Goal: Task Accomplishment & Management: Use online tool/utility

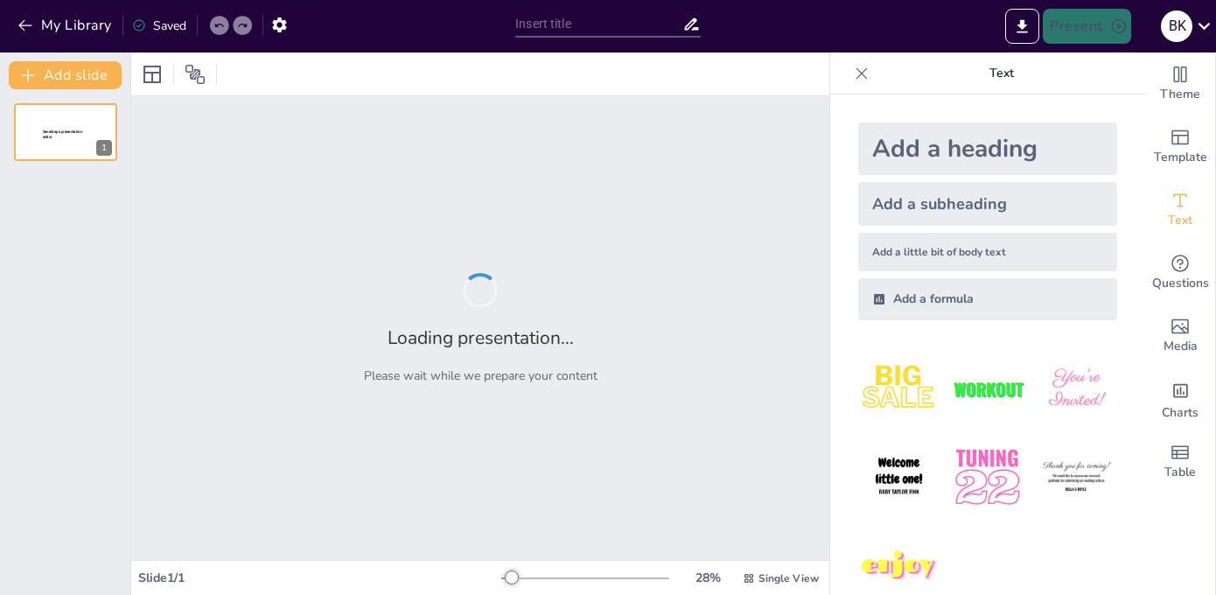
type input "Let’s Get Smart: AI Tools for Professors Who Want to Keep Their Jobs!"
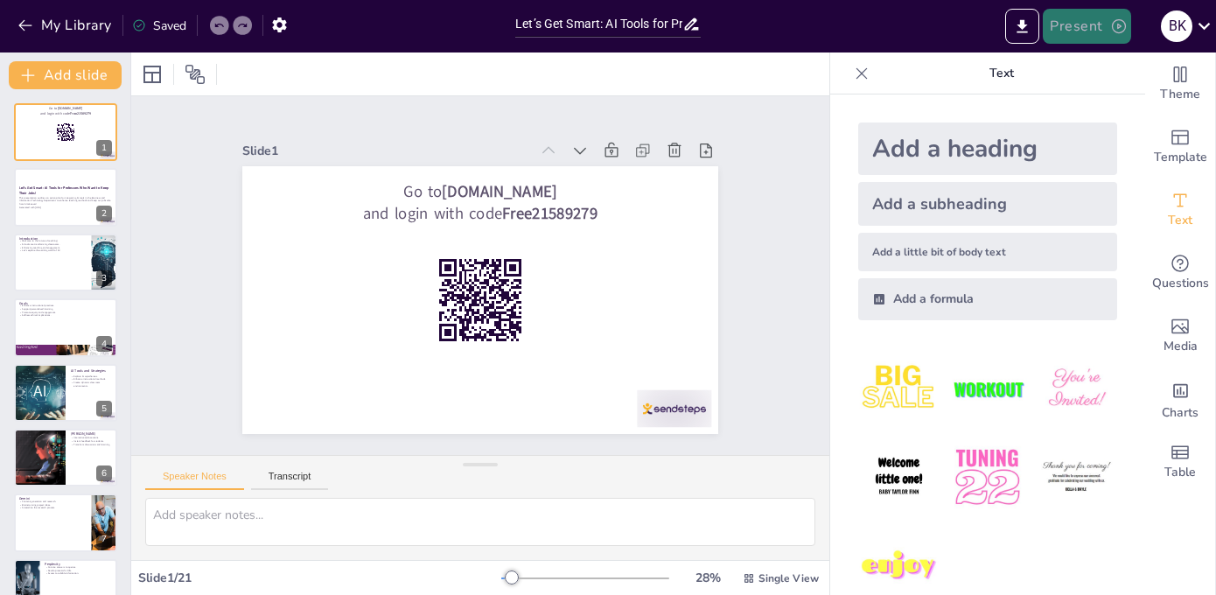
checkbox input "true"
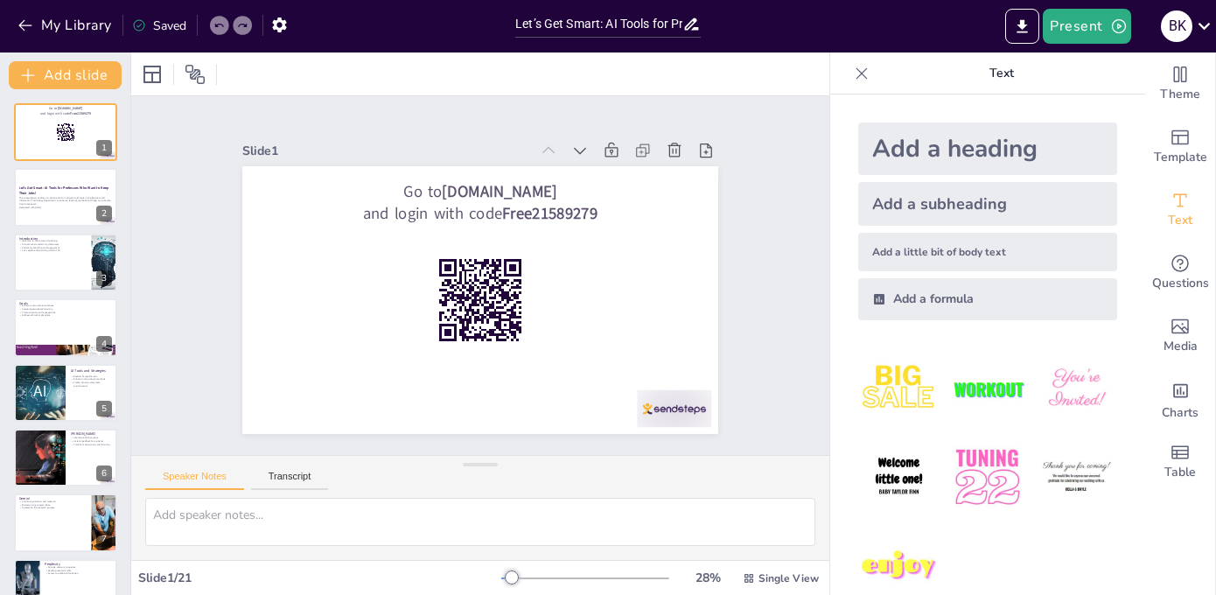
checkbox input "true"
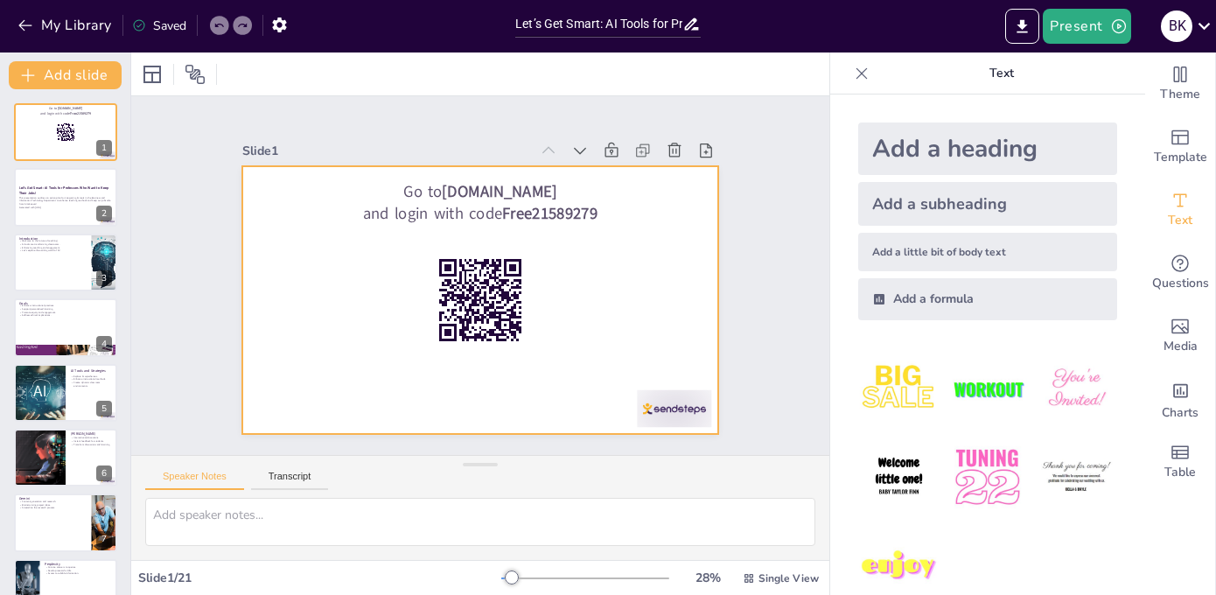
checkbox input "true"
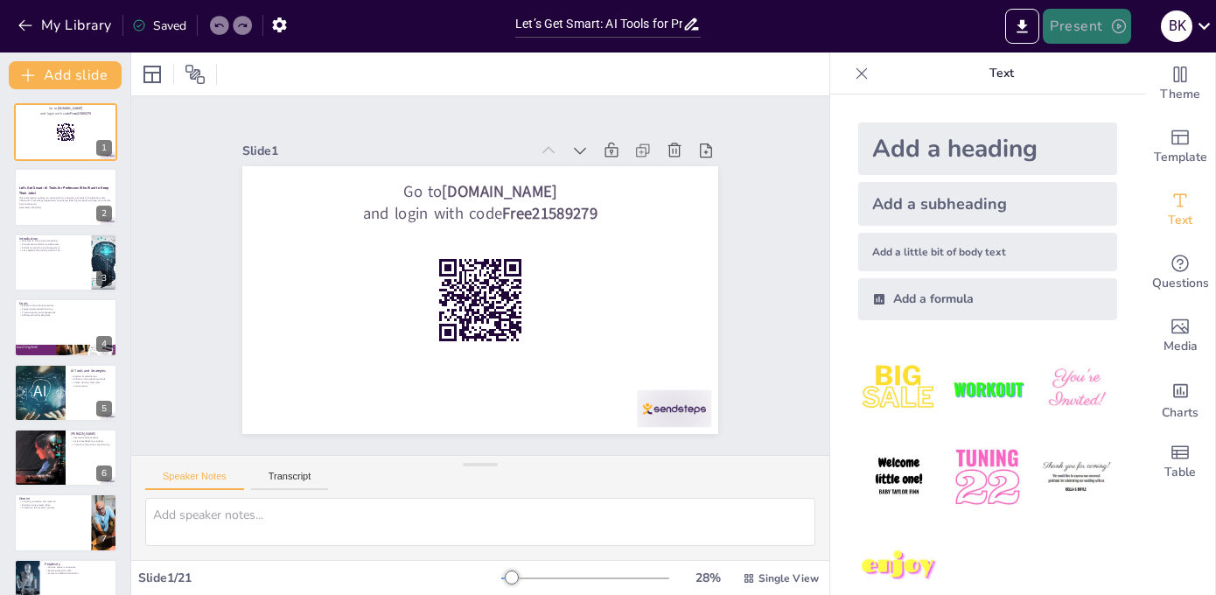
click at [1104, 30] on button "Present" at bounding box center [1085, 26] width 87 height 35
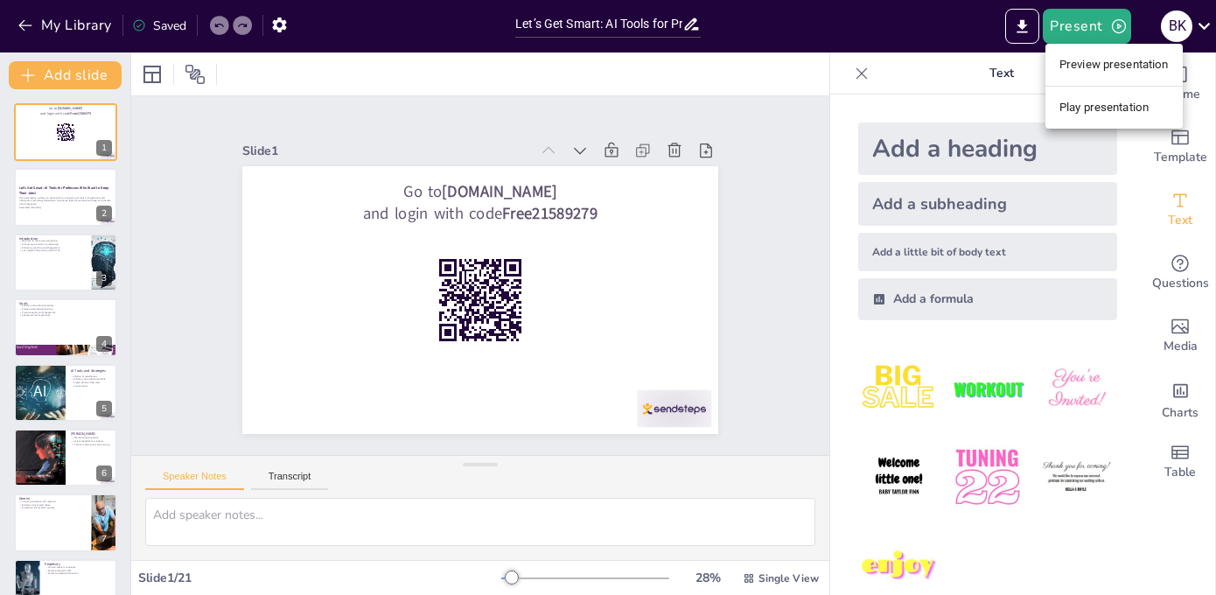
click at [1093, 105] on li "Play presentation" at bounding box center [1113, 108] width 137 height 28
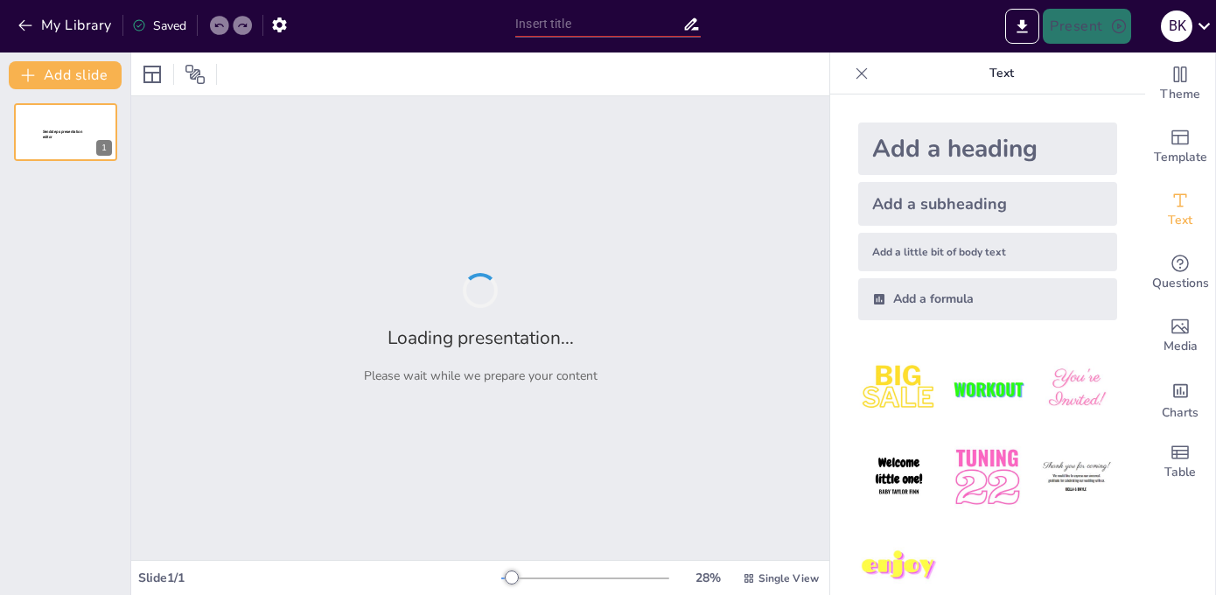
type input "Let’s Get Smart: AI Tools for Professors Who Want to Keep Their Jobs!"
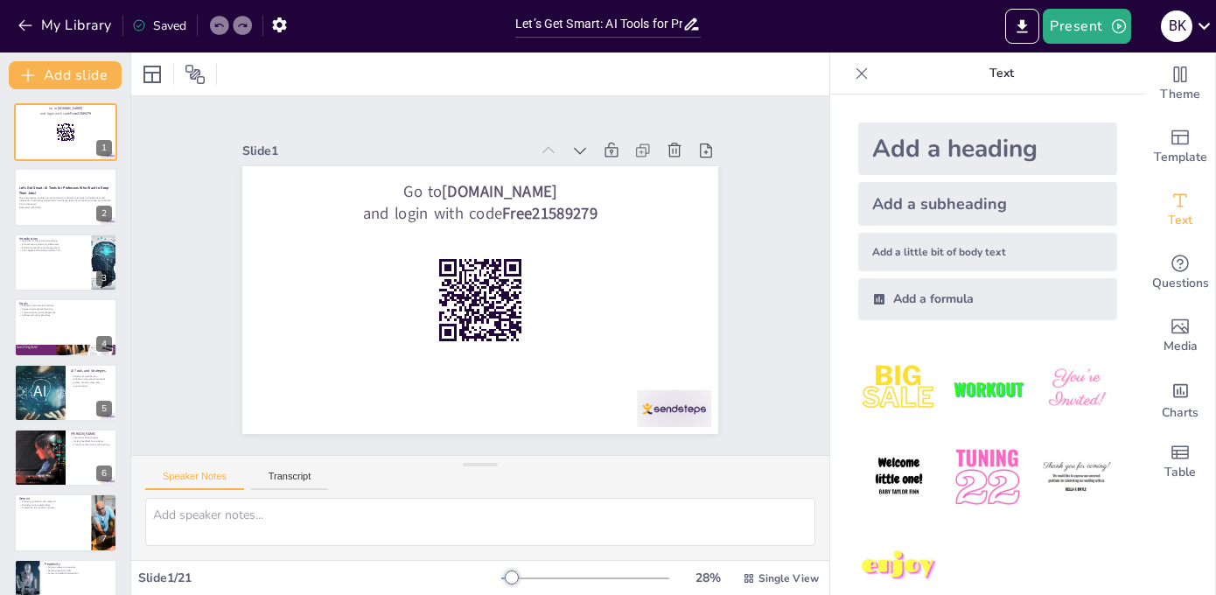
checkbox input "true"
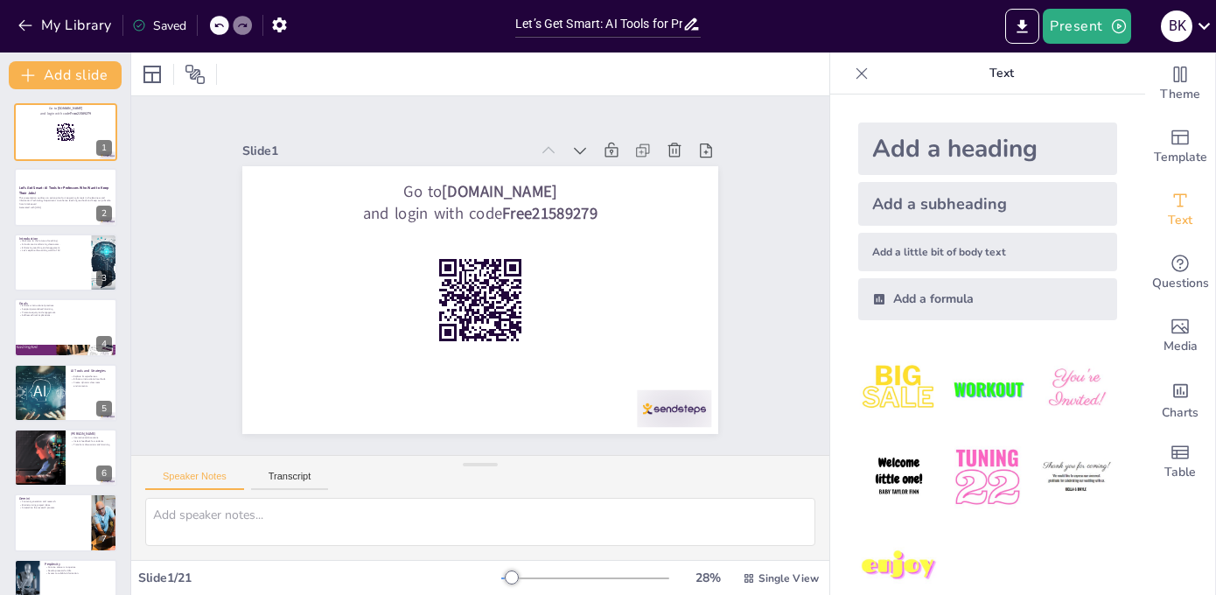
checkbox input "true"
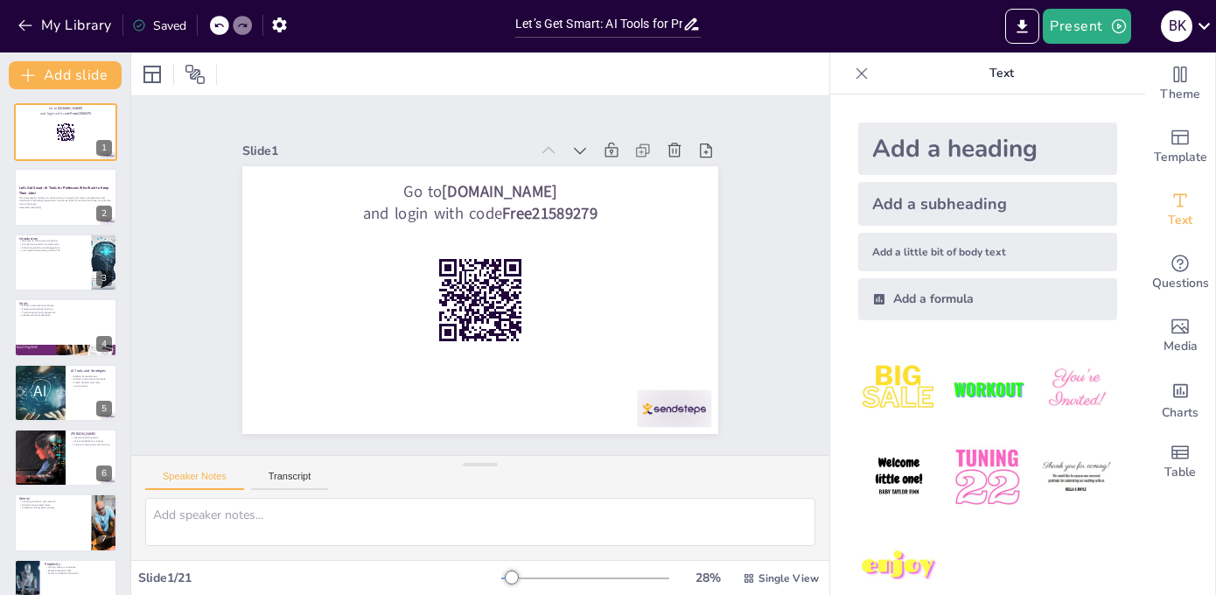
checkbox input "true"
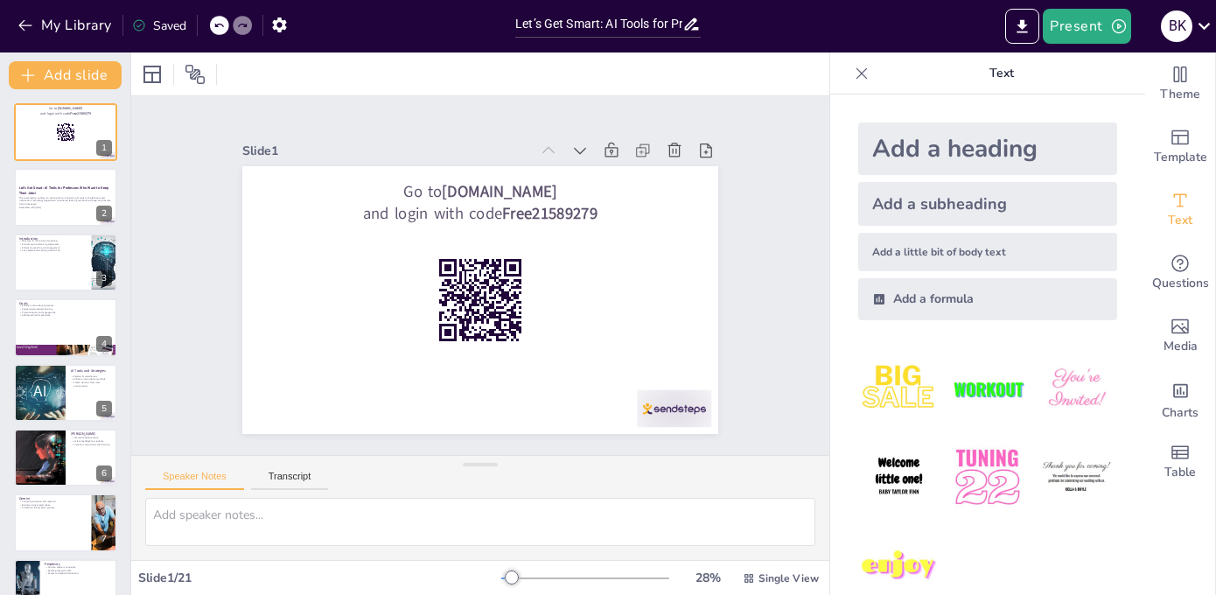
checkbox input "true"
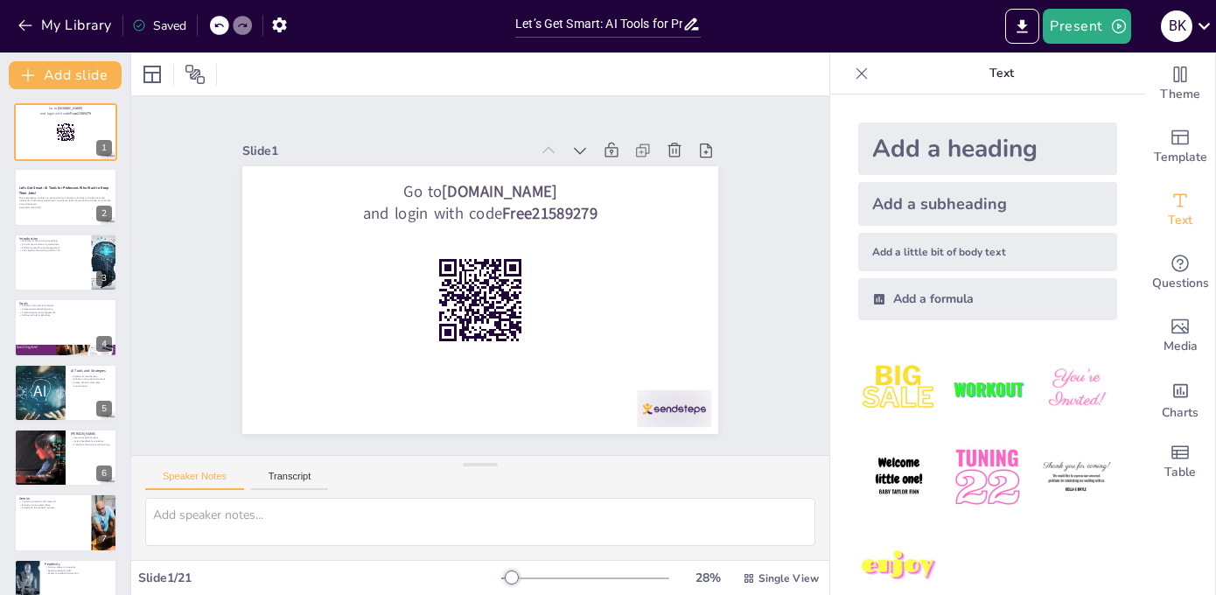
checkbox input "true"
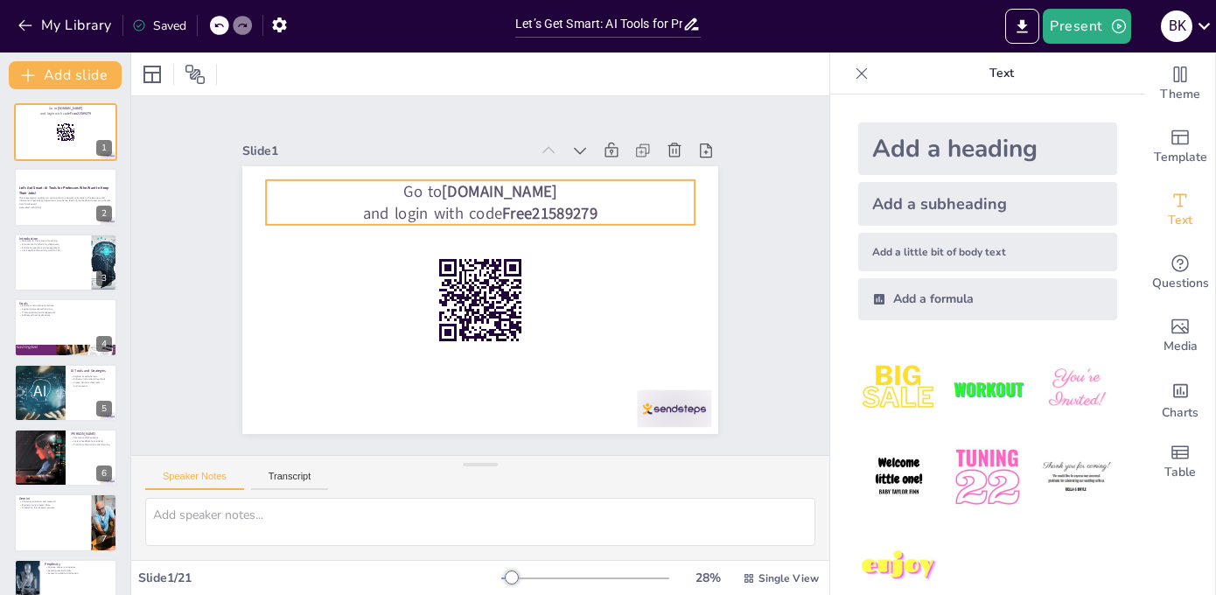
checkbox input "true"
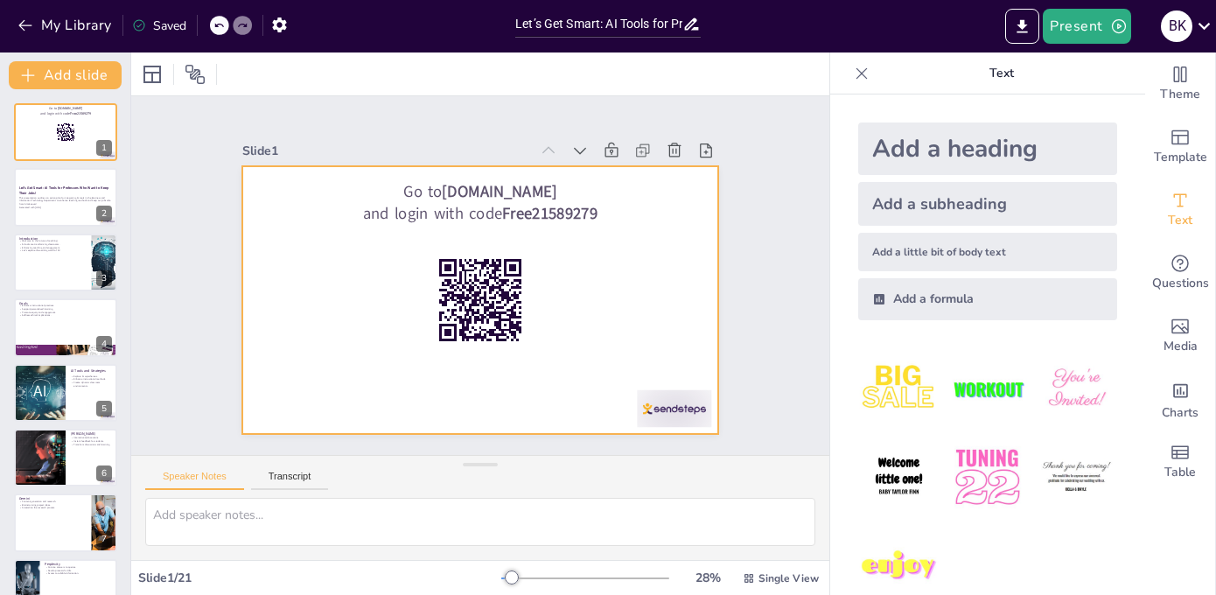
checkbox input "true"
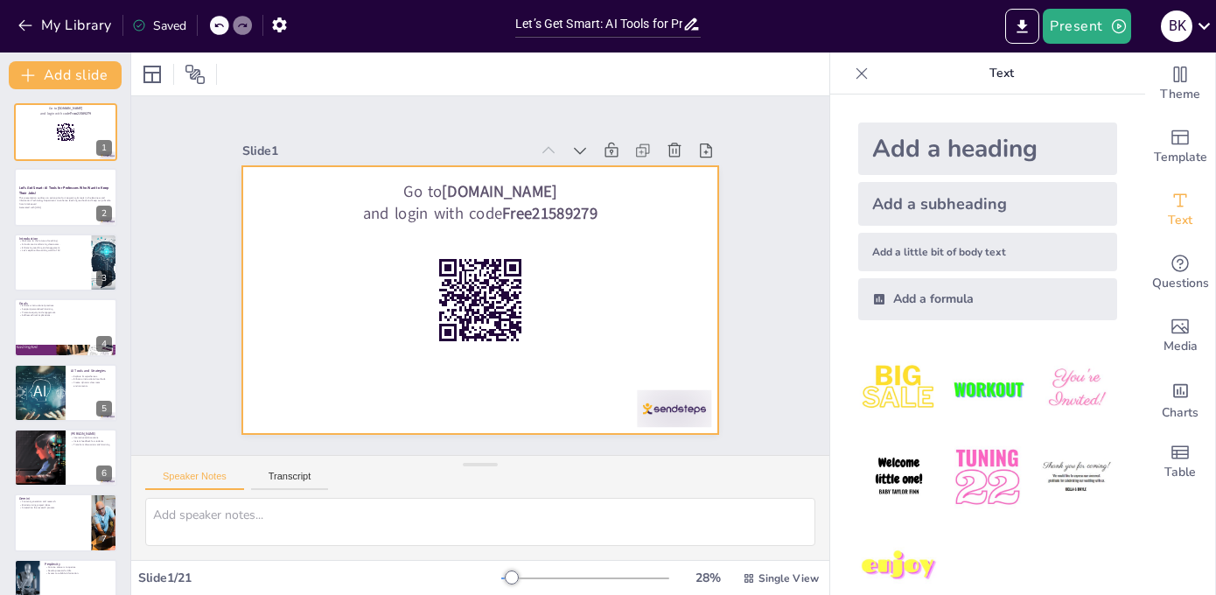
checkbox input "true"
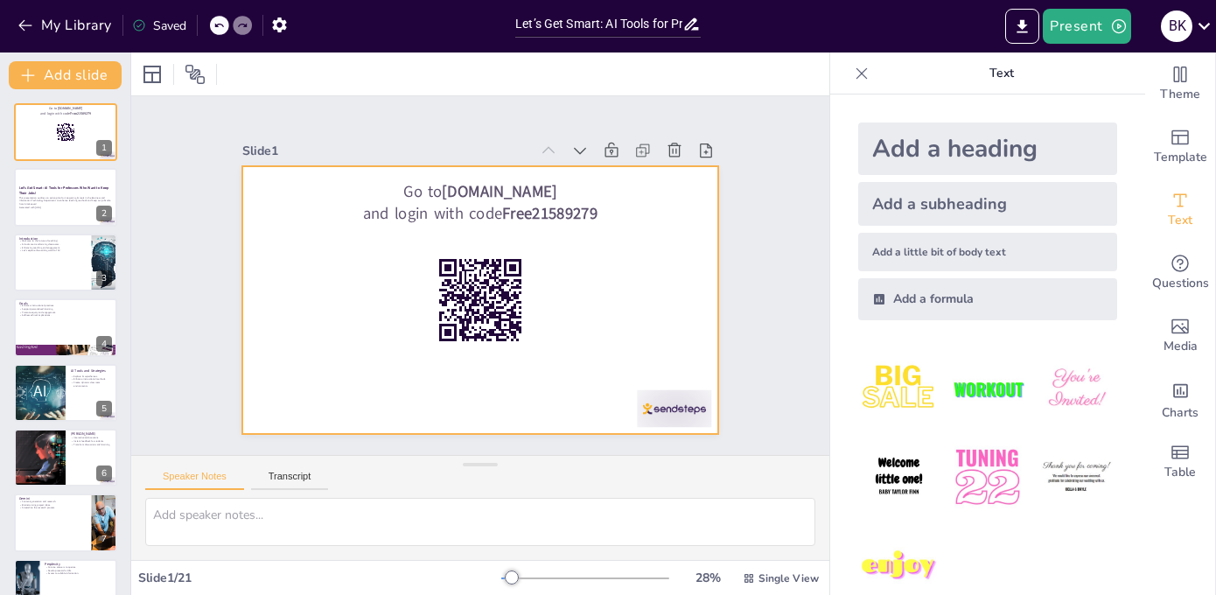
checkbox input "true"
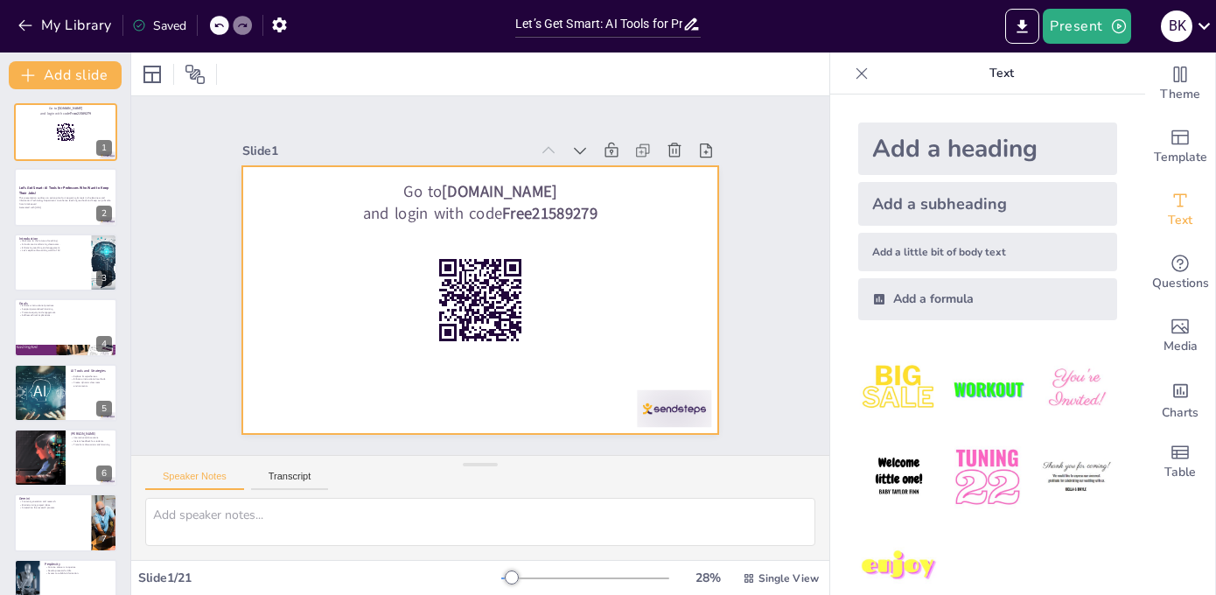
checkbox input "true"
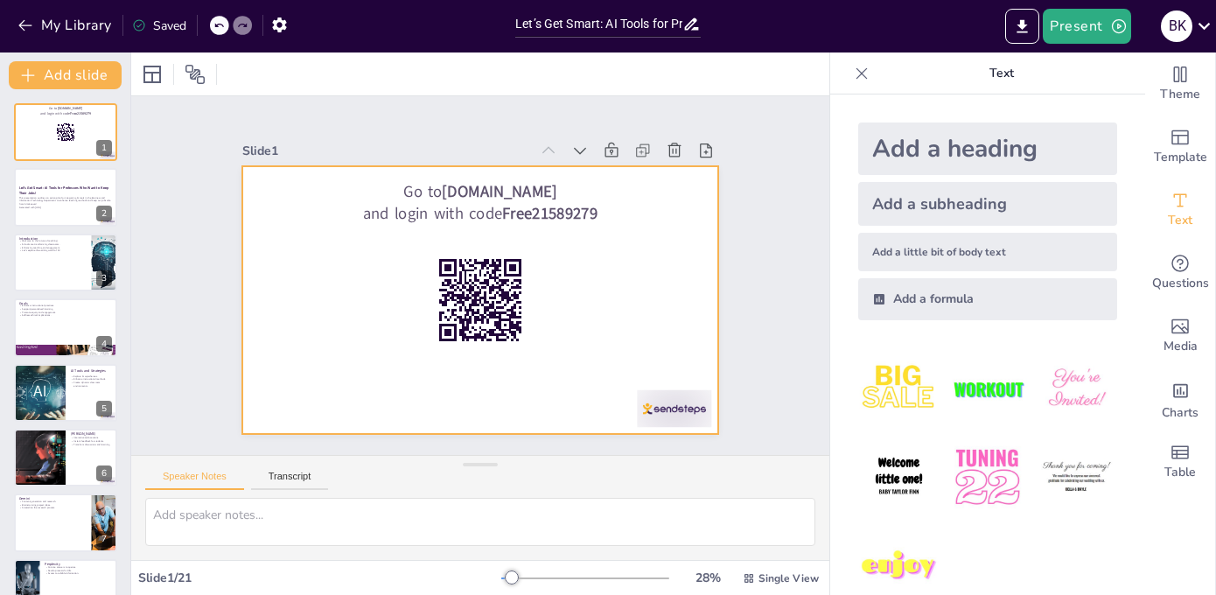
checkbox input "true"
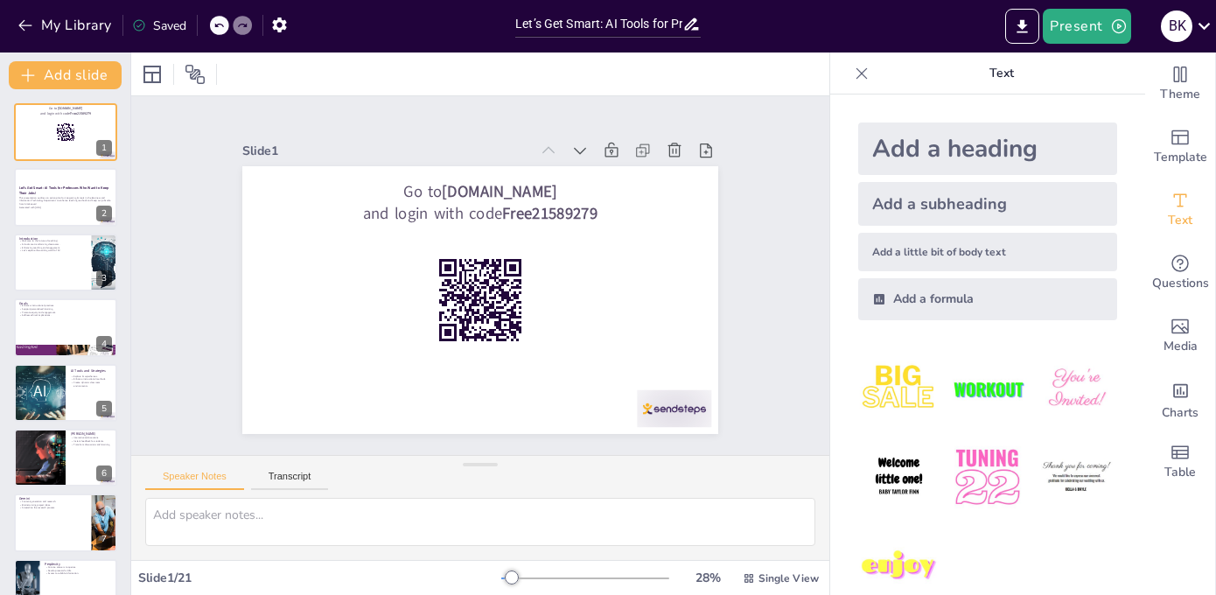
checkbox input "true"
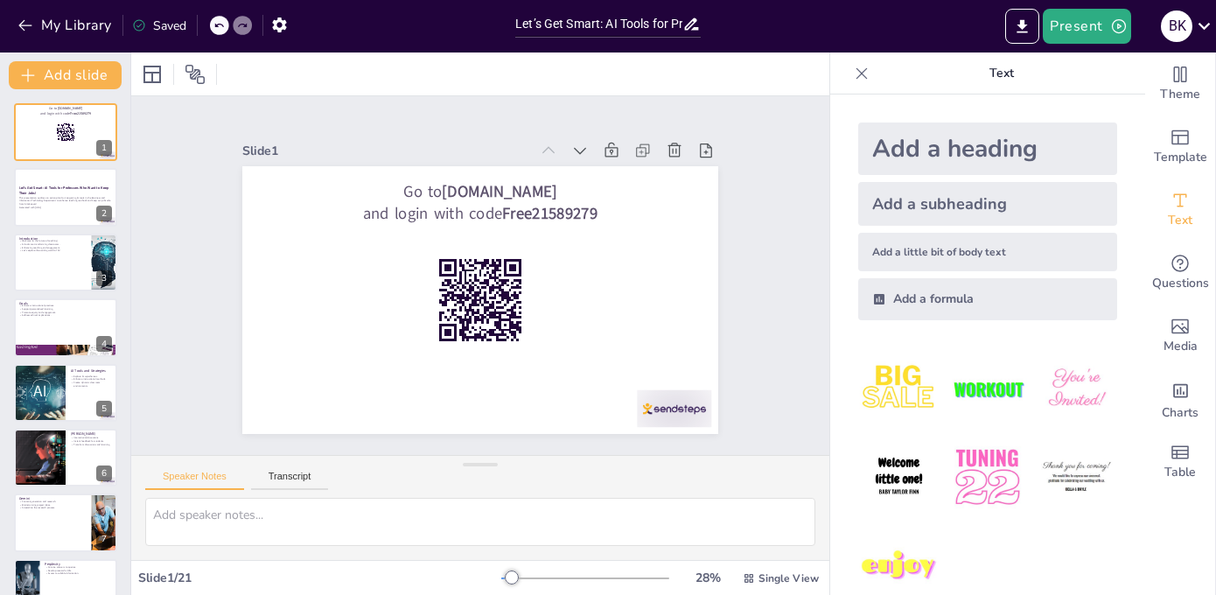
checkbox input "true"
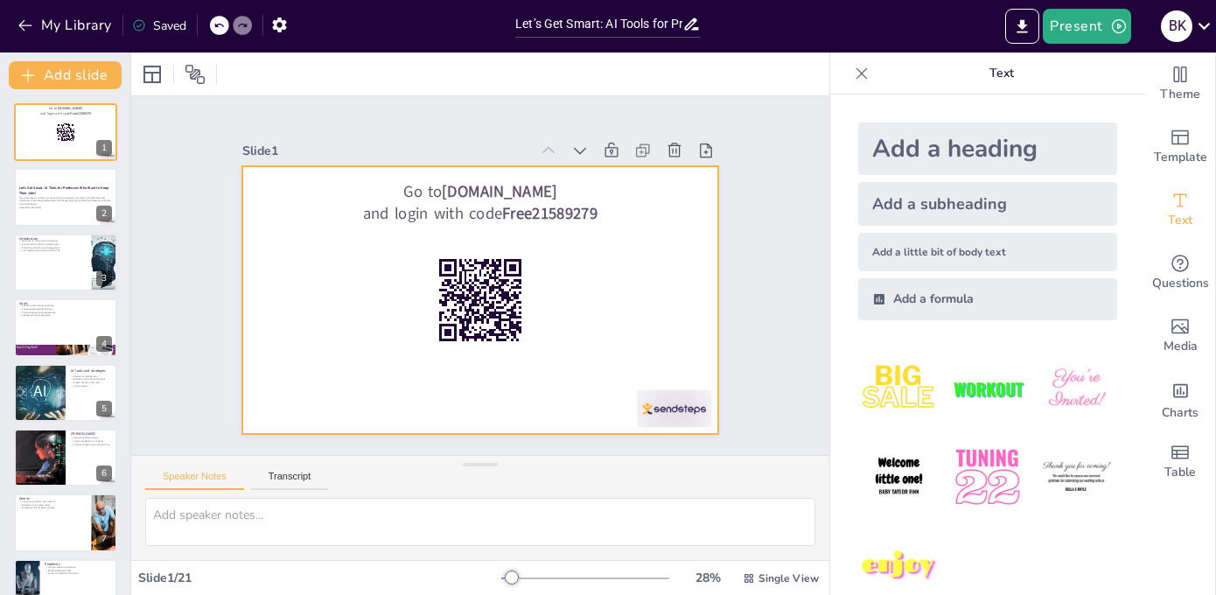
checkbox input "true"
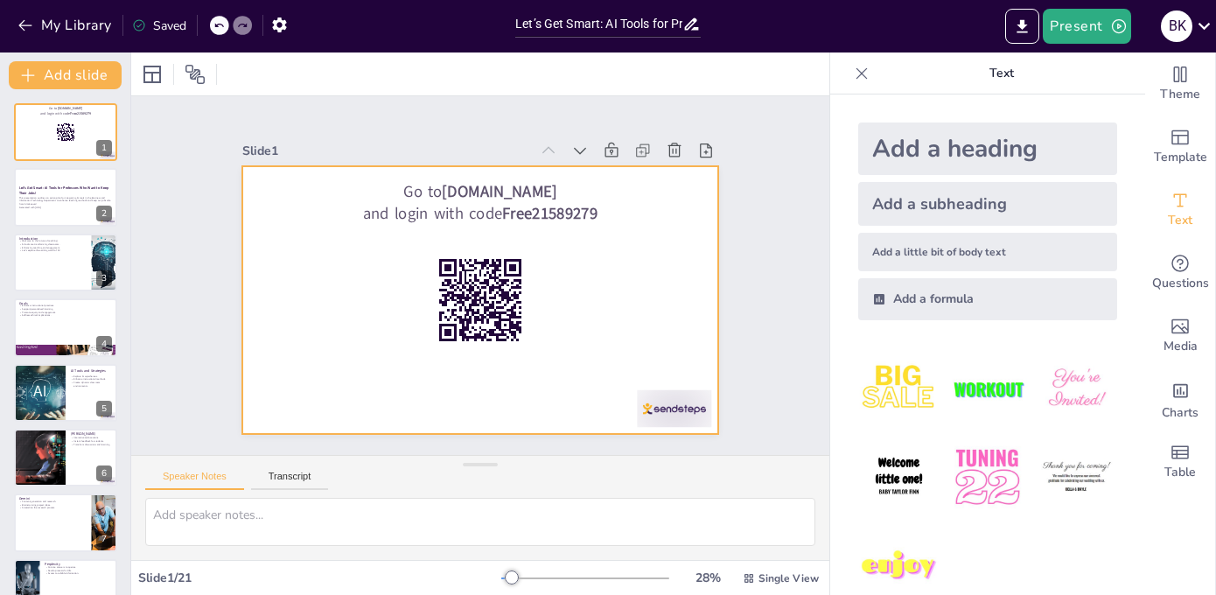
checkbox input "true"
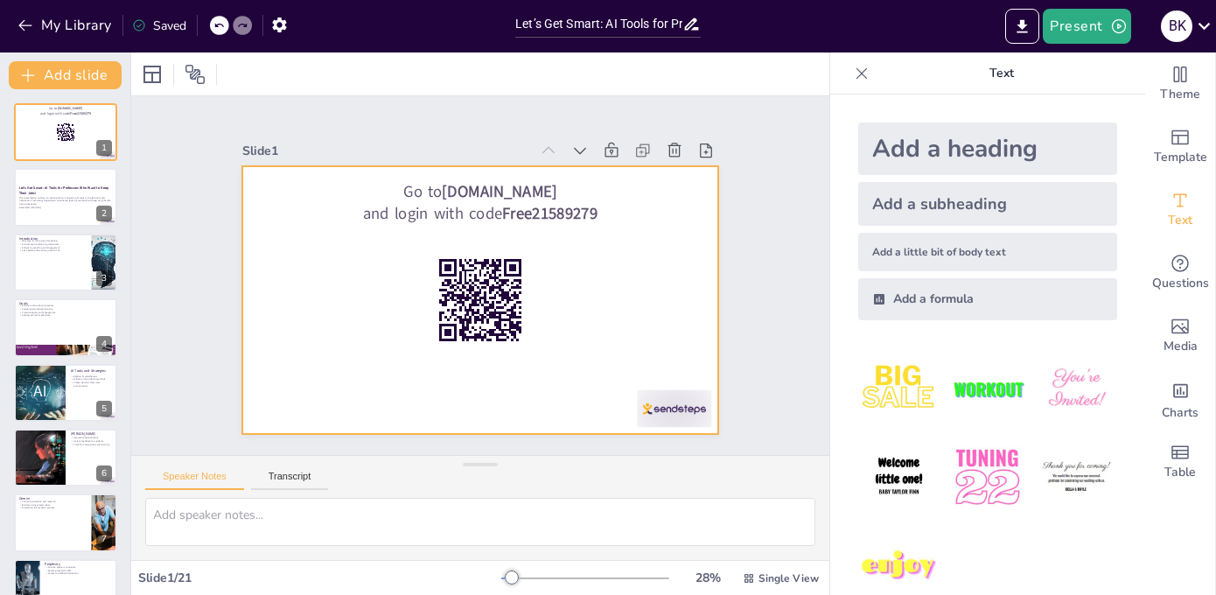
checkbox input "true"
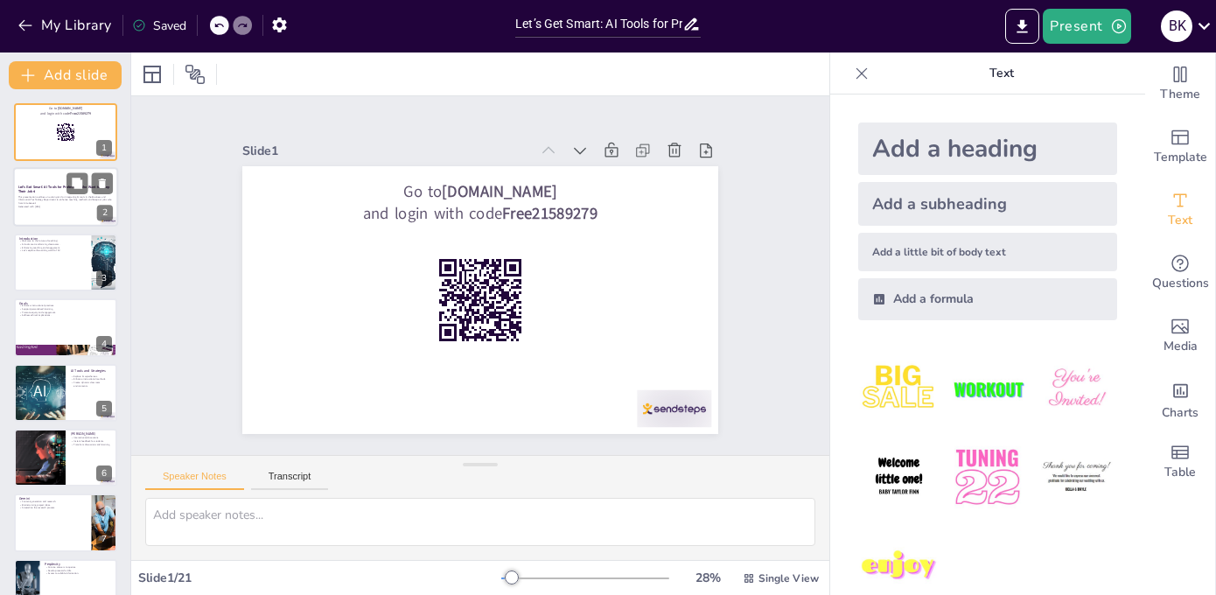
checkbox input "true"
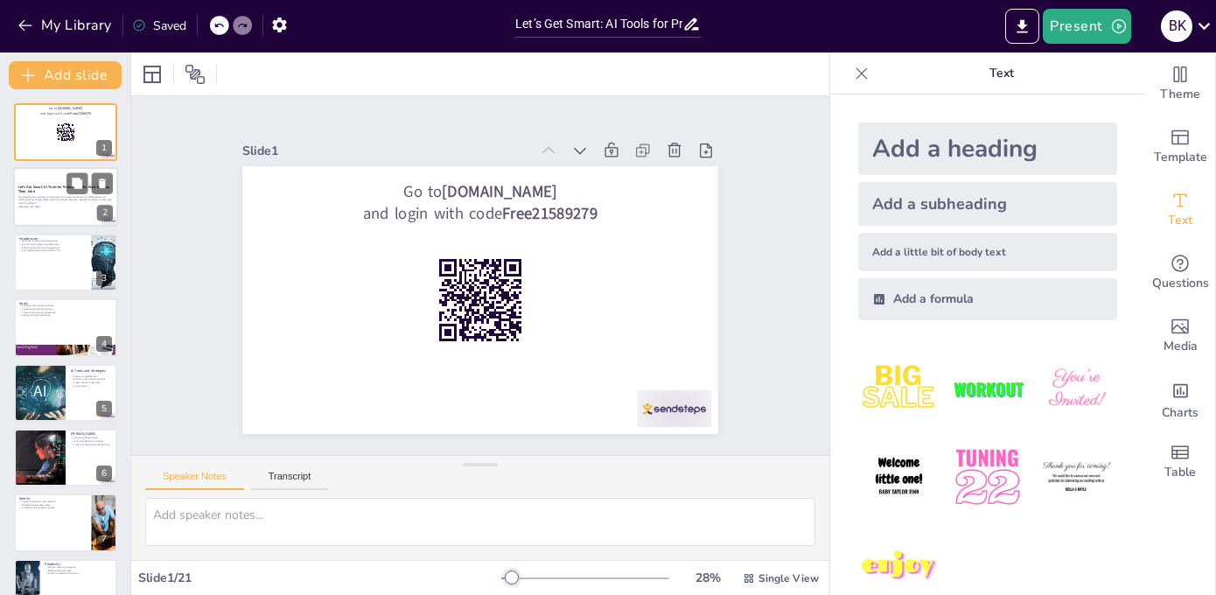
checkbox input "true"
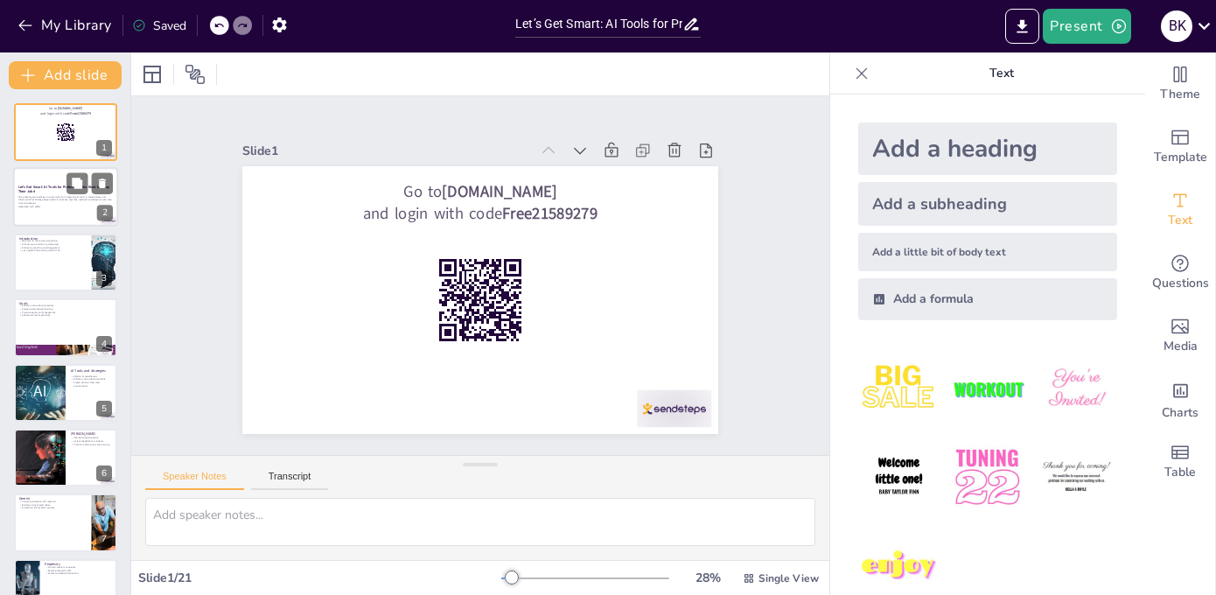
checkbox input "true"
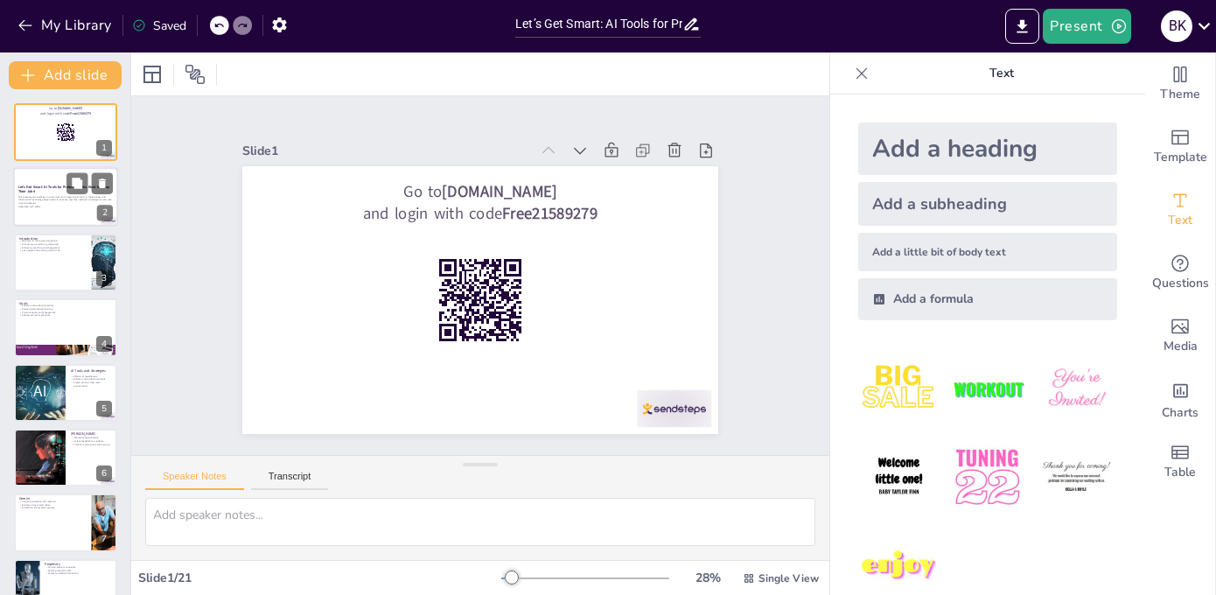
checkbox input "true"
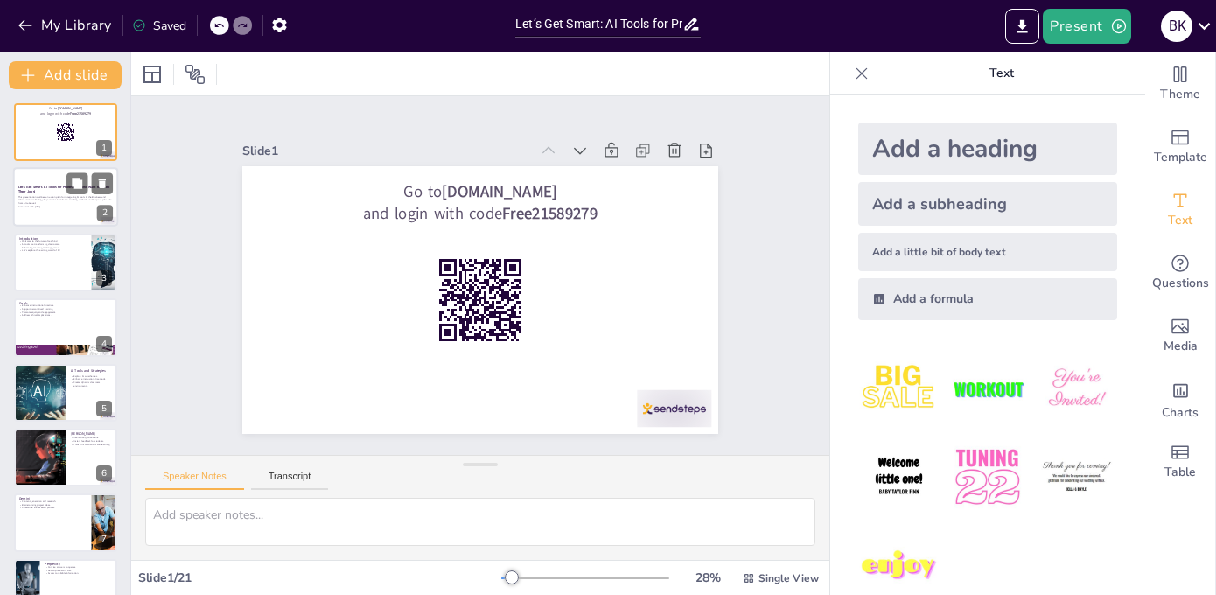
checkbox input "true"
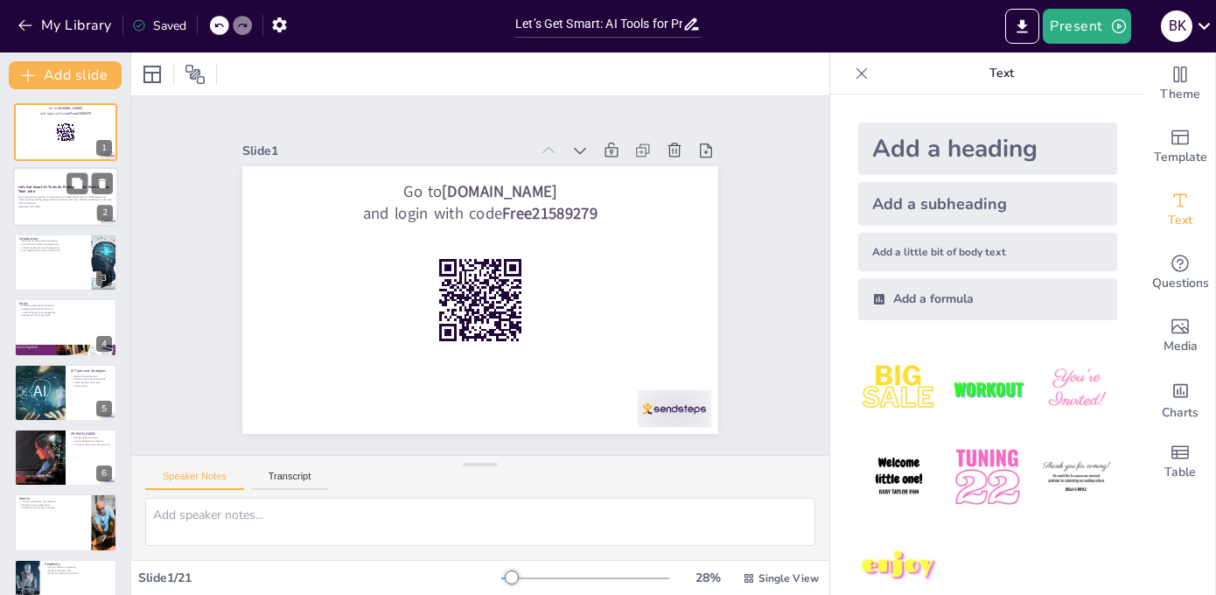
checkbox input "true"
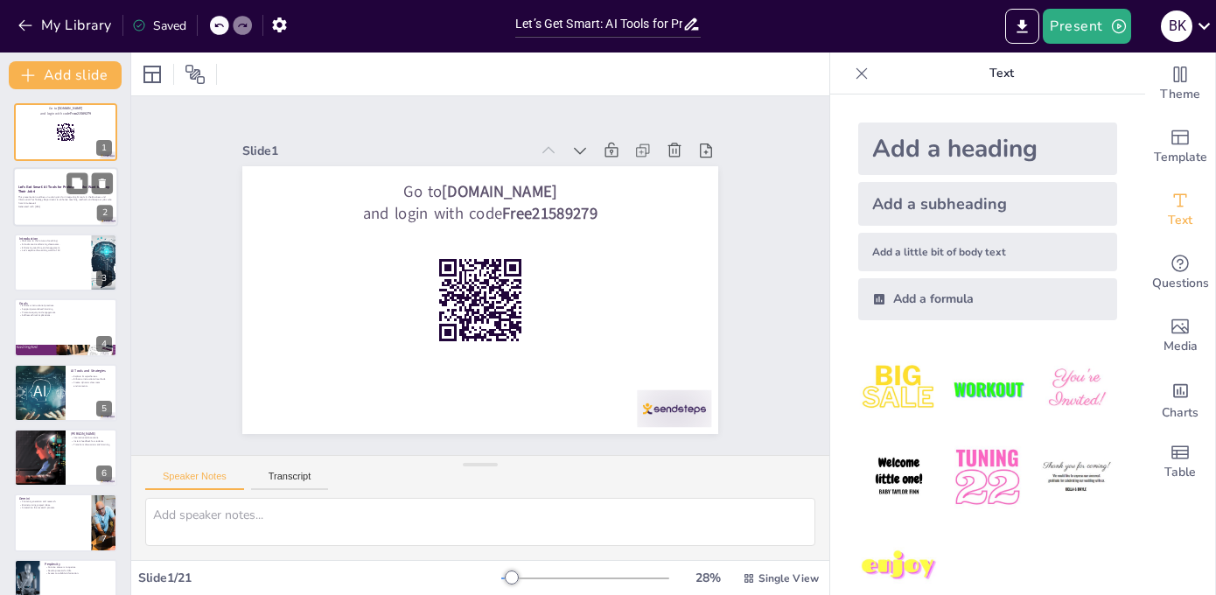
checkbox input "true"
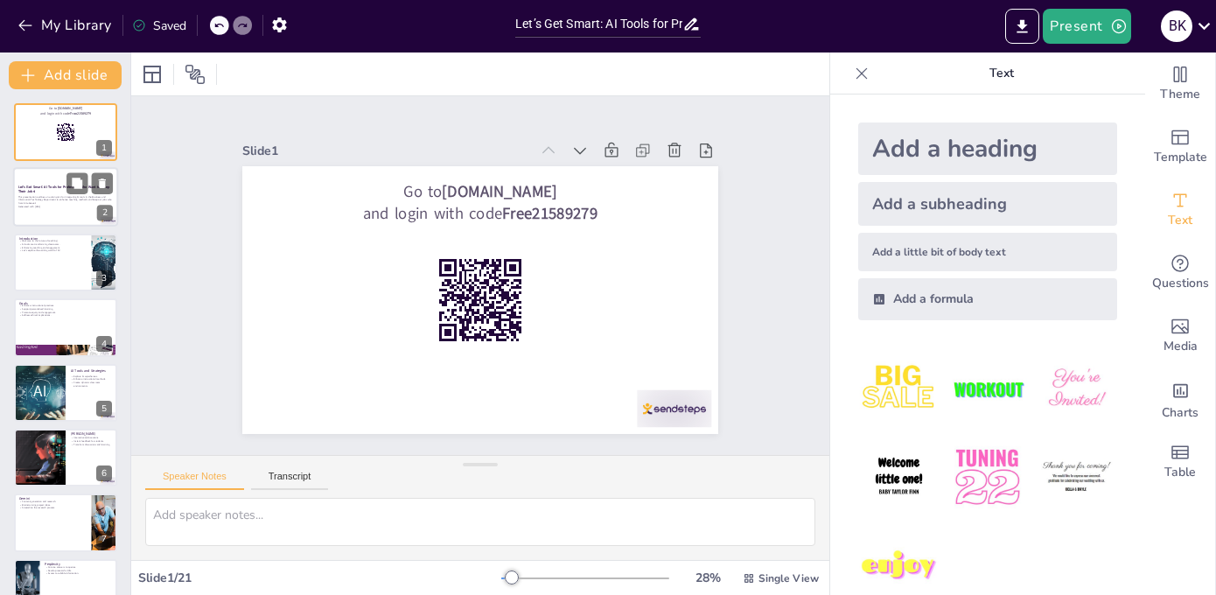
checkbox input "true"
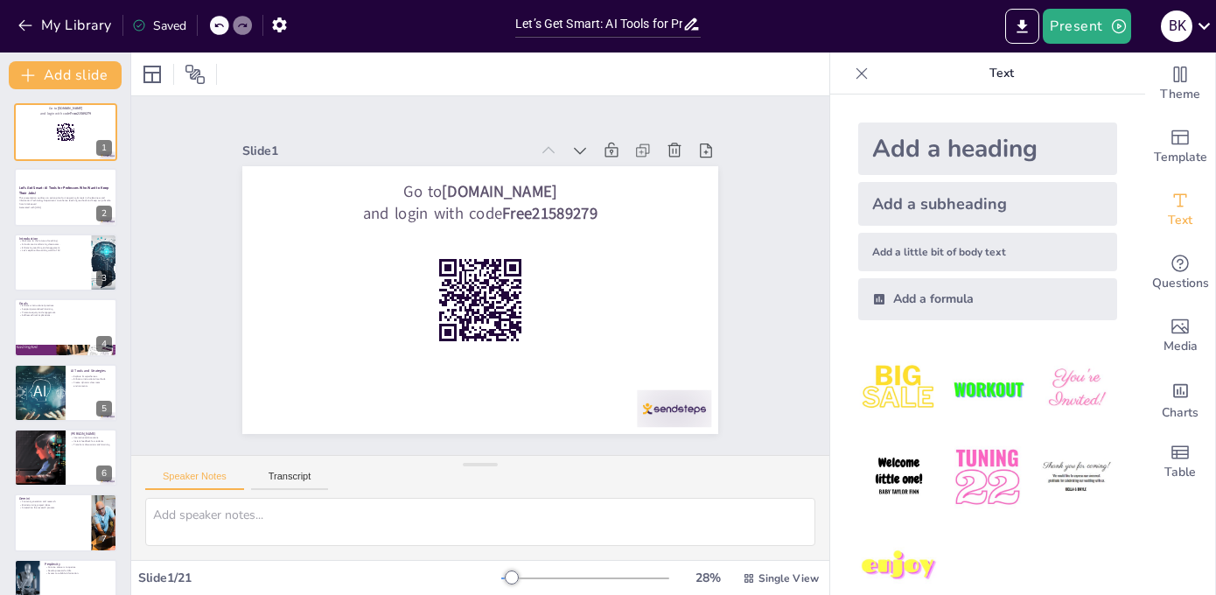
checkbox input "true"
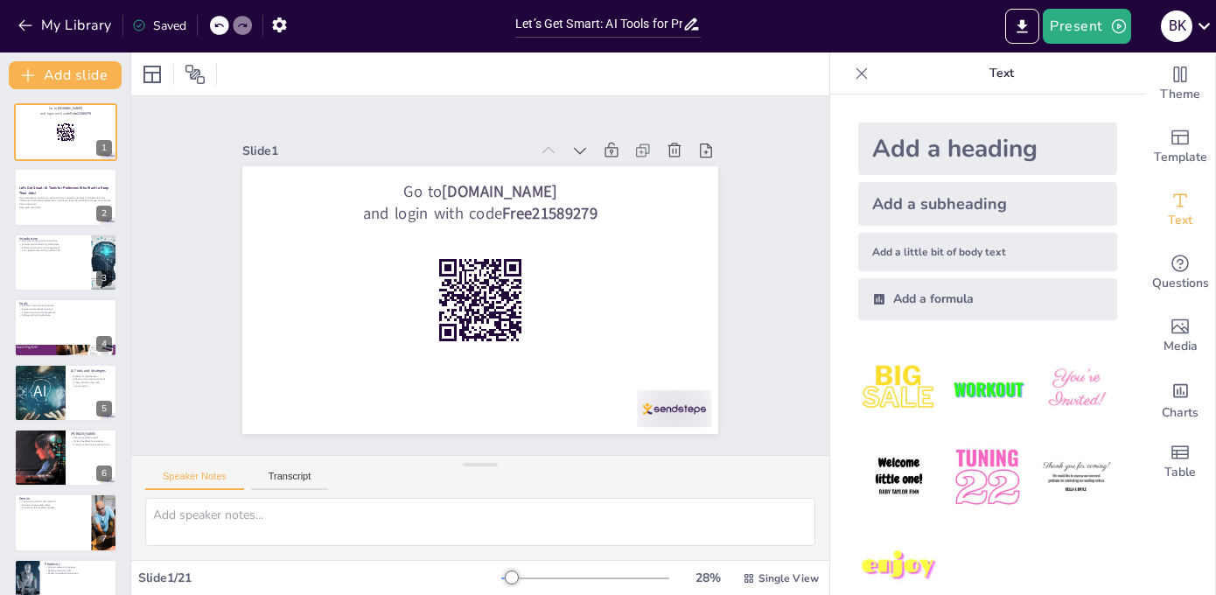
checkbox input "true"
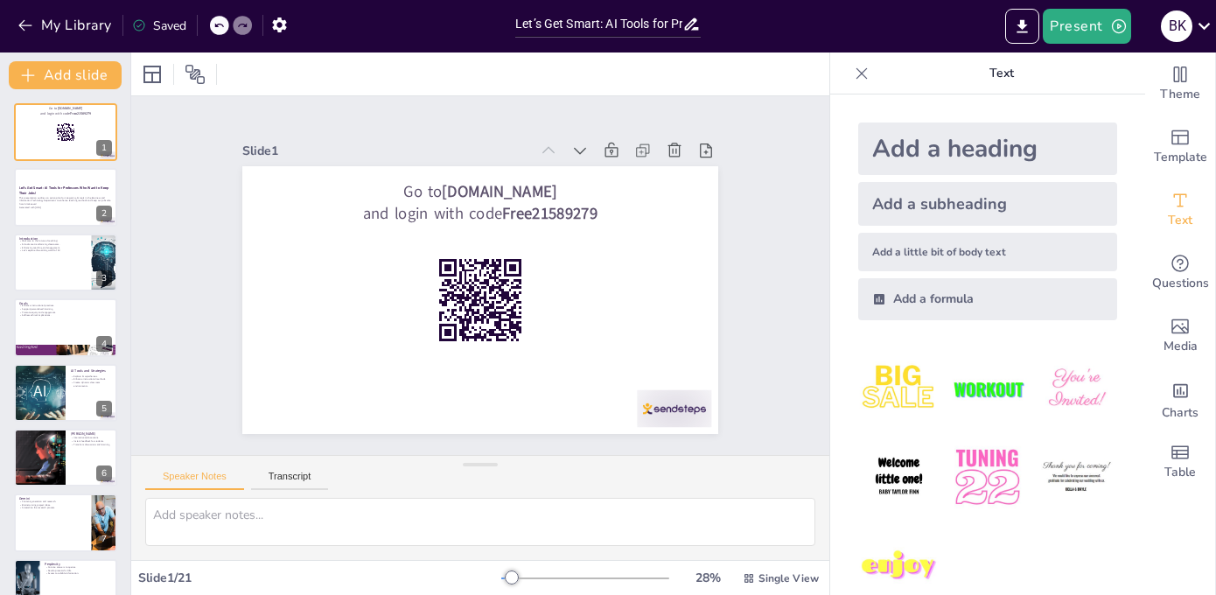
checkbox input "true"
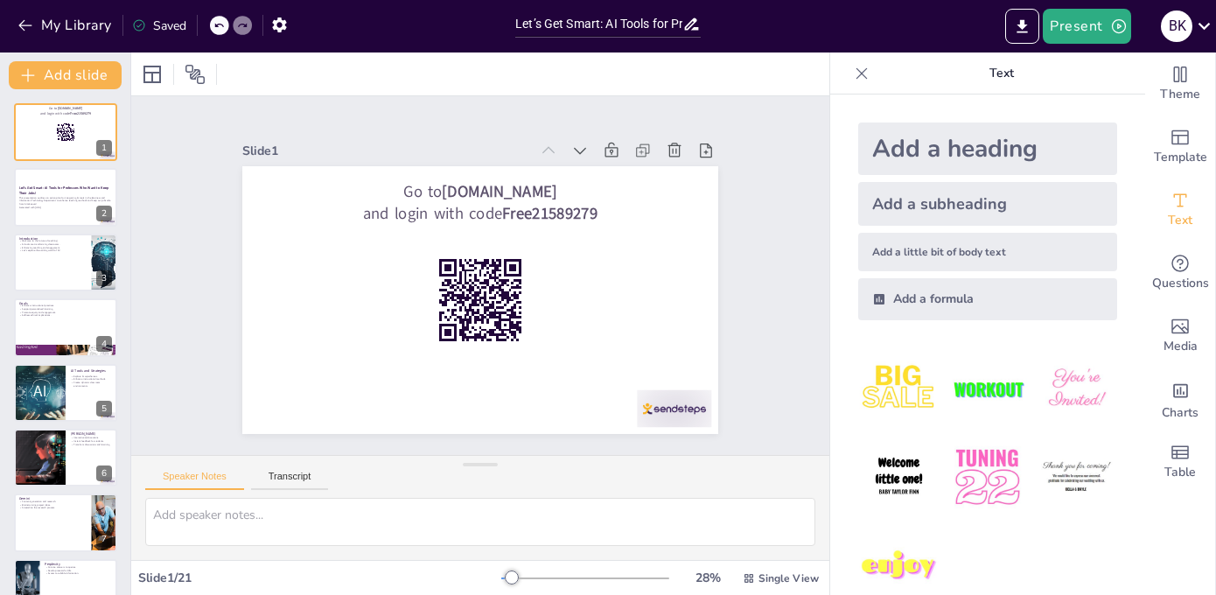
checkbox input "true"
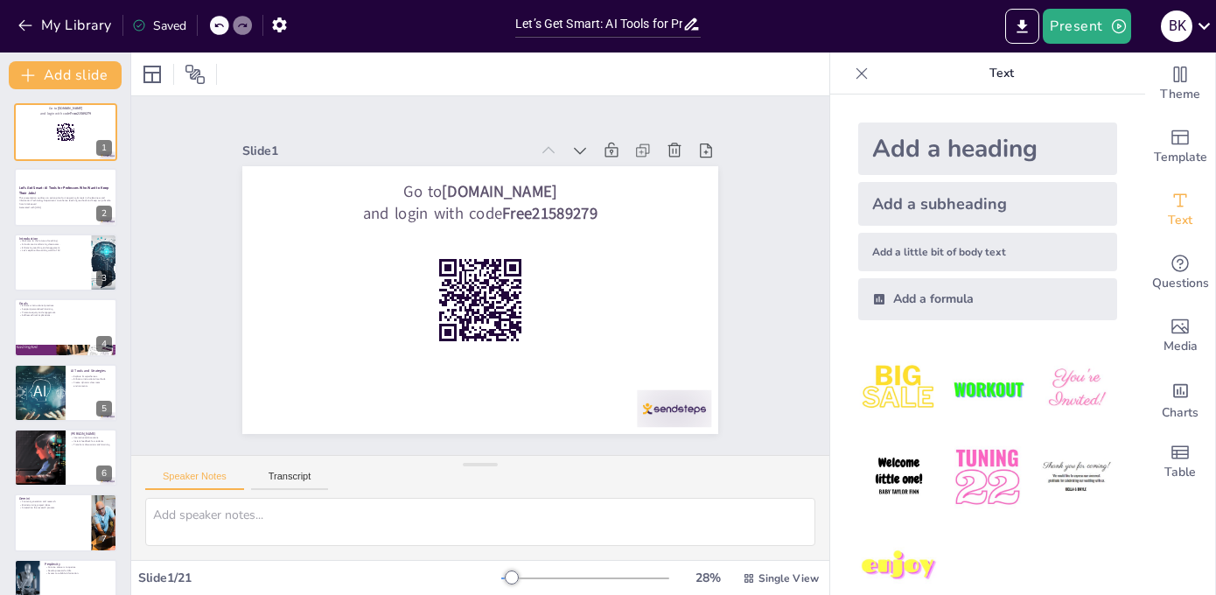
checkbox input "true"
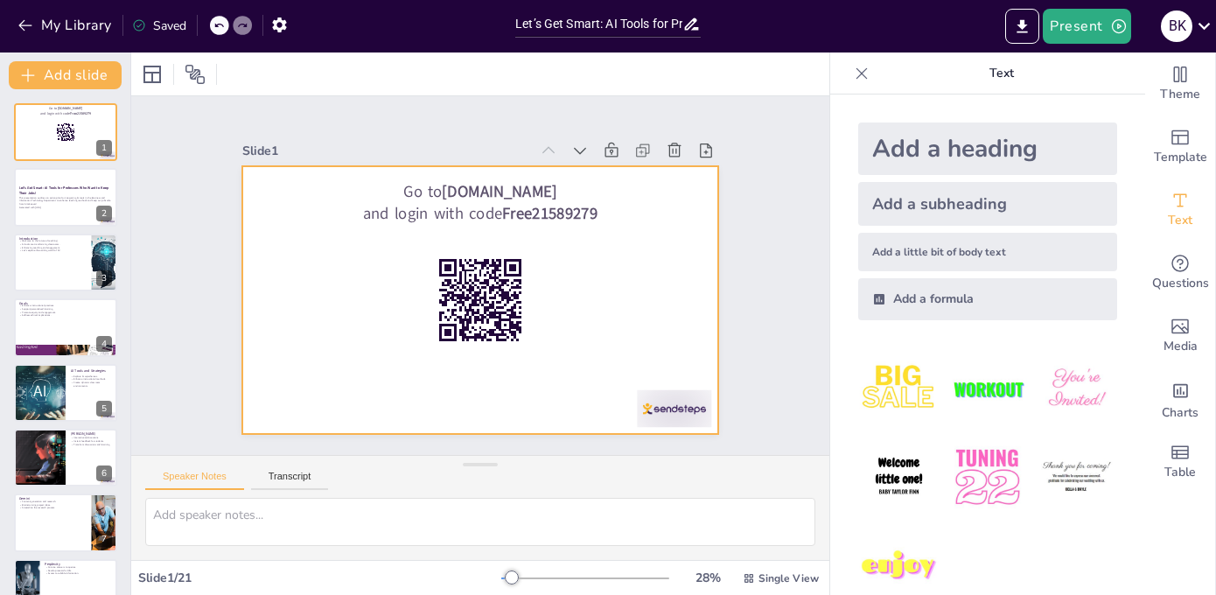
checkbox input "true"
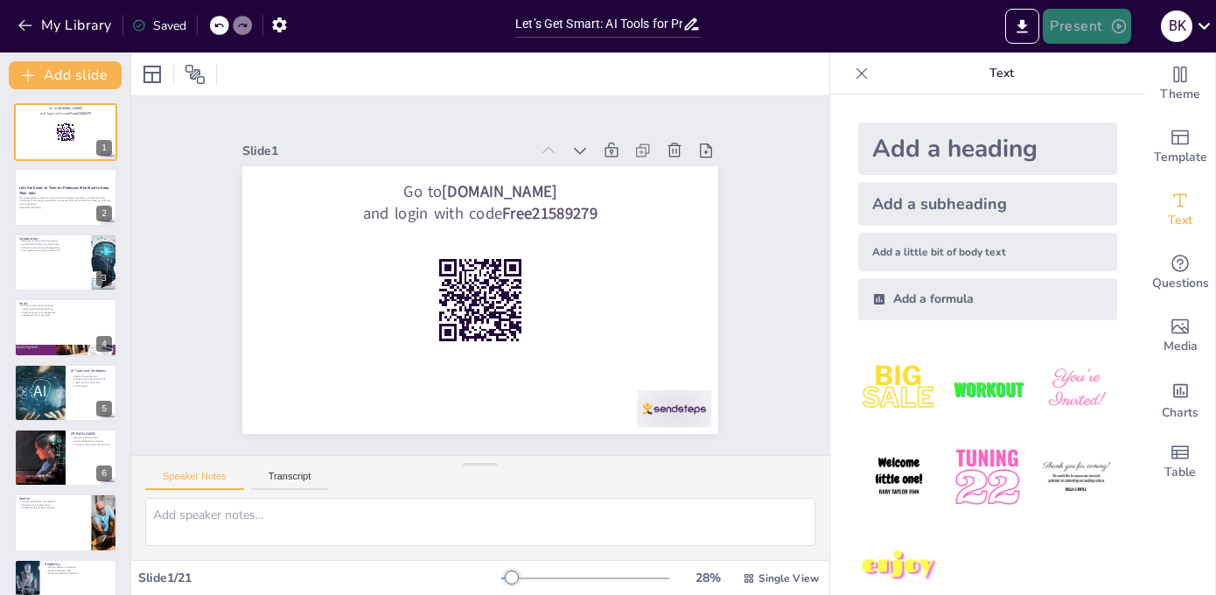
click at [1068, 21] on button "Present" at bounding box center [1085, 26] width 87 height 35
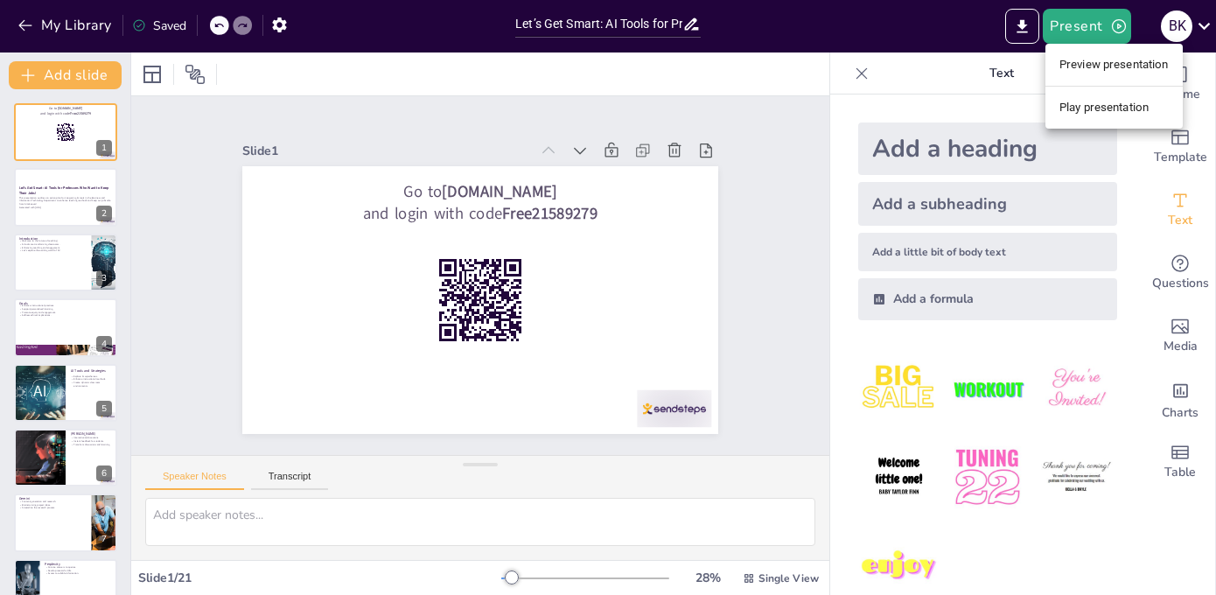
click at [1076, 102] on li "Play presentation" at bounding box center [1113, 108] width 137 height 28
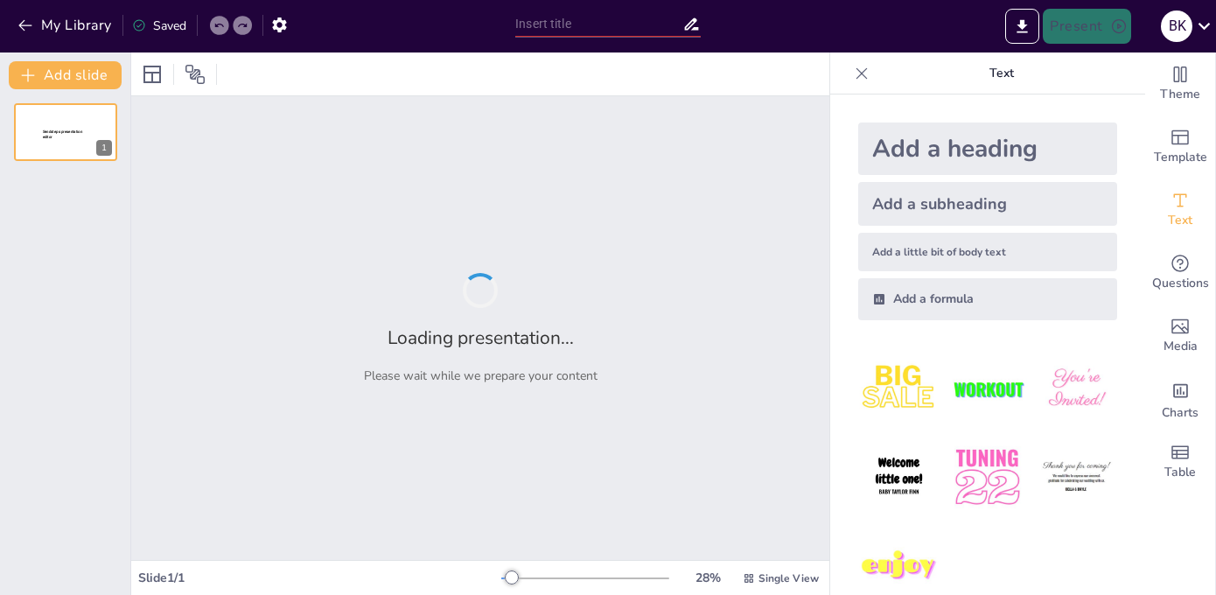
type input "Let’s Get Smart: AI Tools for Professors Who Want to Keep Their Jobs!"
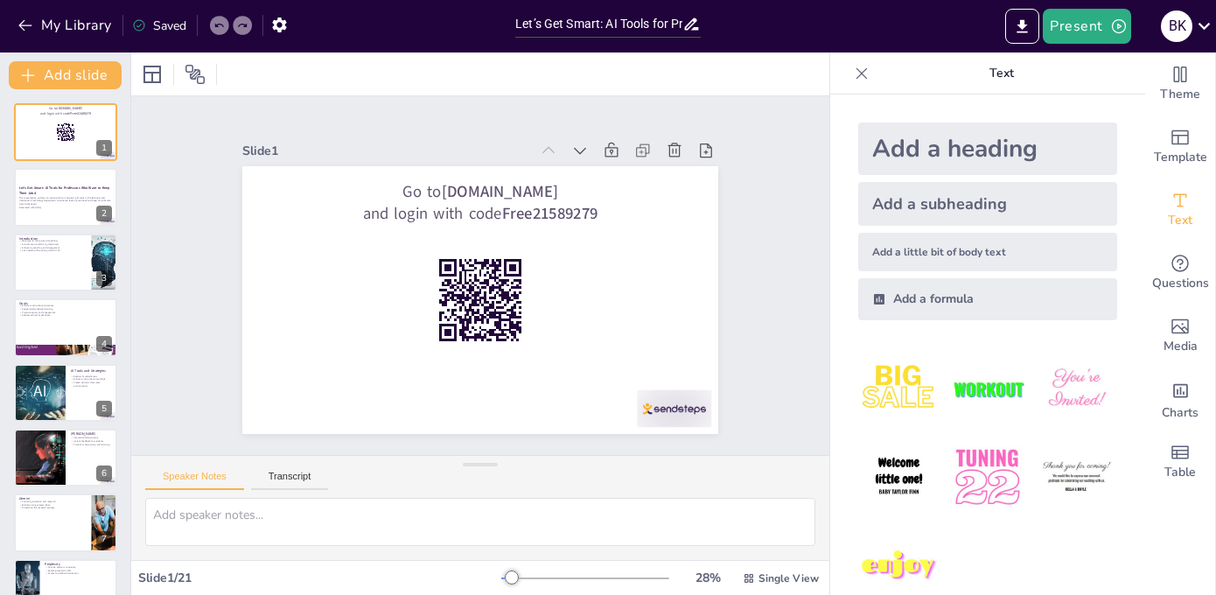
checkbox input "true"
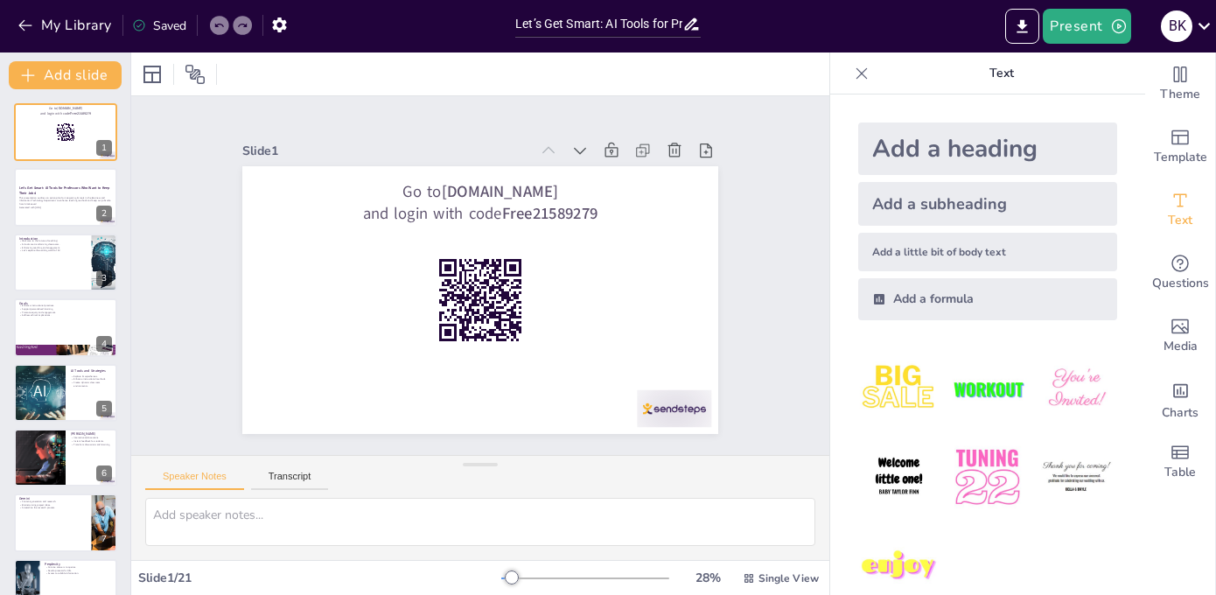
checkbox input "true"
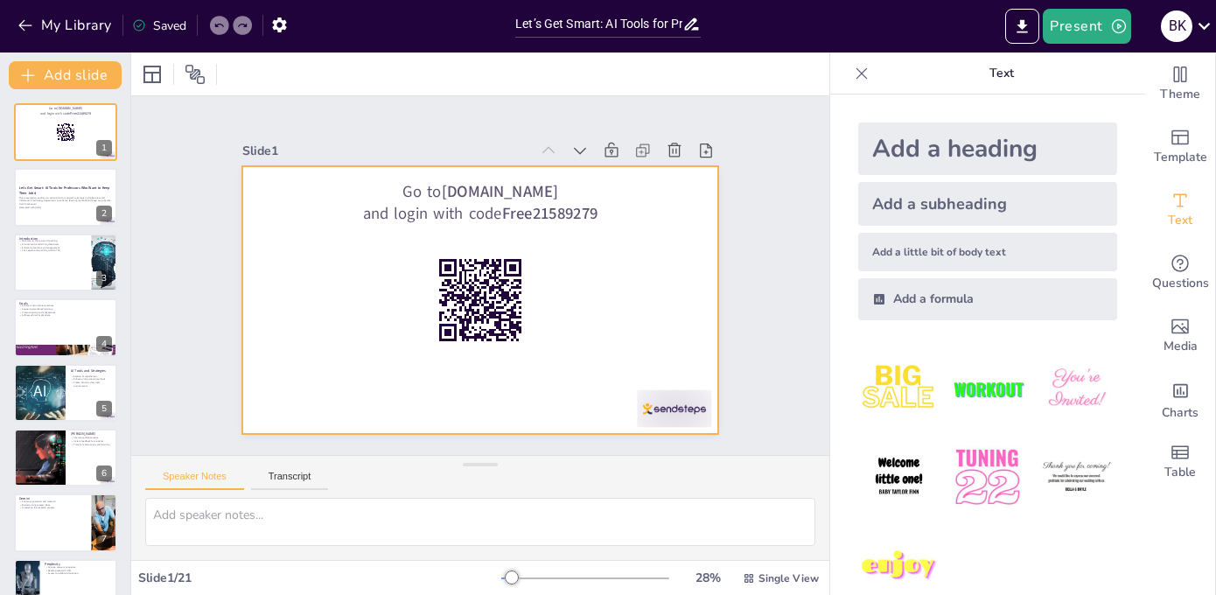
checkbox input "true"
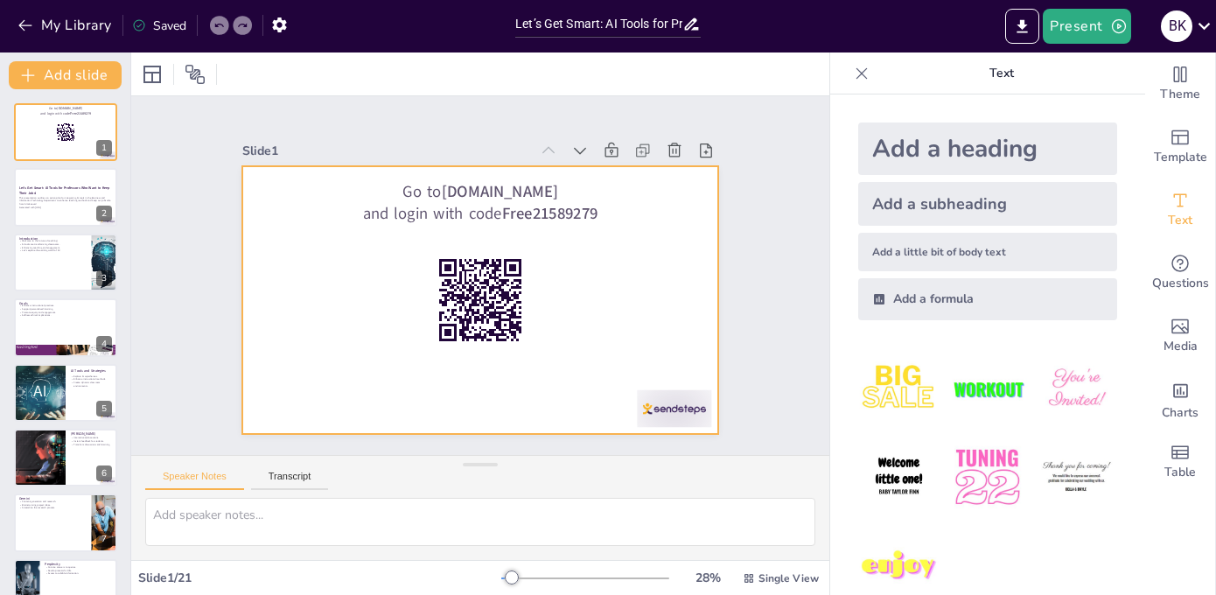
checkbox input "true"
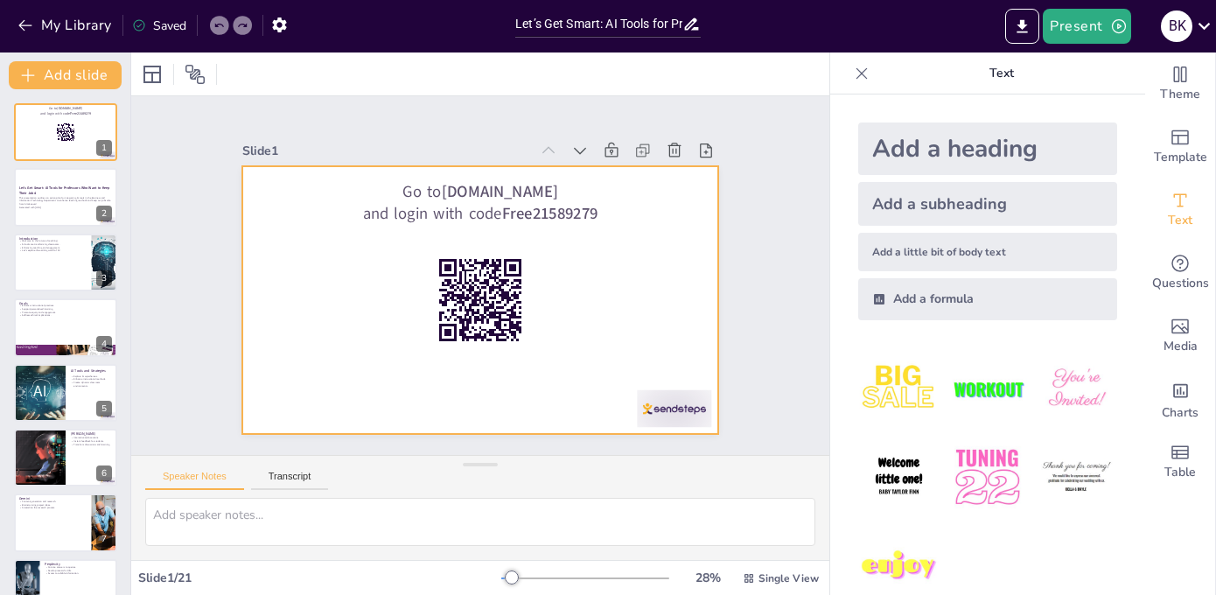
checkbox input "true"
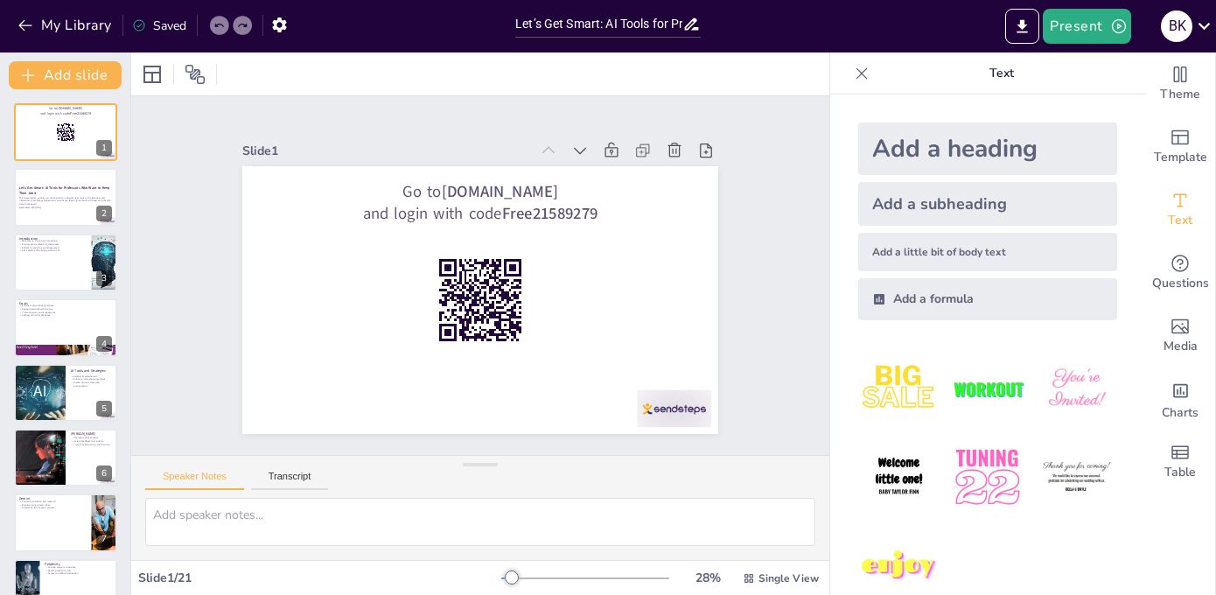
checkbox input "true"
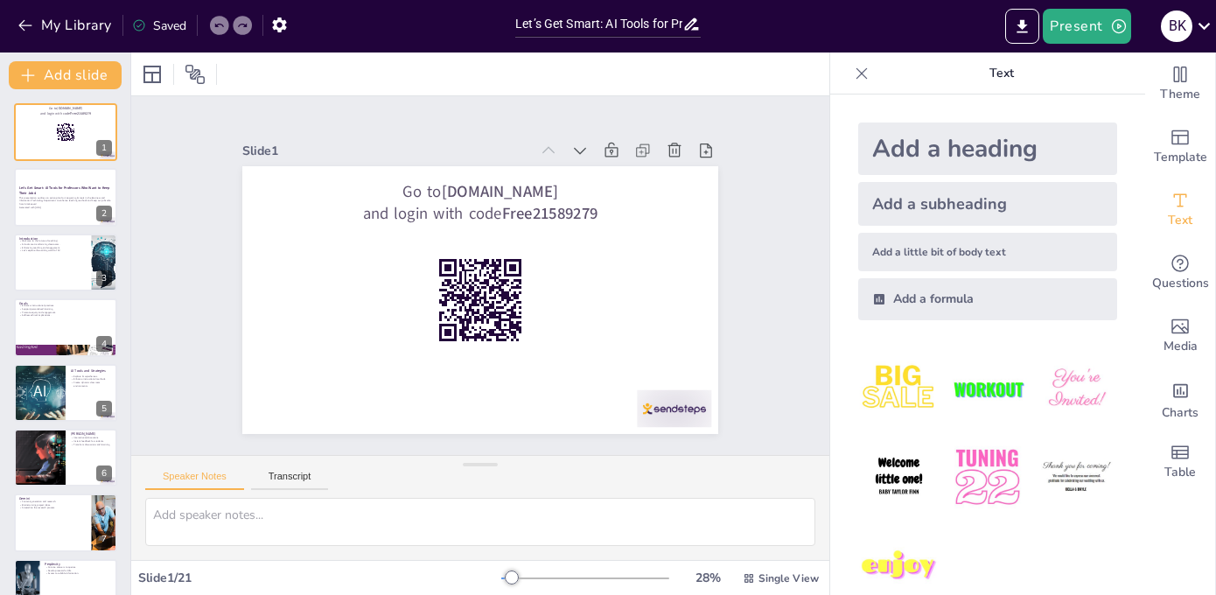
checkbox input "true"
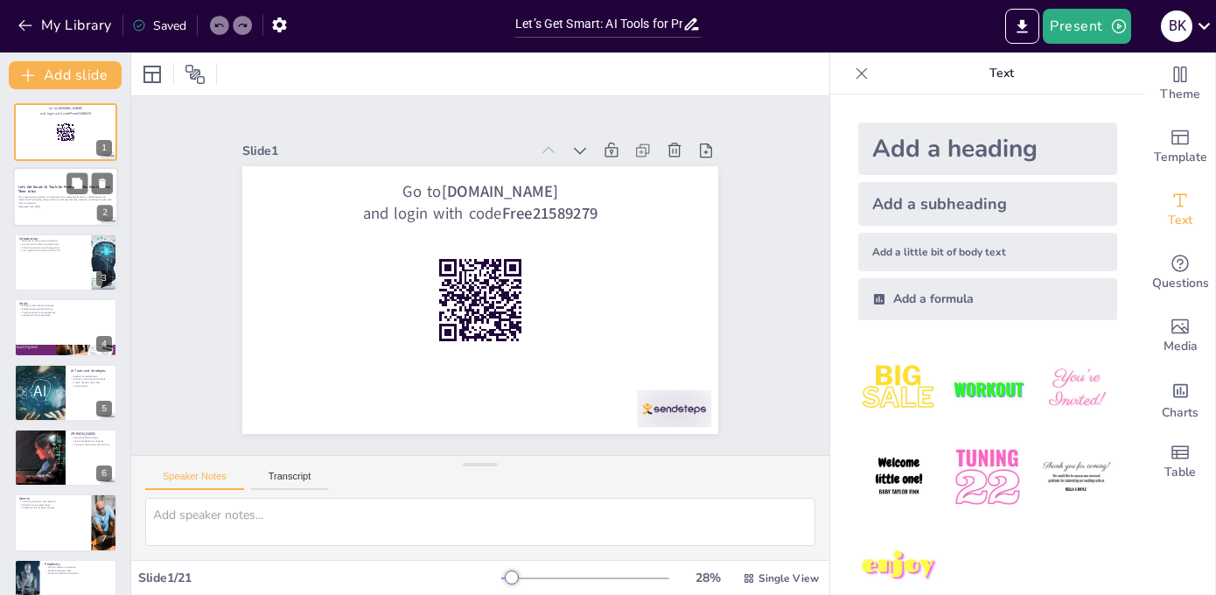
checkbox input "true"
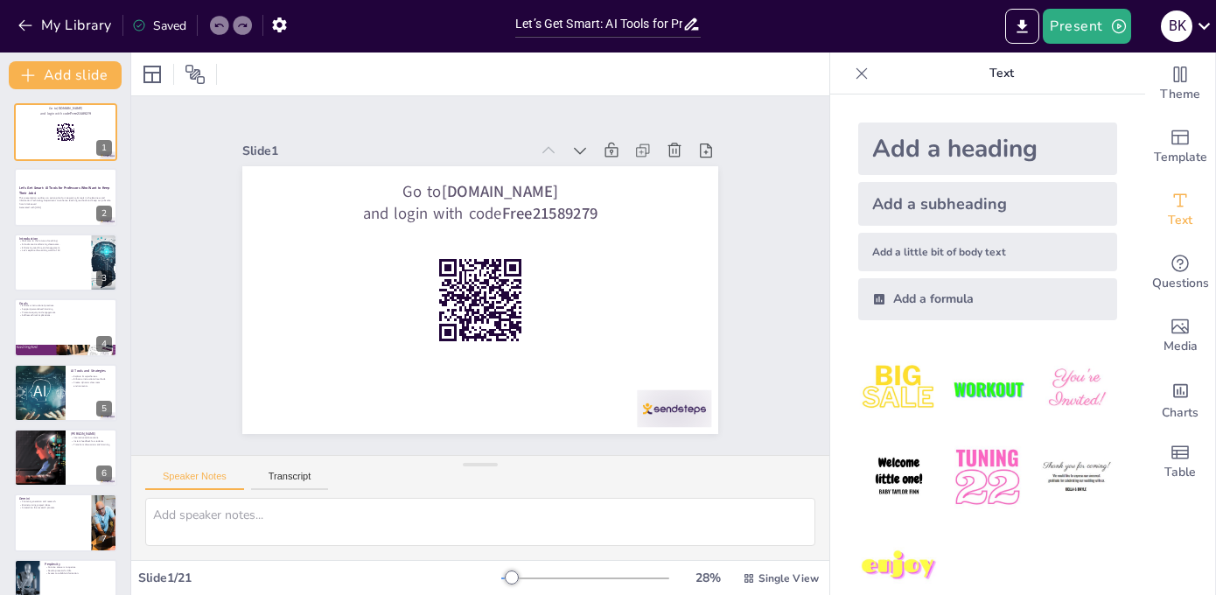
checkbox input "true"
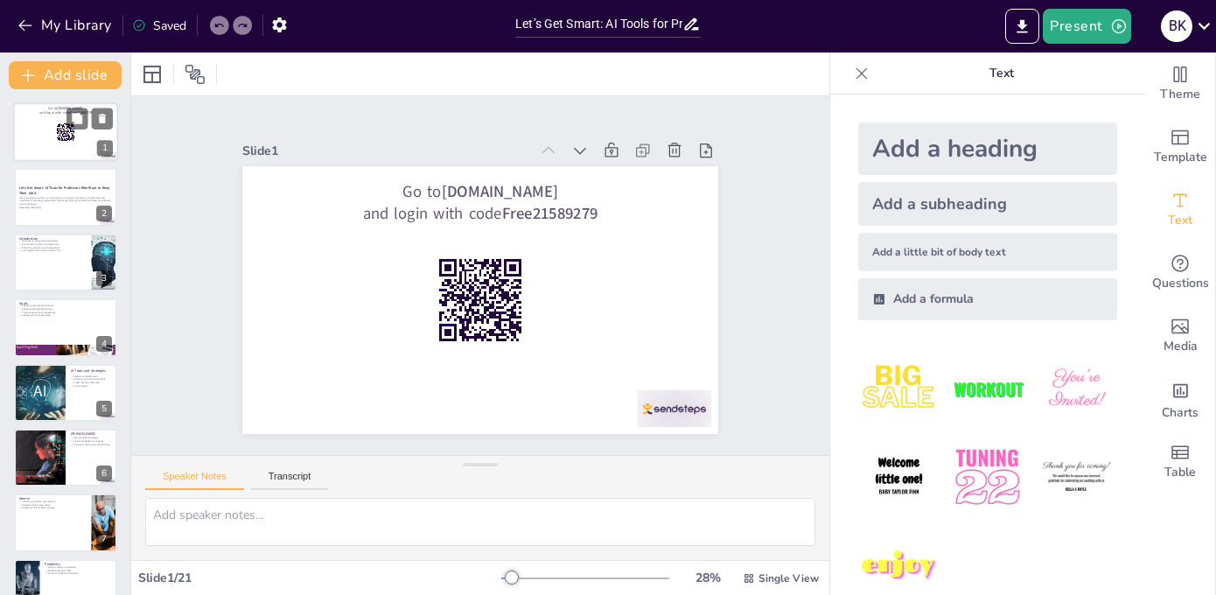
checkbox input "true"
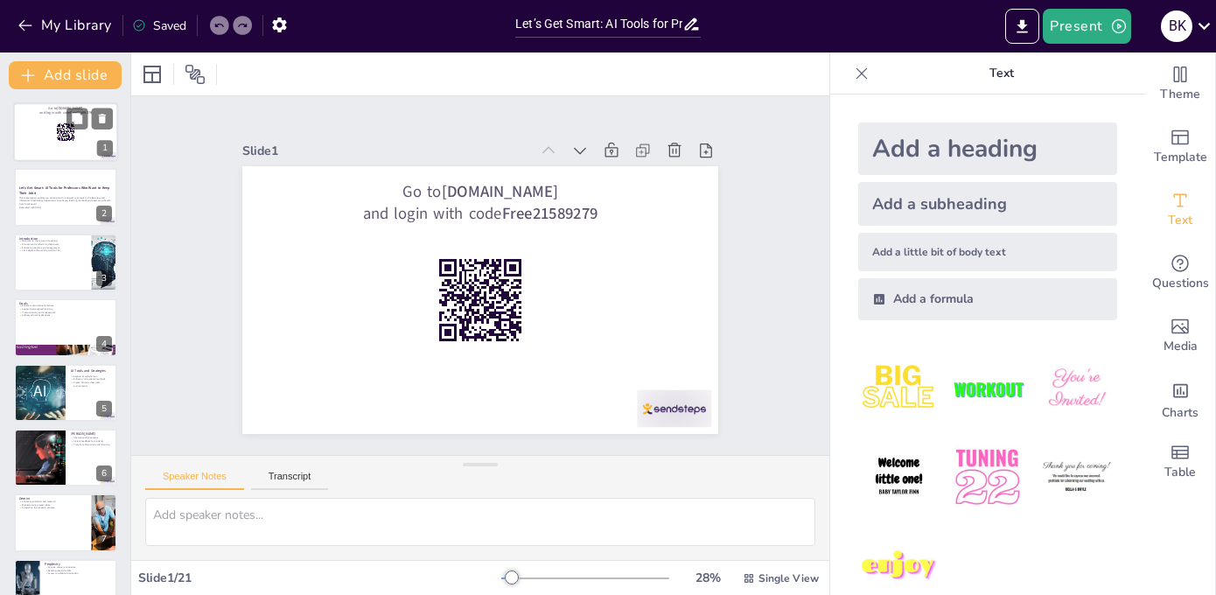
checkbox input "true"
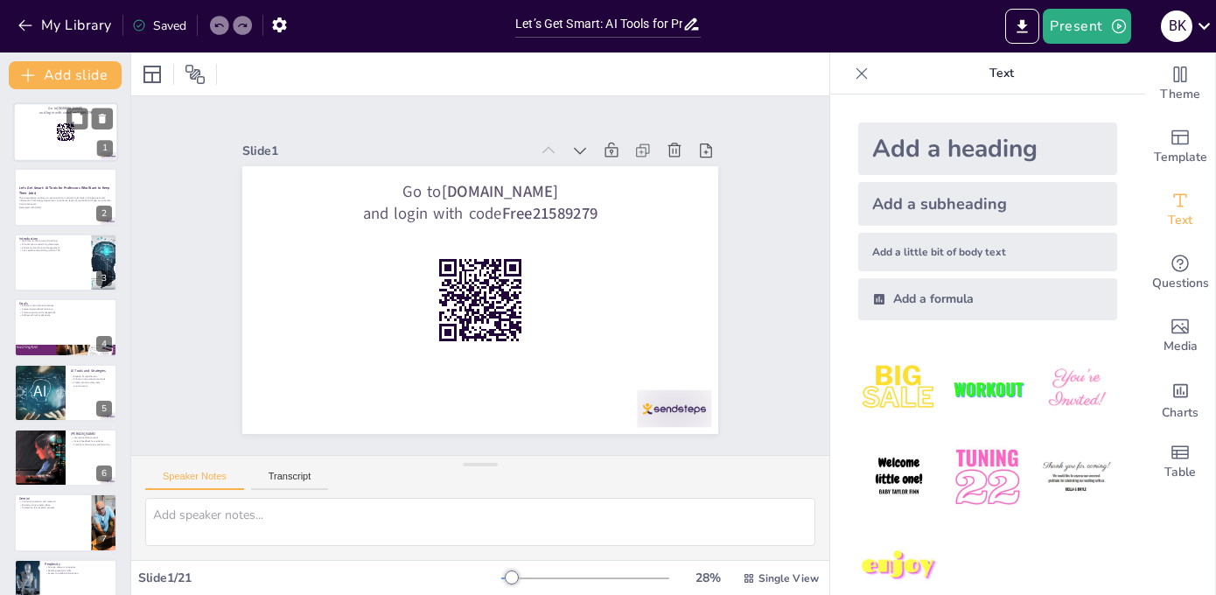
checkbox input "true"
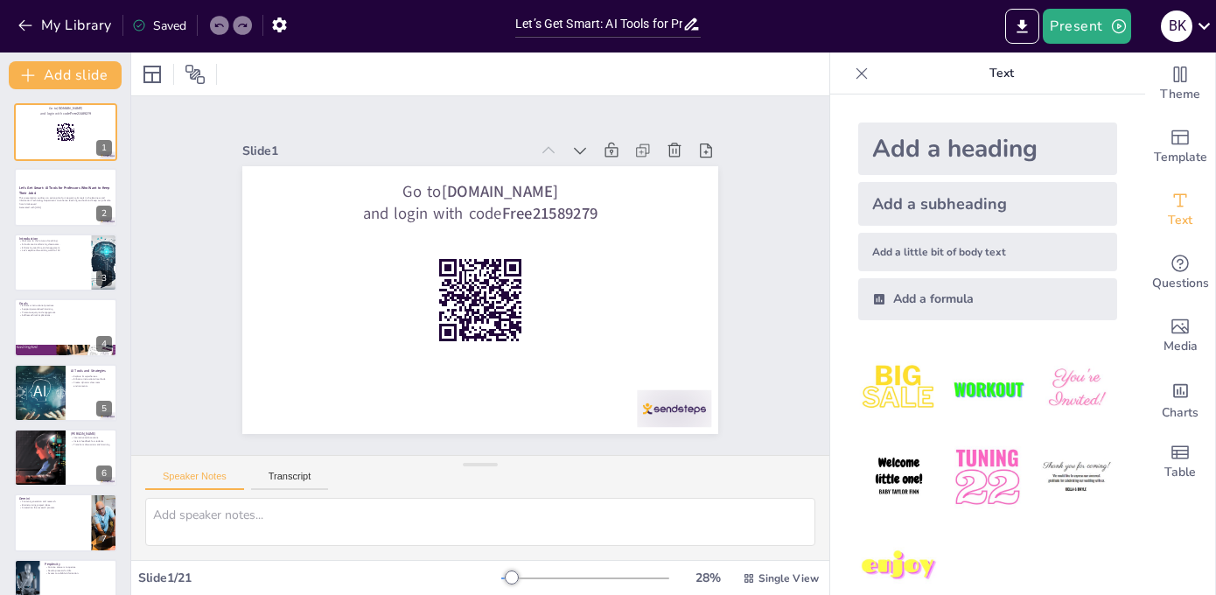
checkbox input "true"
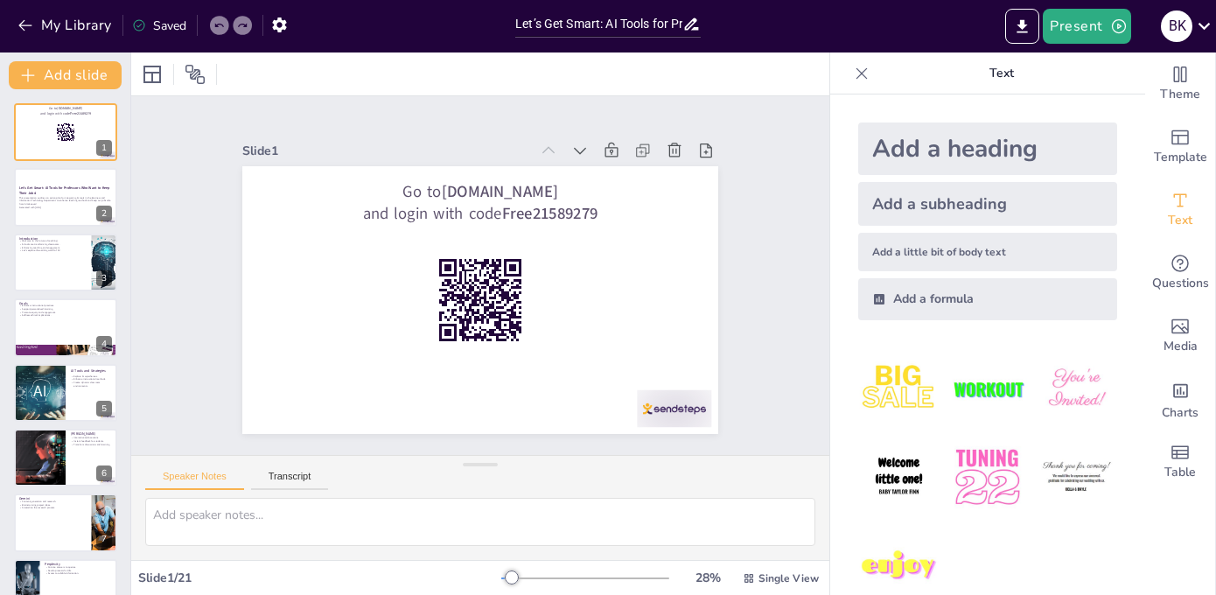
checkbox input "true"
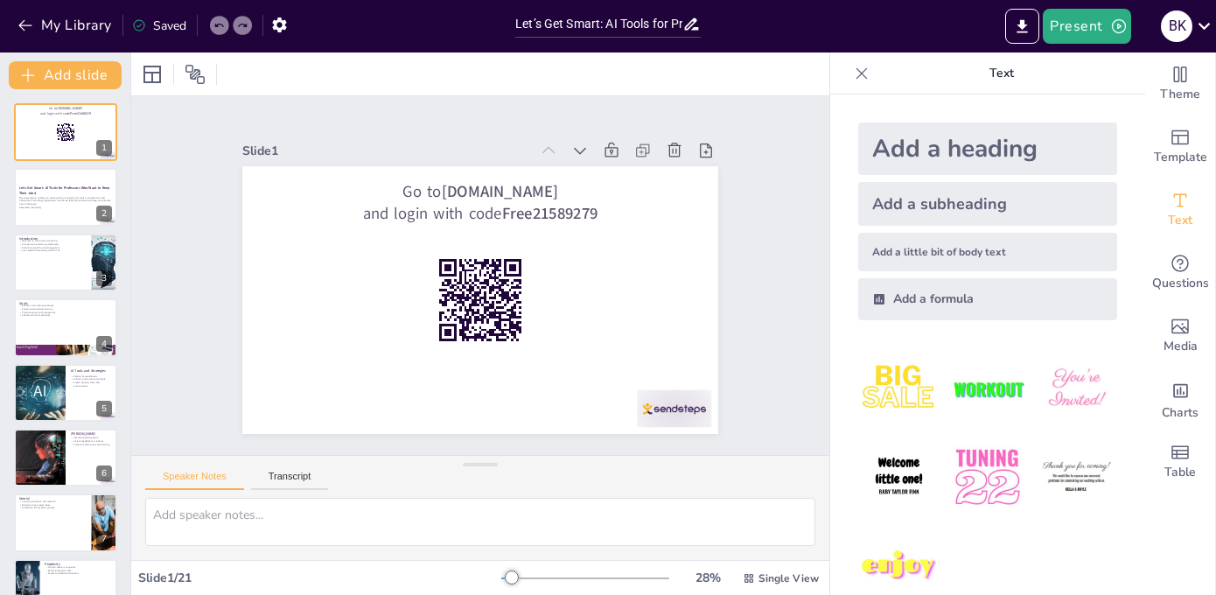
checkbox input "true"
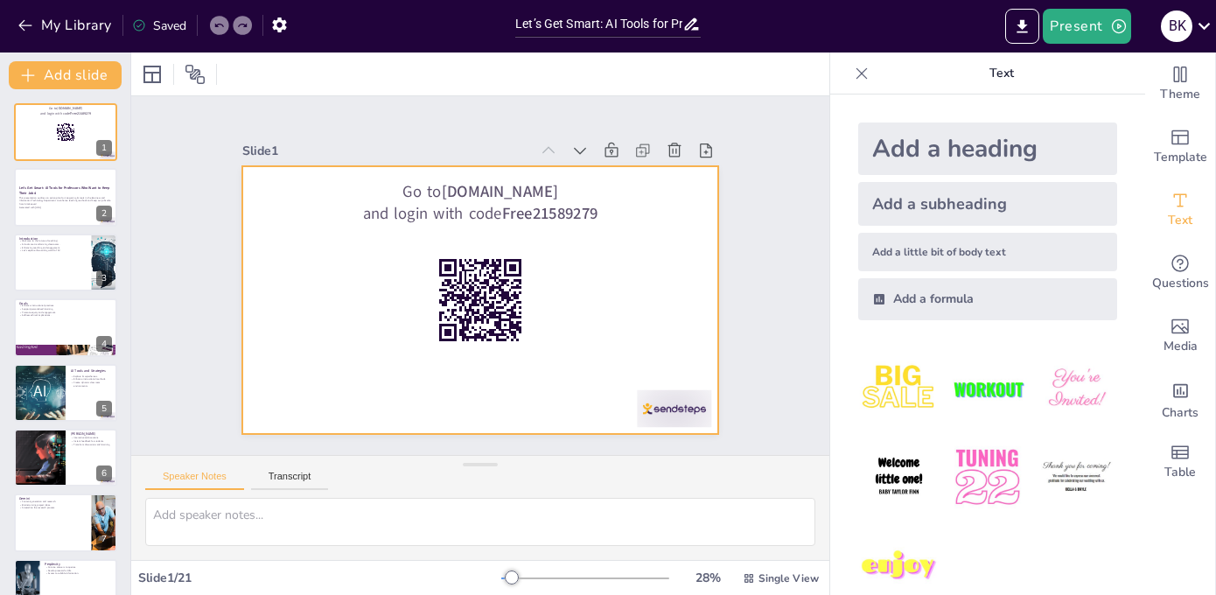
checkbox input "true"
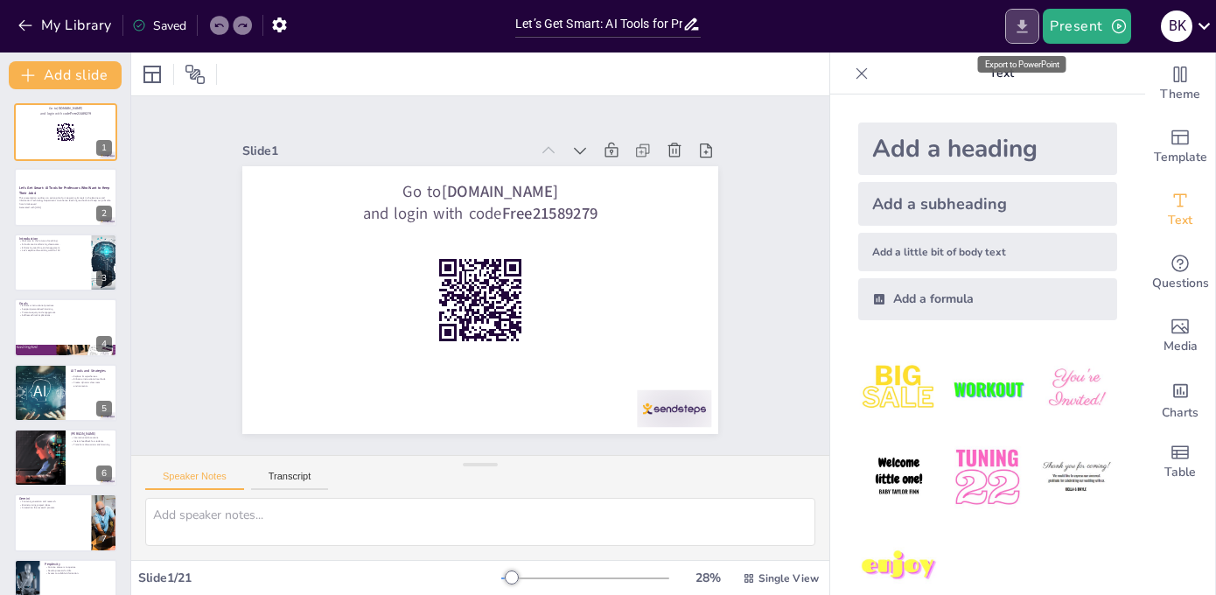
click at [1020, 22] on icon "Export to PowerPoint" at bounding box center [1022, 26] width 18 height 18
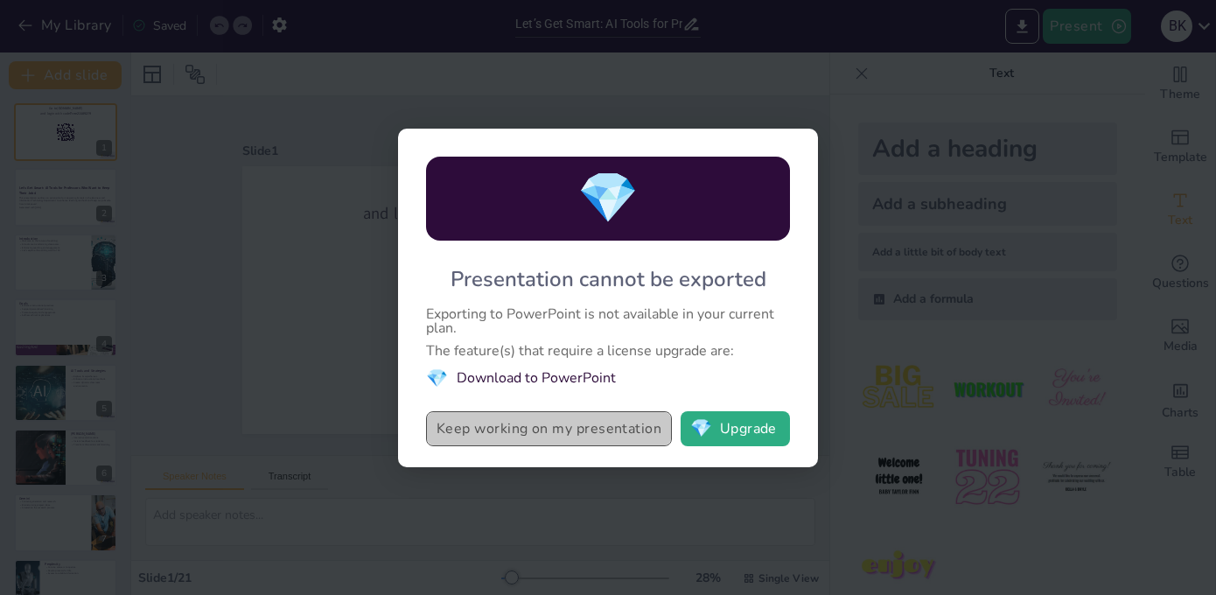
click at [581, 433] on button "Keep working on my presentation" at bounding box center [549, 428] width 246 height 35
checkbox input "true"
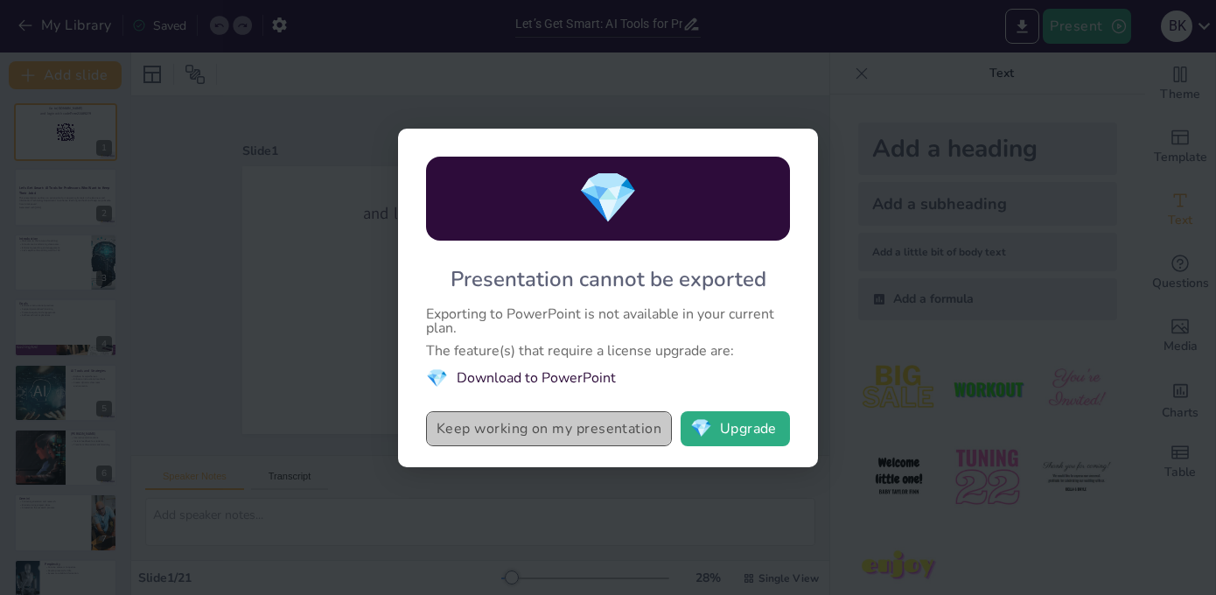
checkbox input "true"
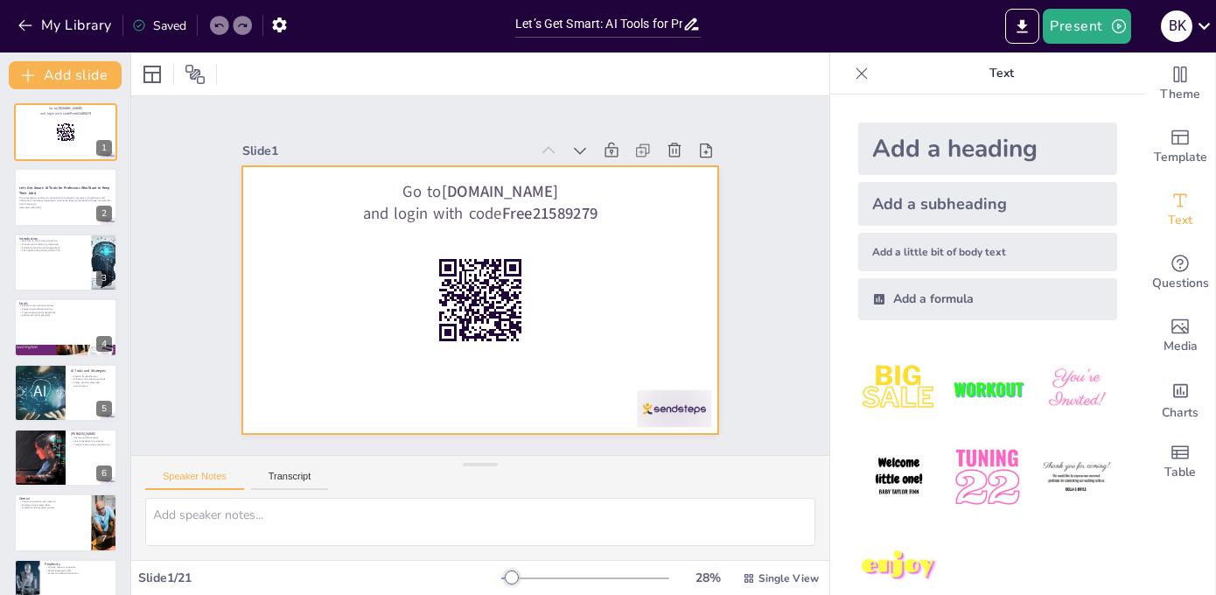
checkbox input "true"
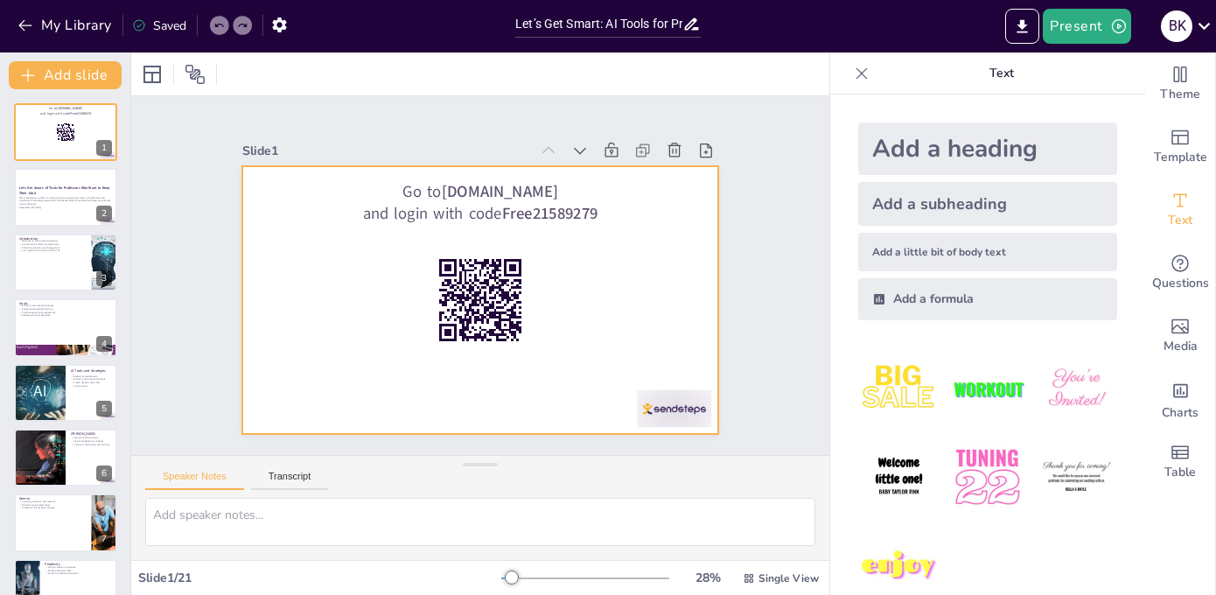
checkbox input "true"
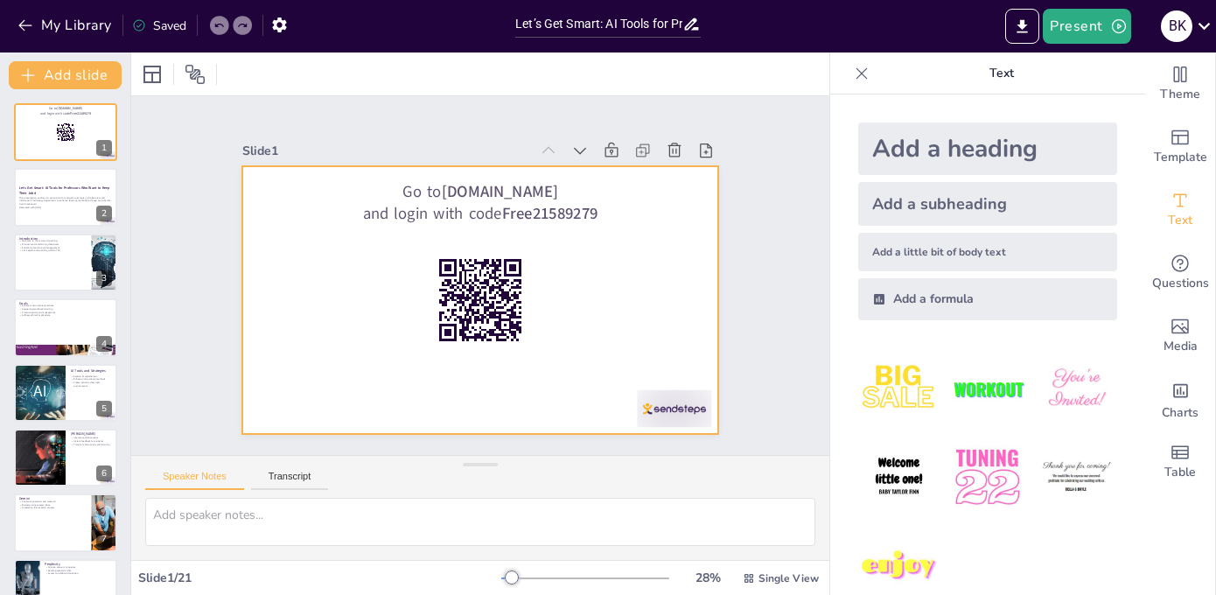
checkbox input "true"
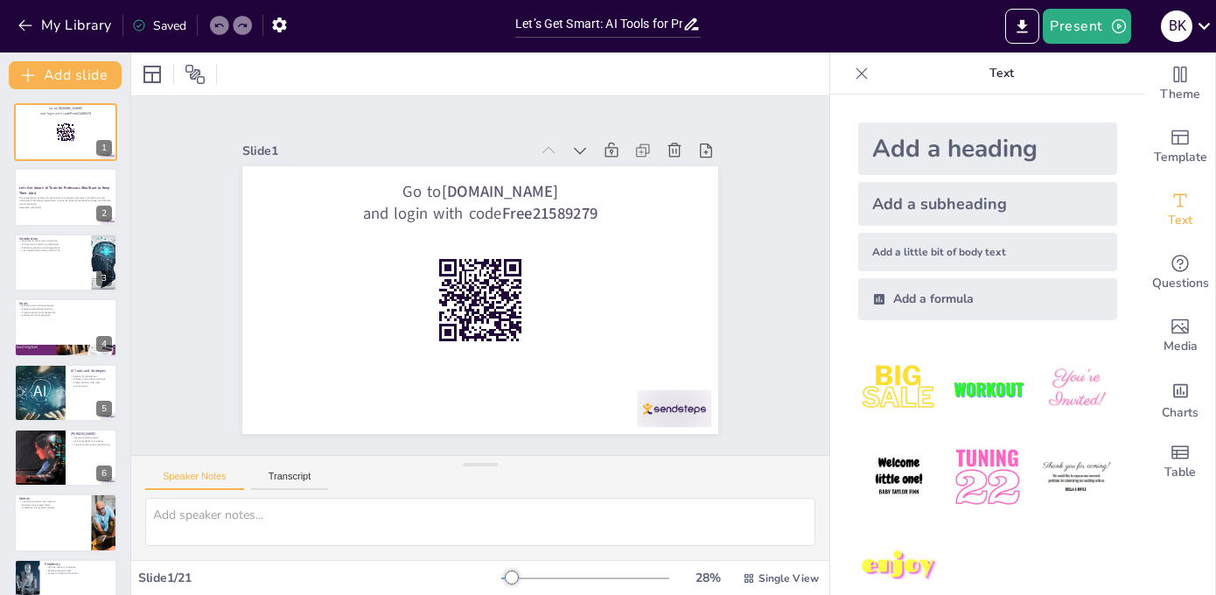
checkbox input "true"
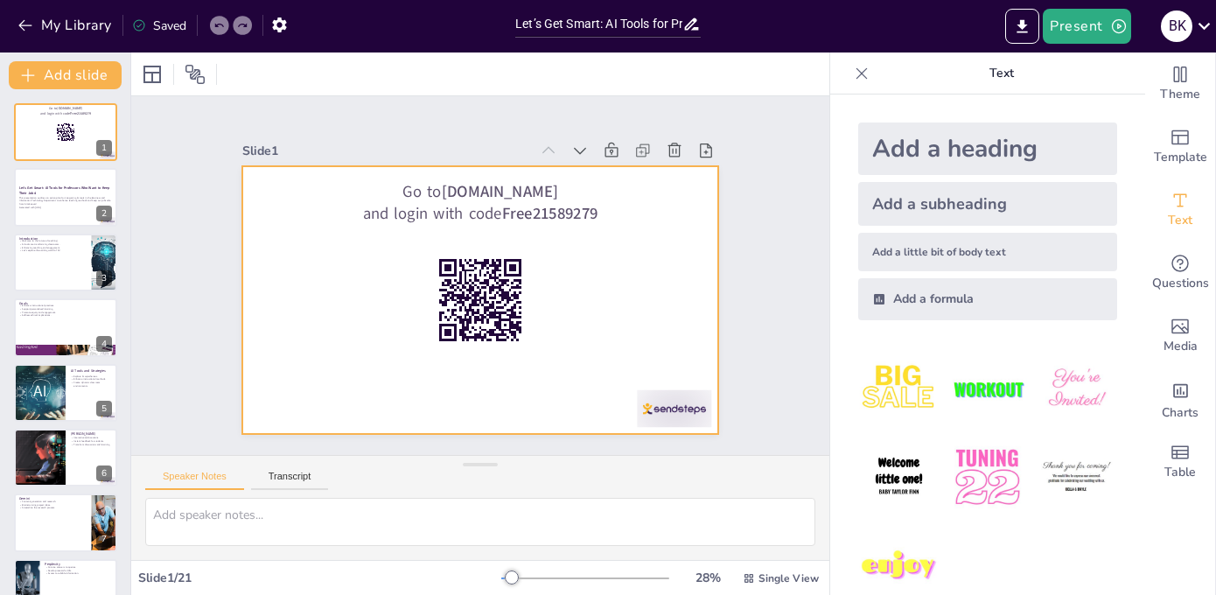
checkbox input "true"
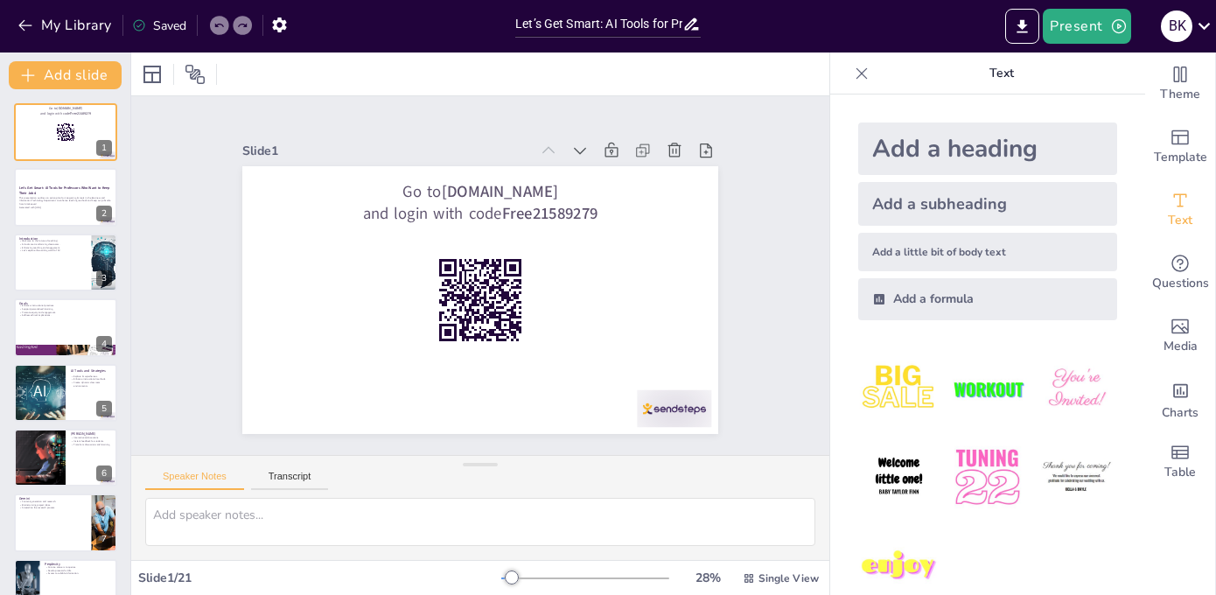
checkbox input "true"
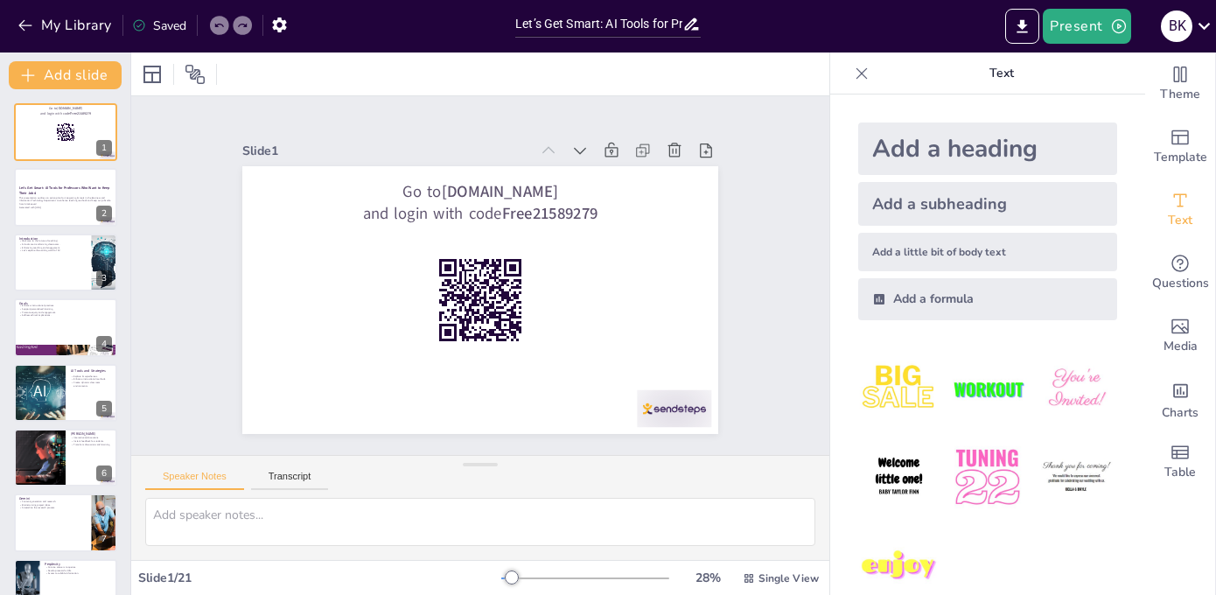
checkbox input "true"
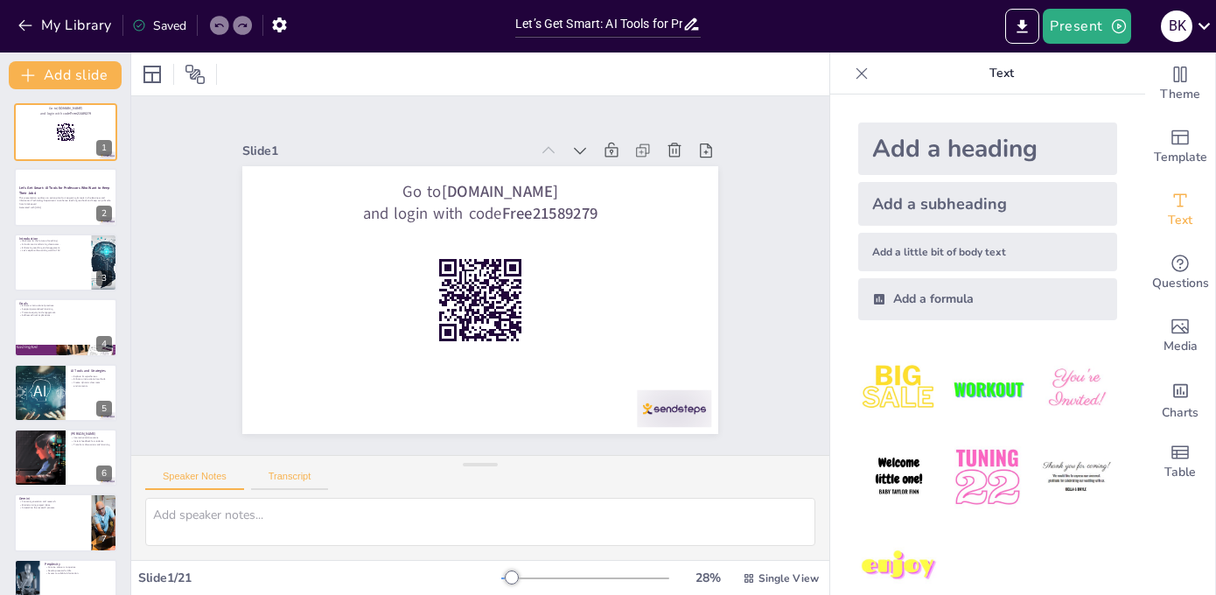
click at [285, 470] on button "Transcript" at bounding box center [290, 479] width 78 height 19
checkbox input "true"
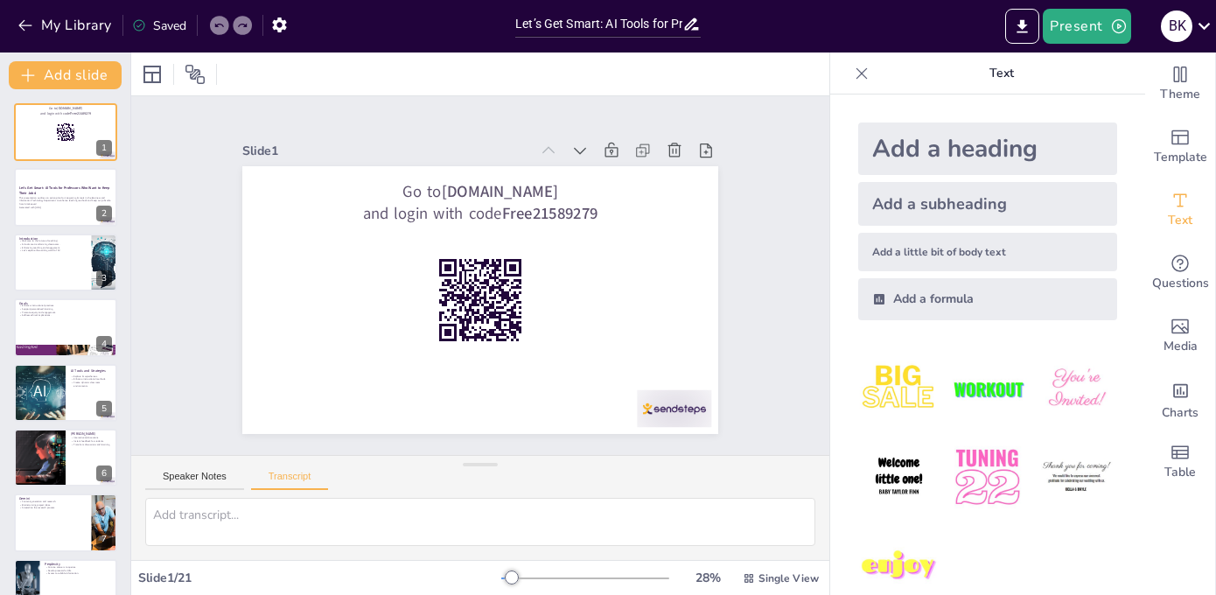
checkbox input "true"
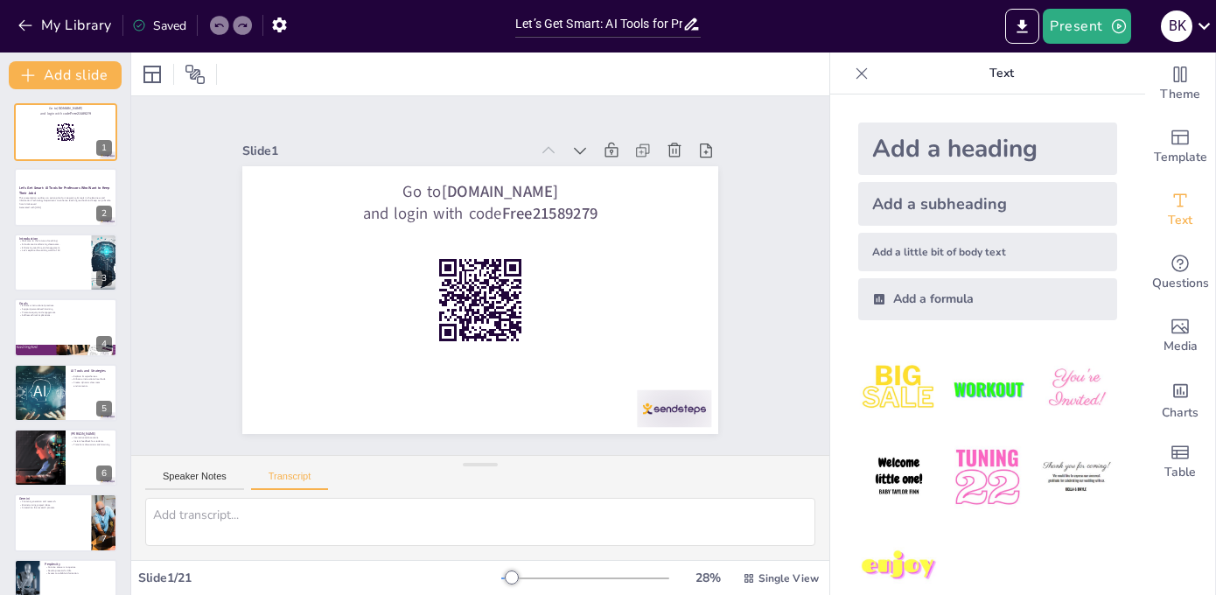
checkbox input "true"
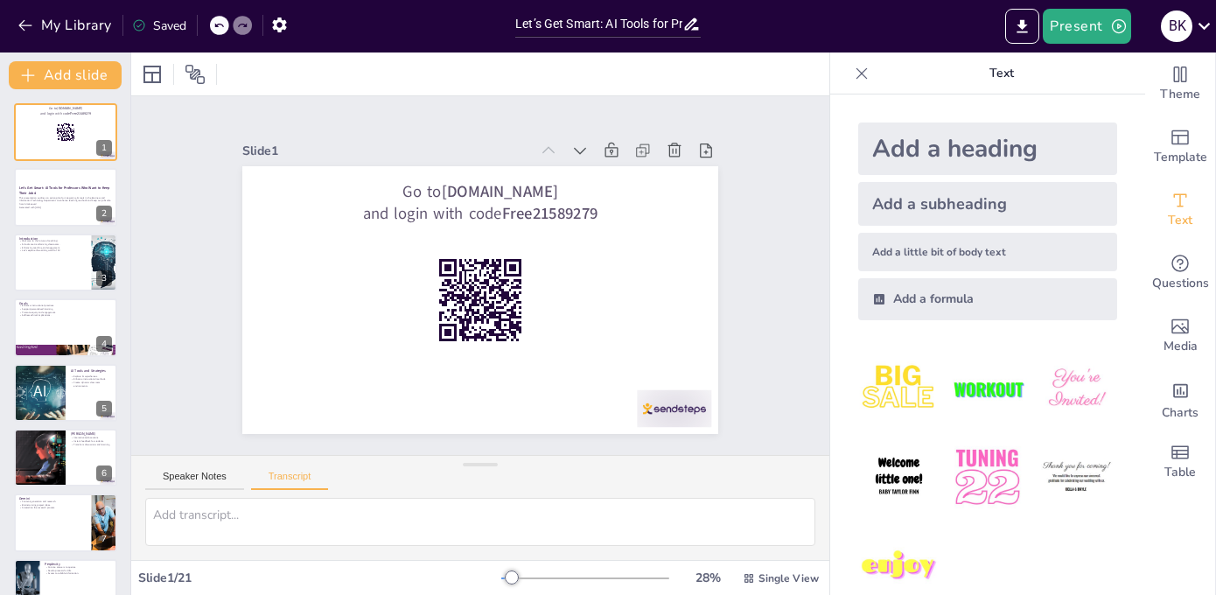
checkbox input "true"
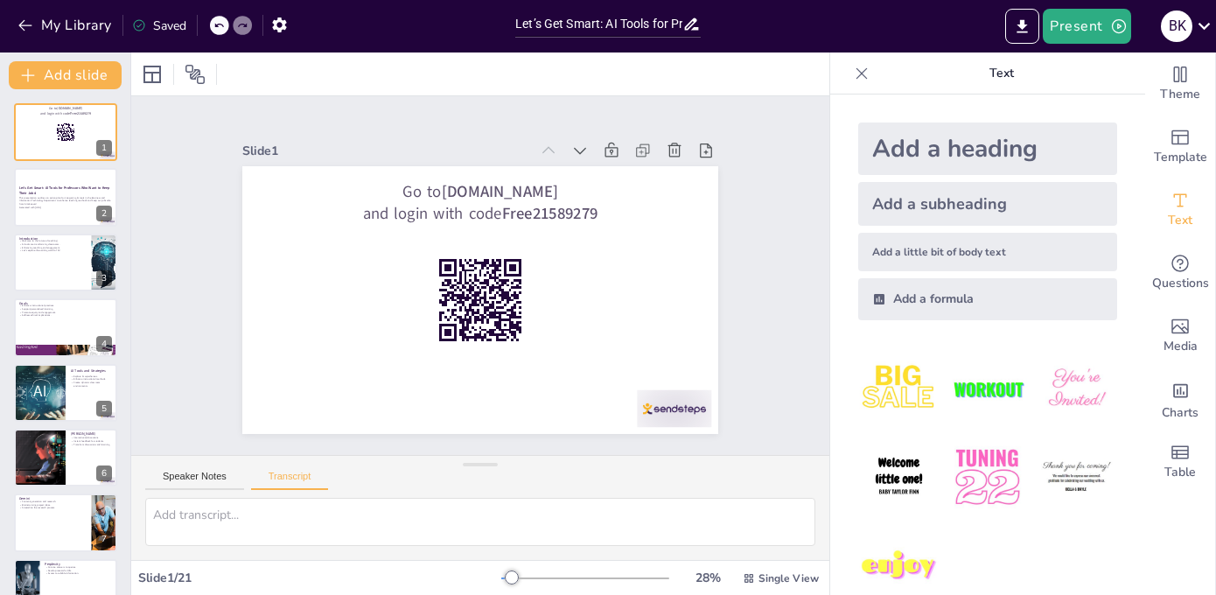
checkbox input "true"
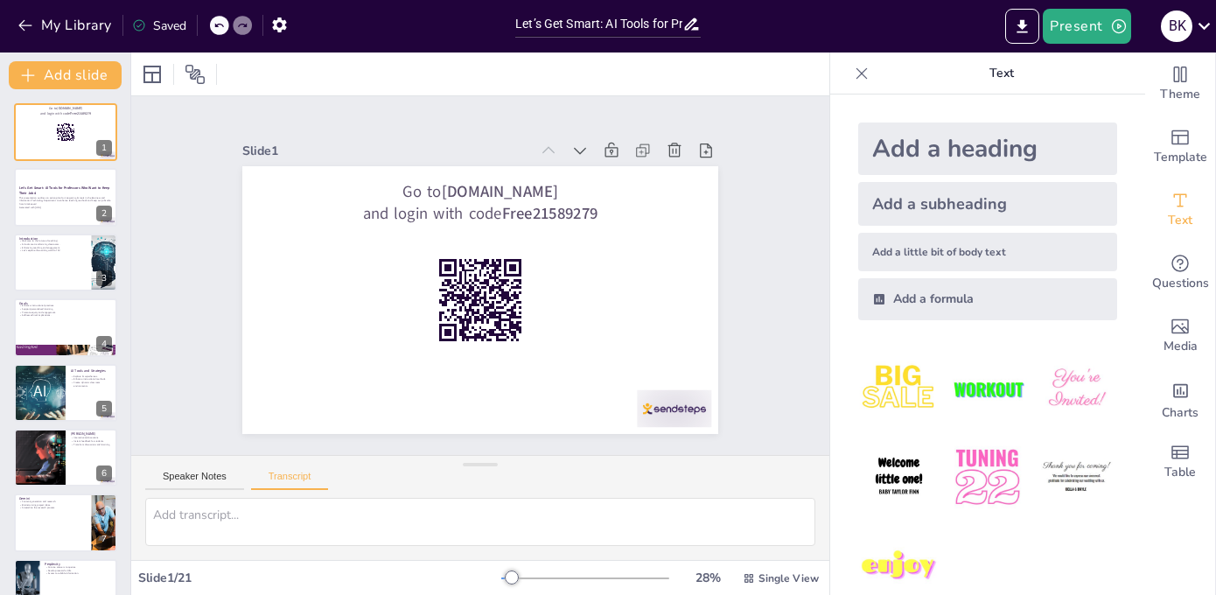
checkbox input "true"
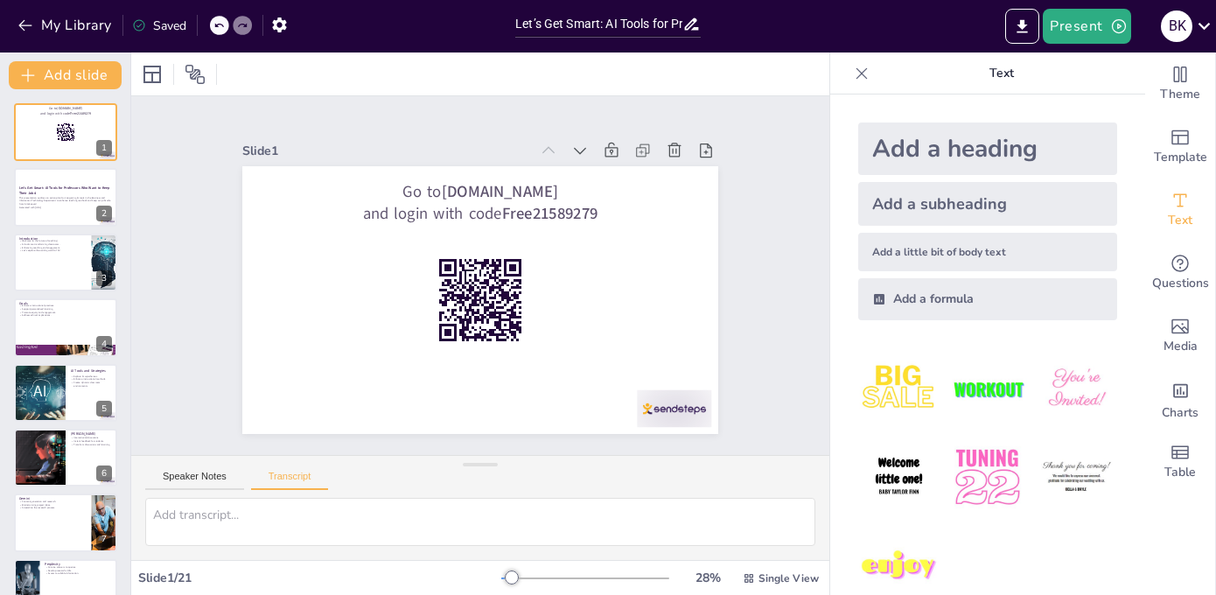
checkbox input "true"
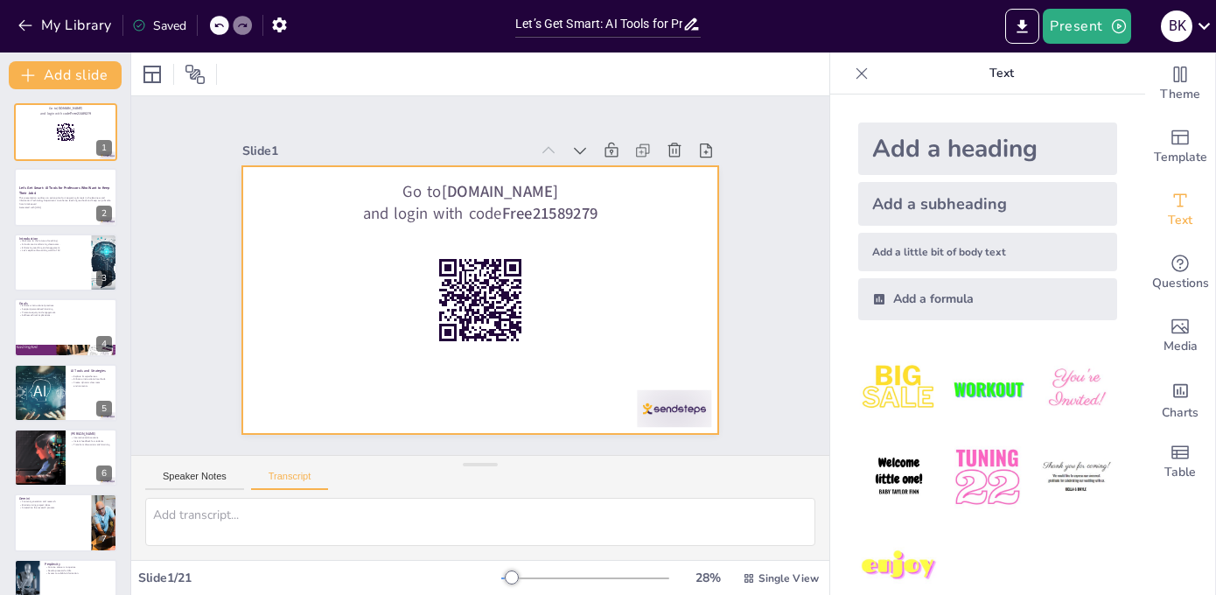
checkbox input "true"
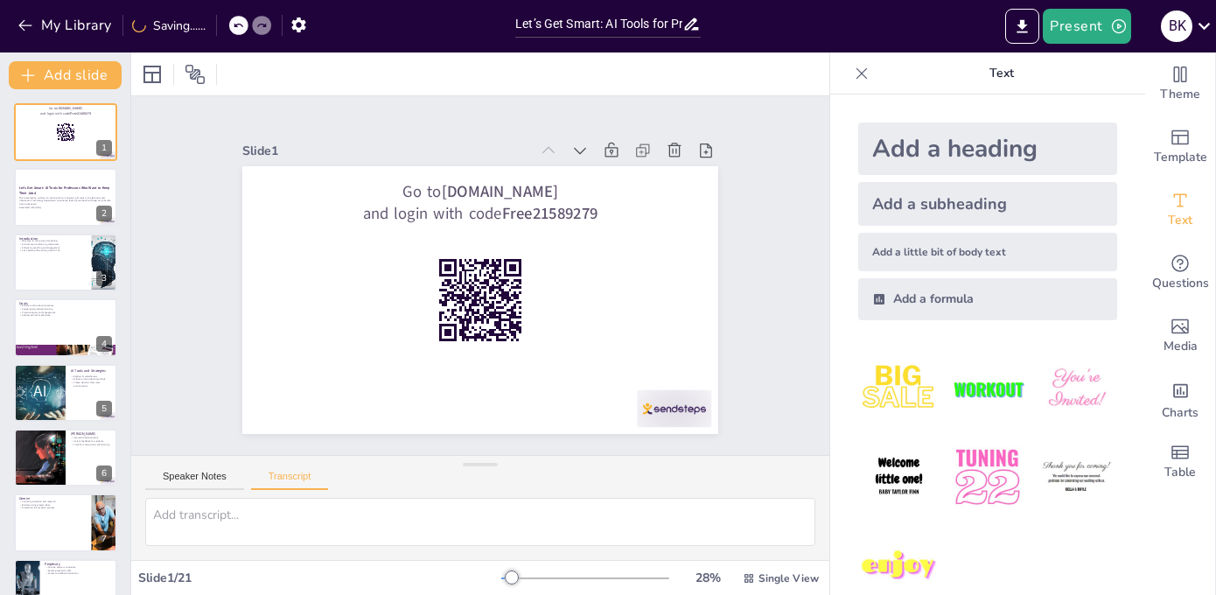
checkbox input "true"
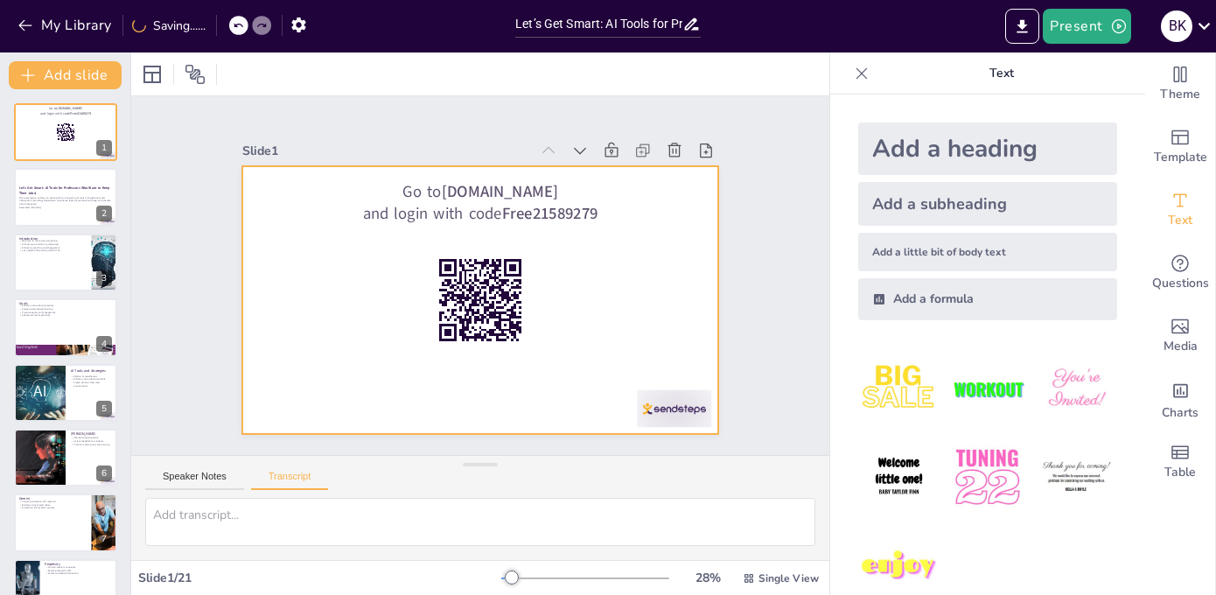
checkbox input "true"
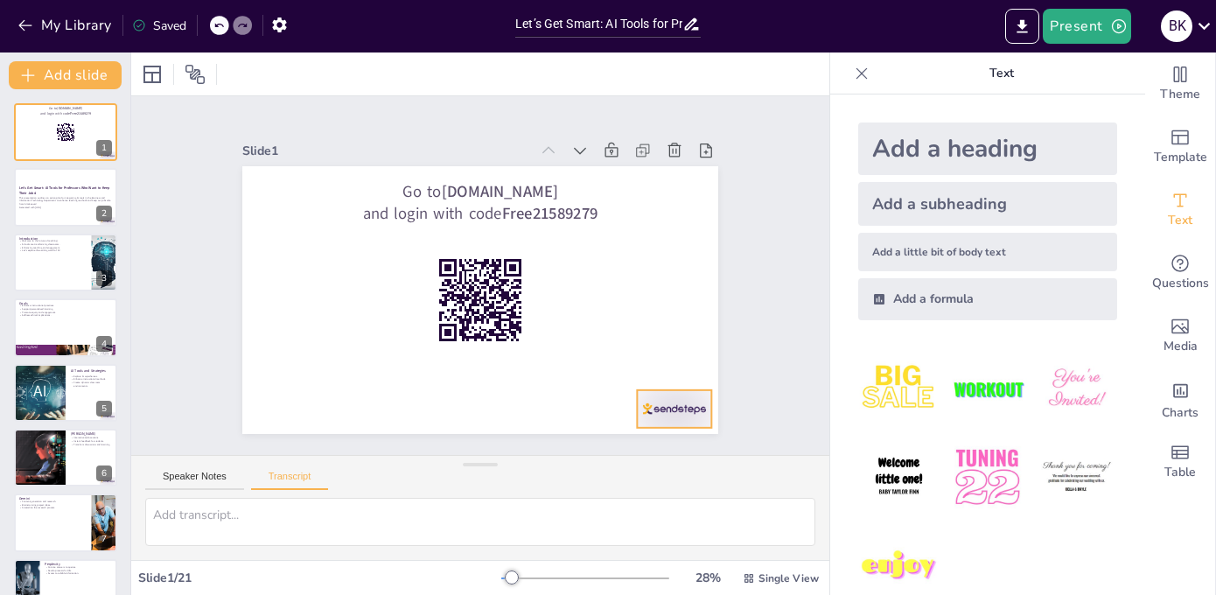
checkbox input "true"
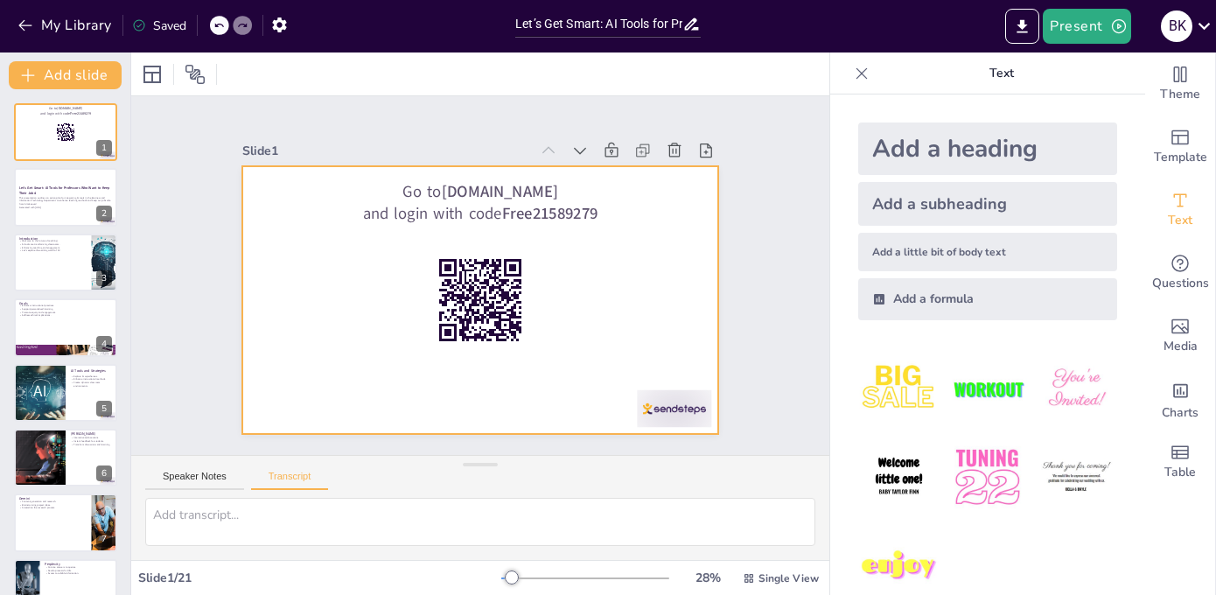
checkbox input "true"
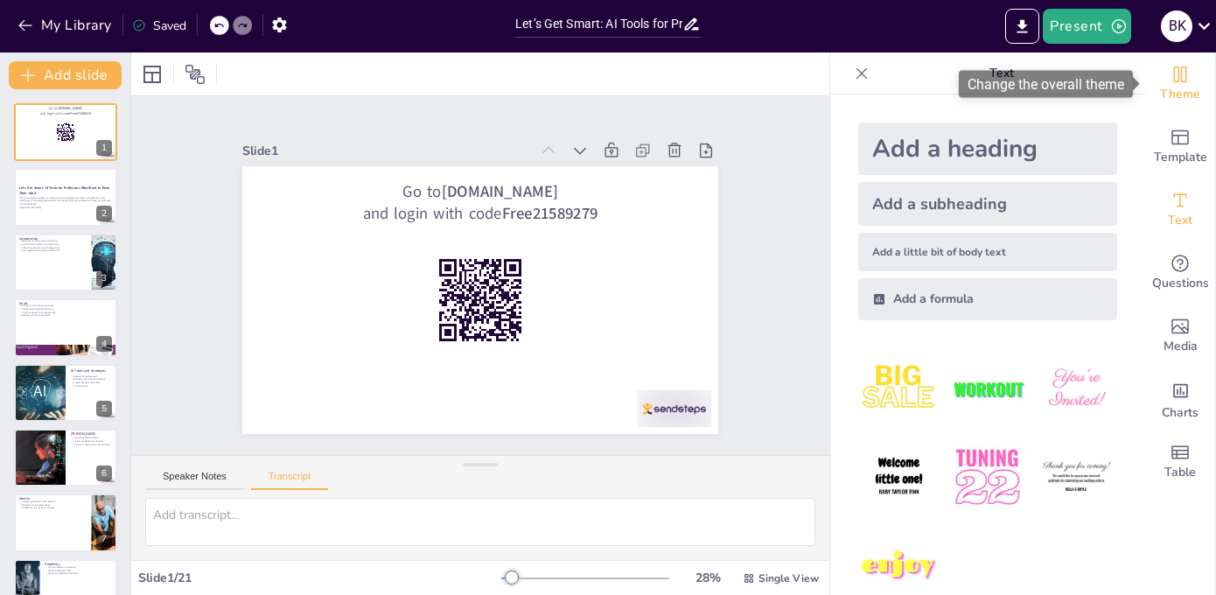
click at [1181, 76] on icon "Change the overall theme" at bounding box center [1179, 74] width 21 height 21
checkbox input "true"
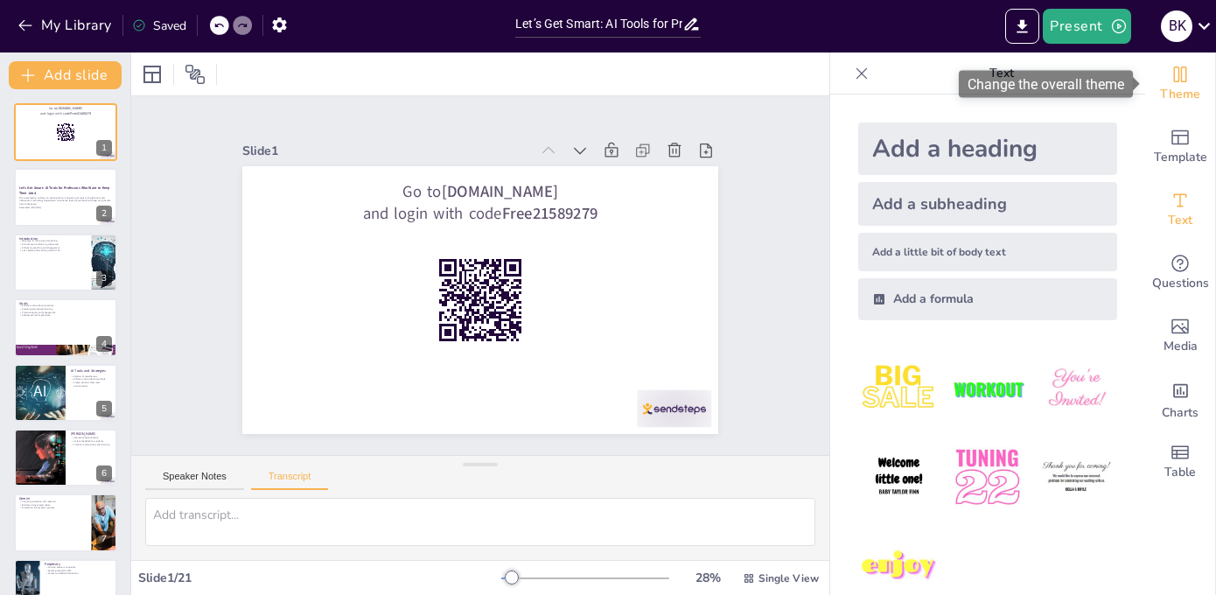
checkbox input "true"
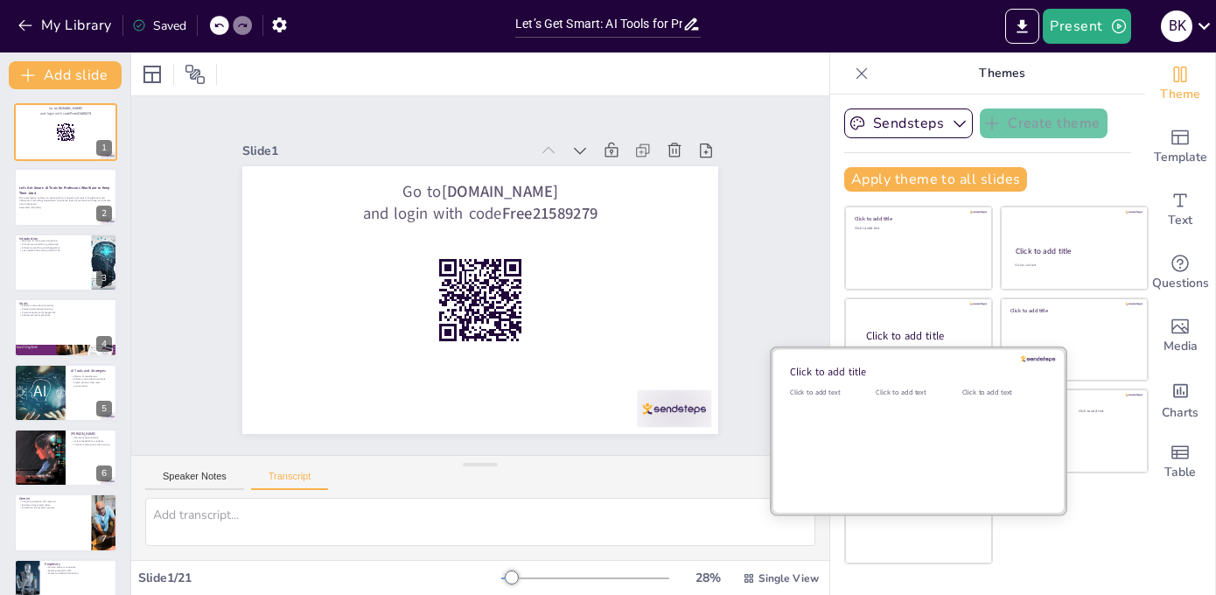
click at [906, 411] on div "Click to add text" at bounding box center [914, 441] width 79 height 108
checkbox input "true"
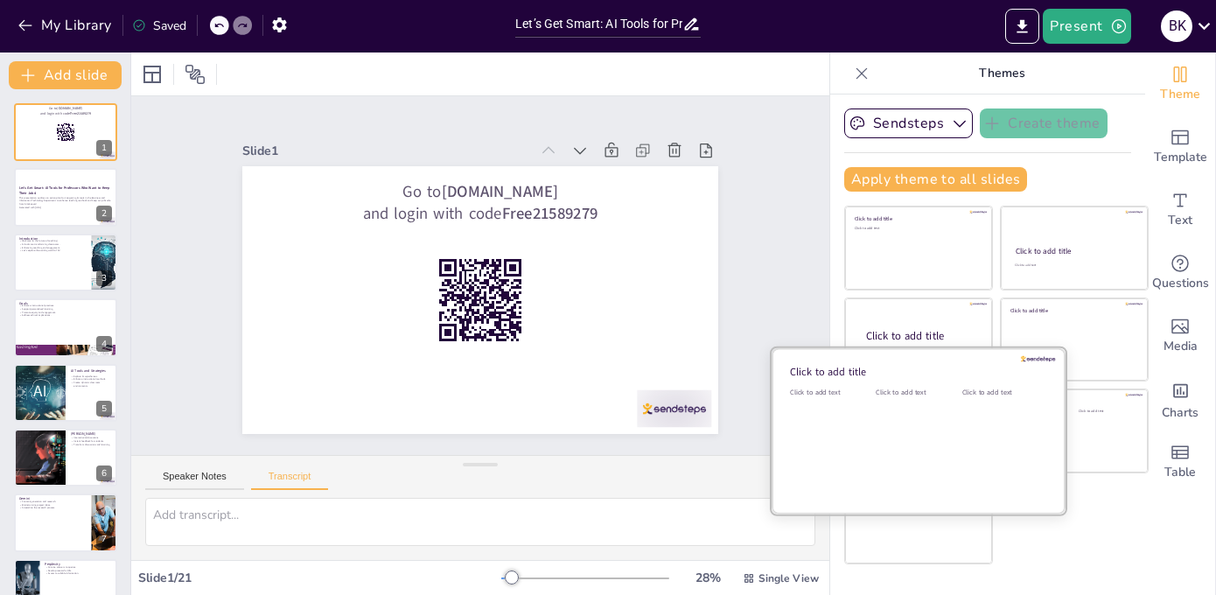
checkbox input "true"
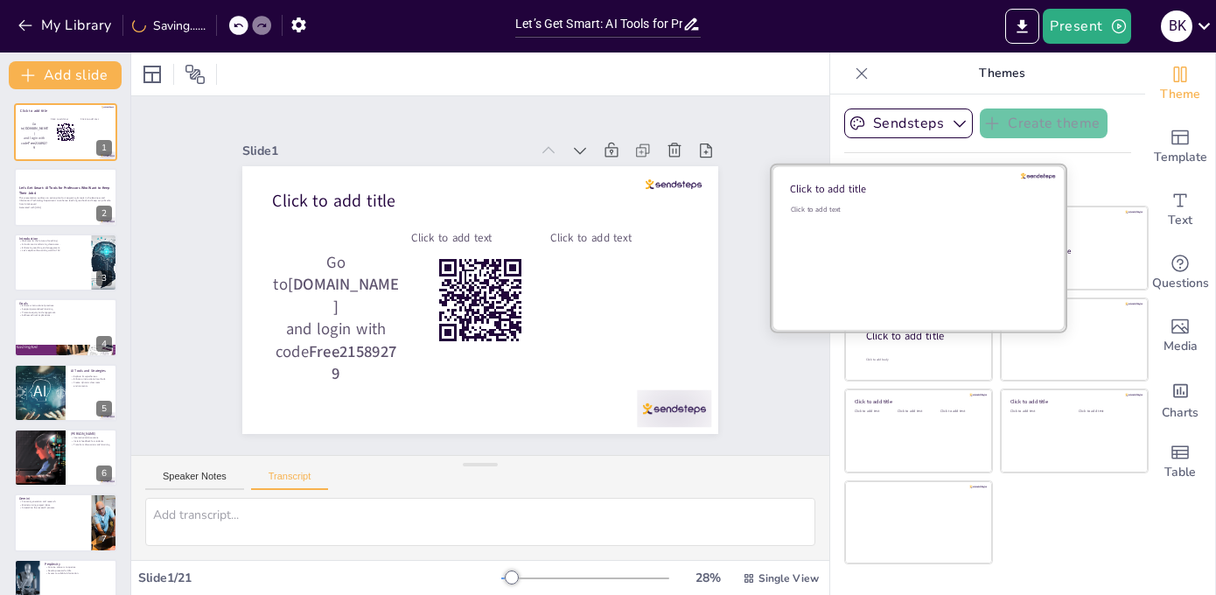
click at [918, 238] on div "Click to add text" at bounding box center [916, 259] width 250 height 108
checkbox input "true"
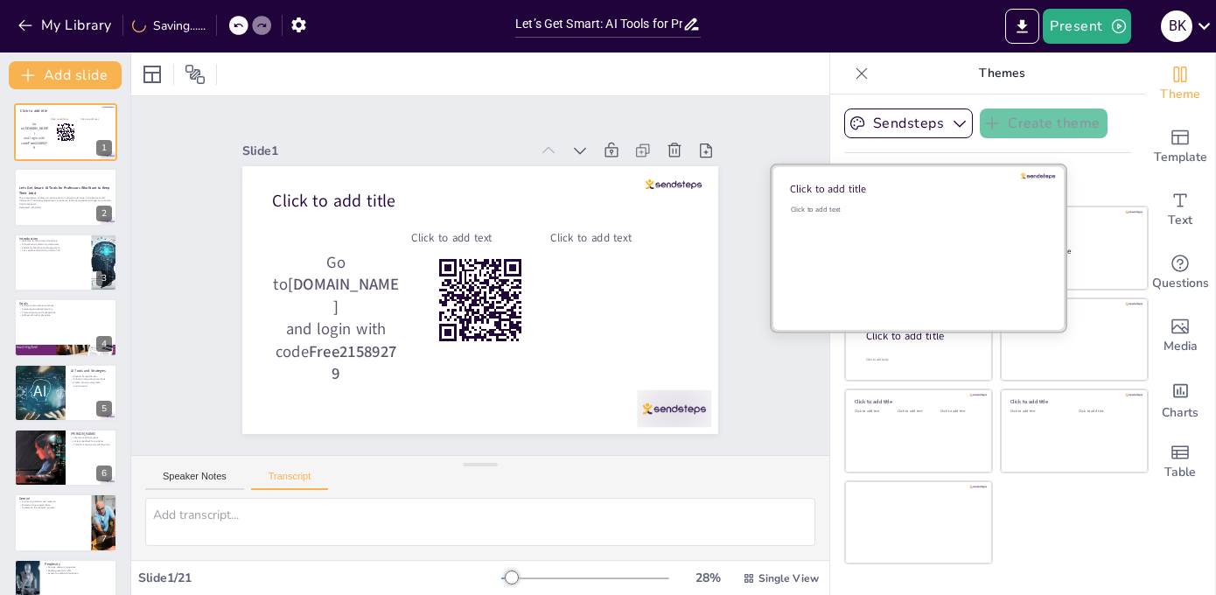
checkbox input "true"
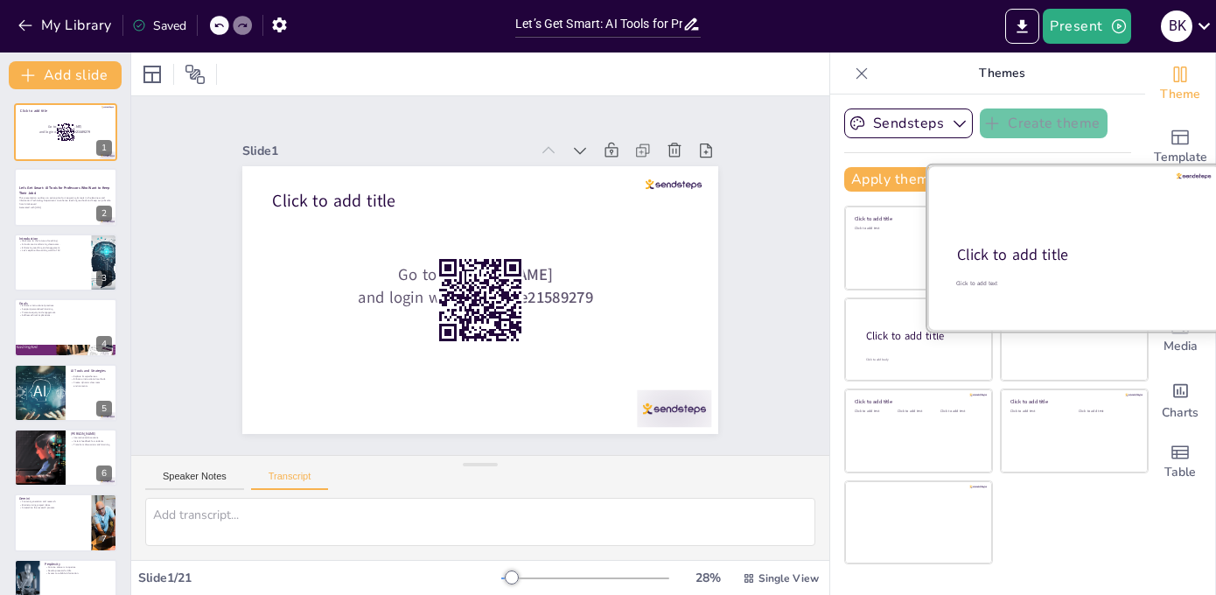
click at [1111, 265] on div "Click to add title" at bounding box center [1073, 255] width 232 height 21
checkbox input "true"
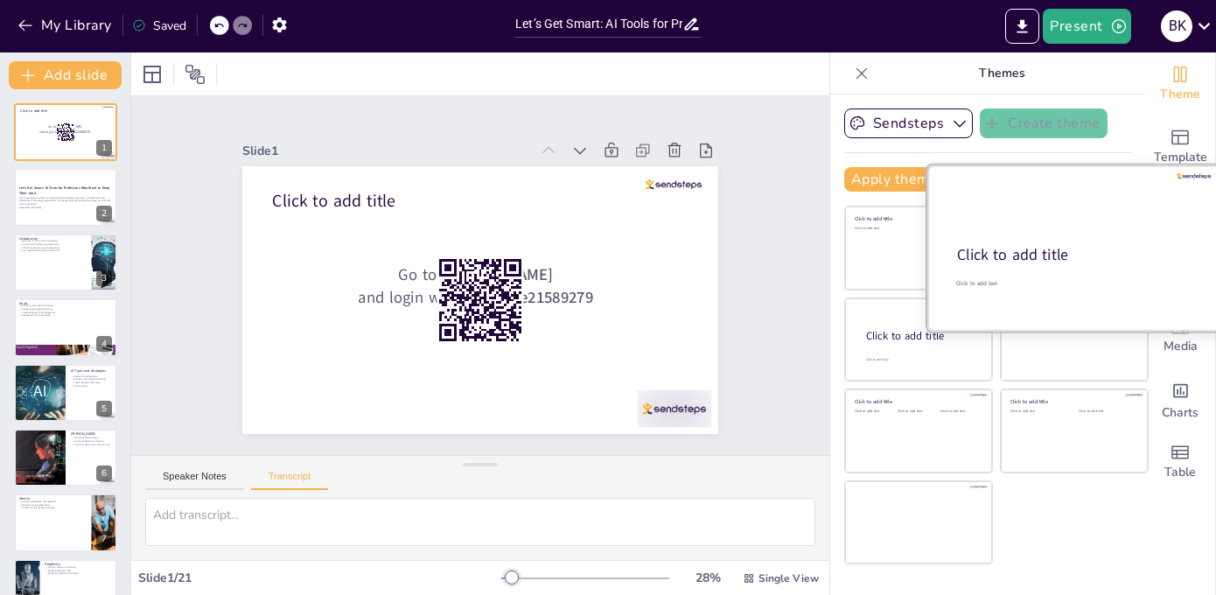
checkbox input "true"
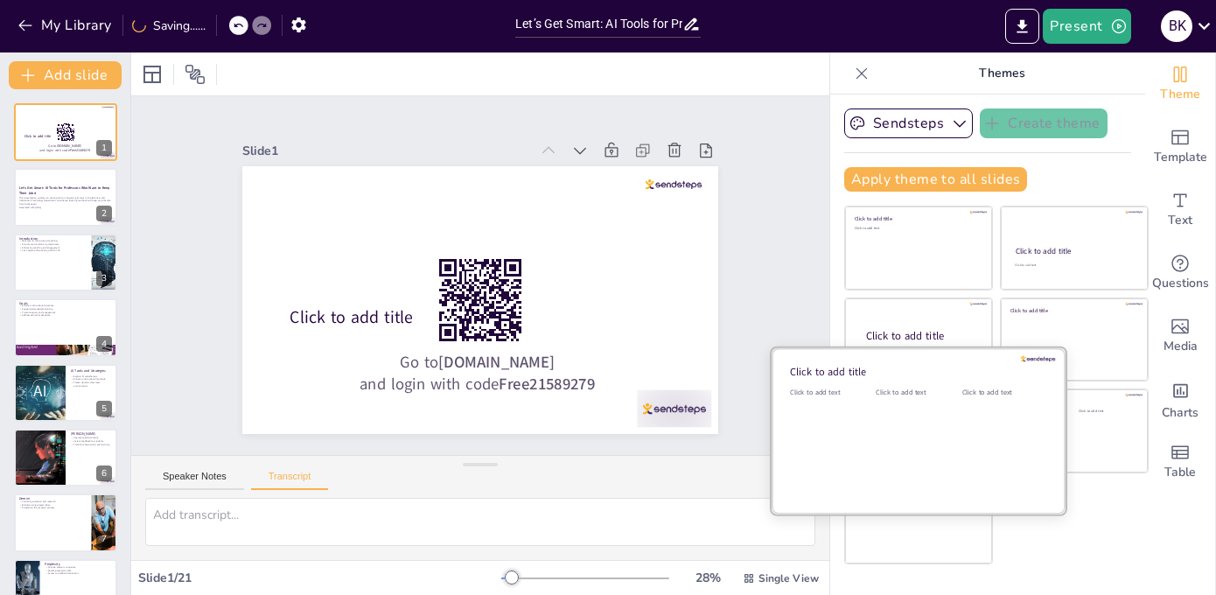
click at [901, 427] on div "Click to add text" at bounding box center [914, 441] width 79 height 108
checkbox input "true"
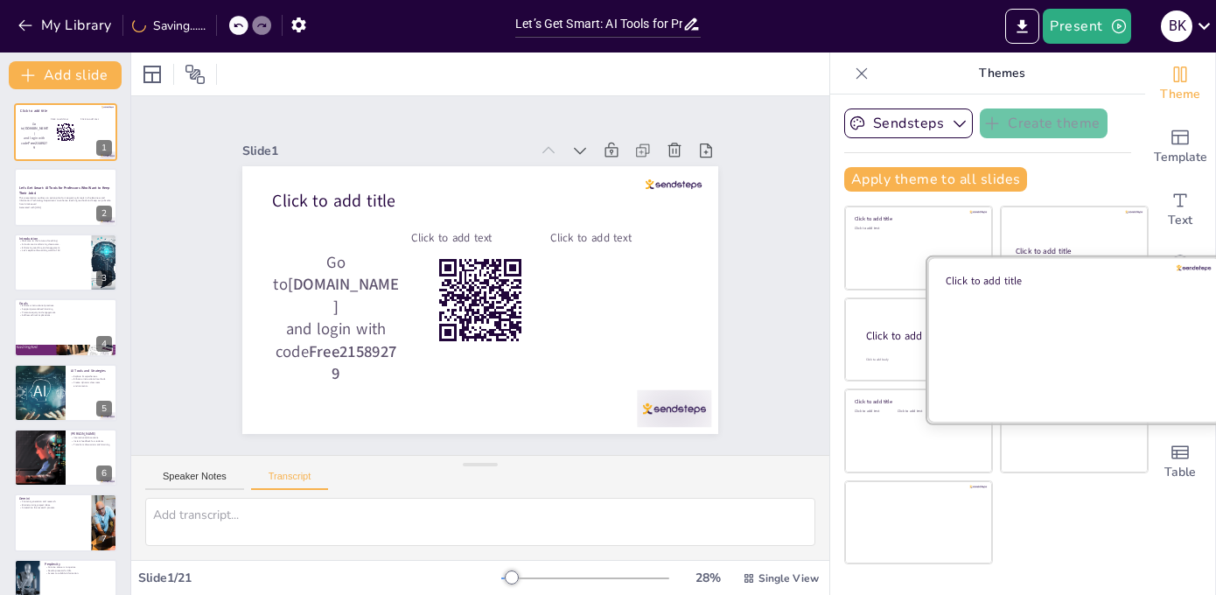
click at [1083, 327] on div at bounding box center [1074, 338] width 294 height 165
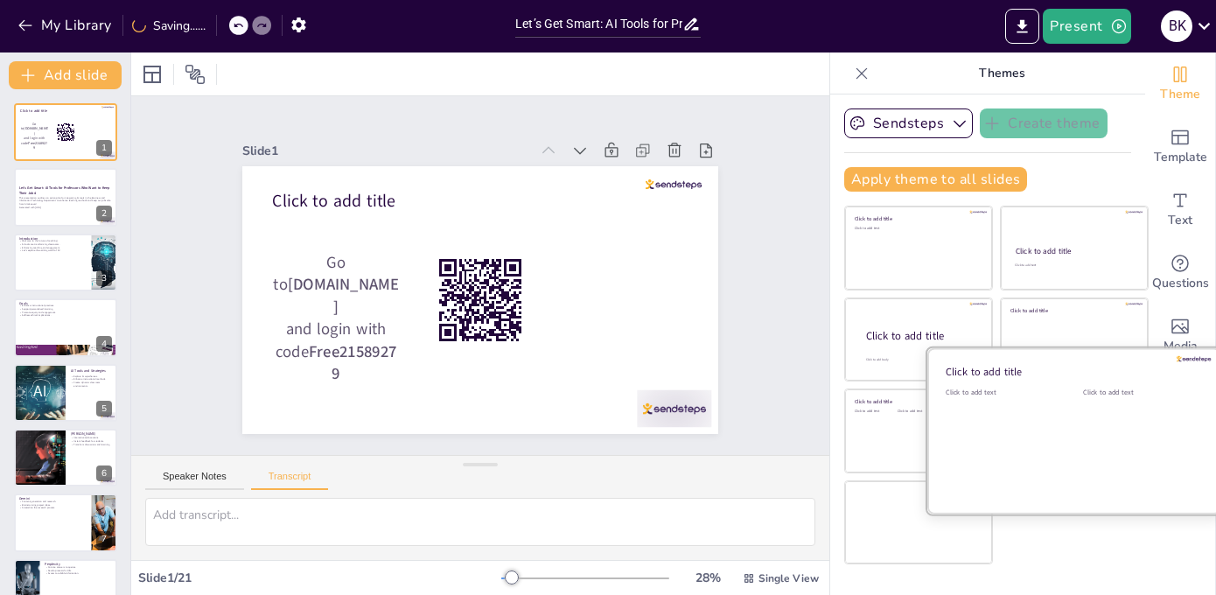
click at [1083, 452] on div "Click to add text" at bounding box center [1138, 441] width 111 height 108
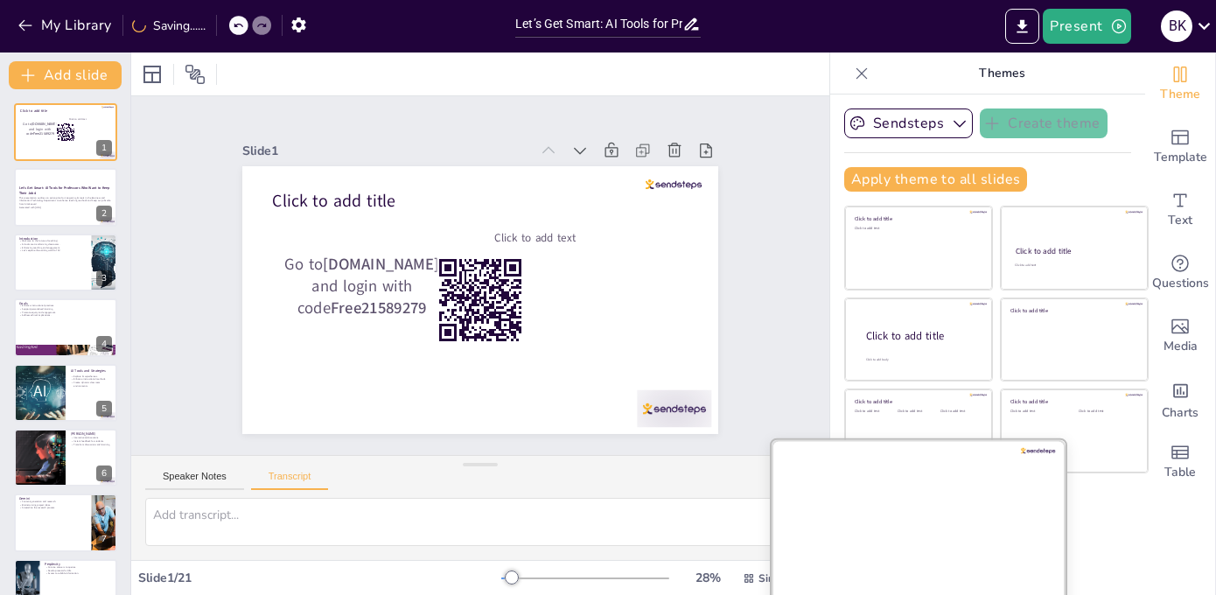
click at [889, 536] on div at bounding box center [918, 521] width 294 height 165
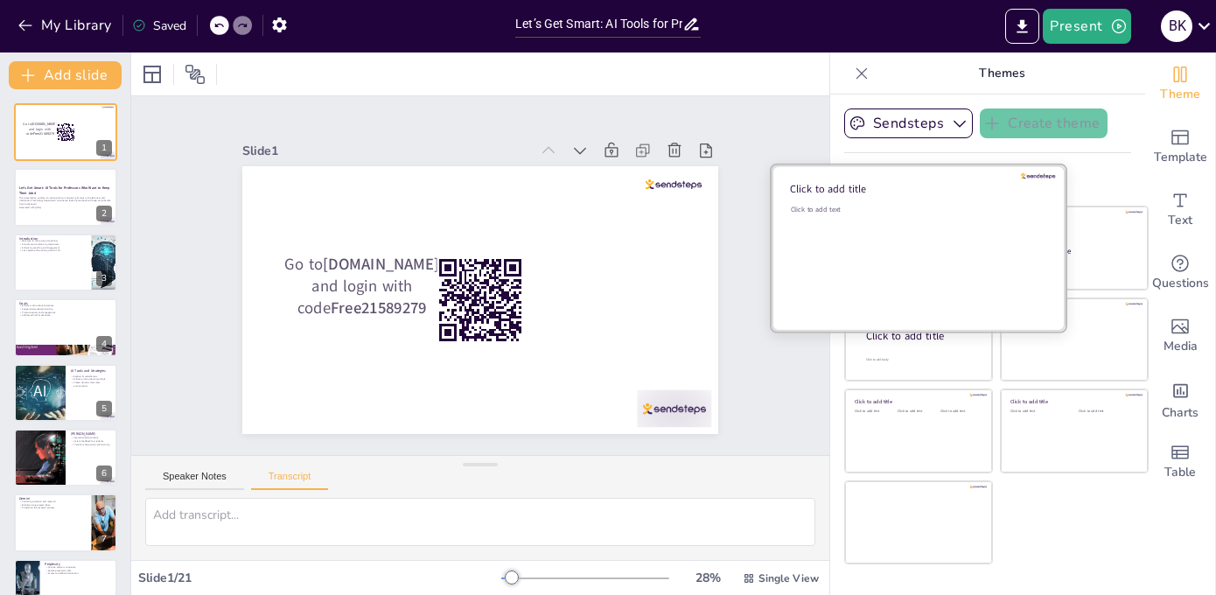
click at [917, 253] on div "Click to add text" at bounding box center [916, 259] width 250 height 108
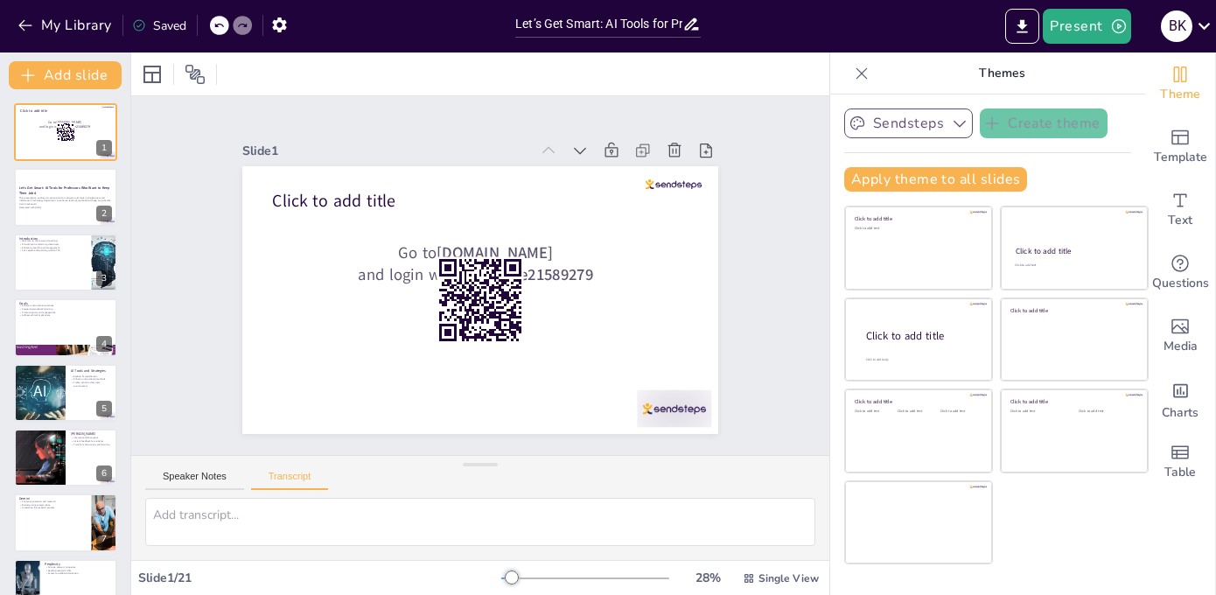
click at [920, 127] on button "Sendsteps" at bounding box center [908, 123] width 129 height 30
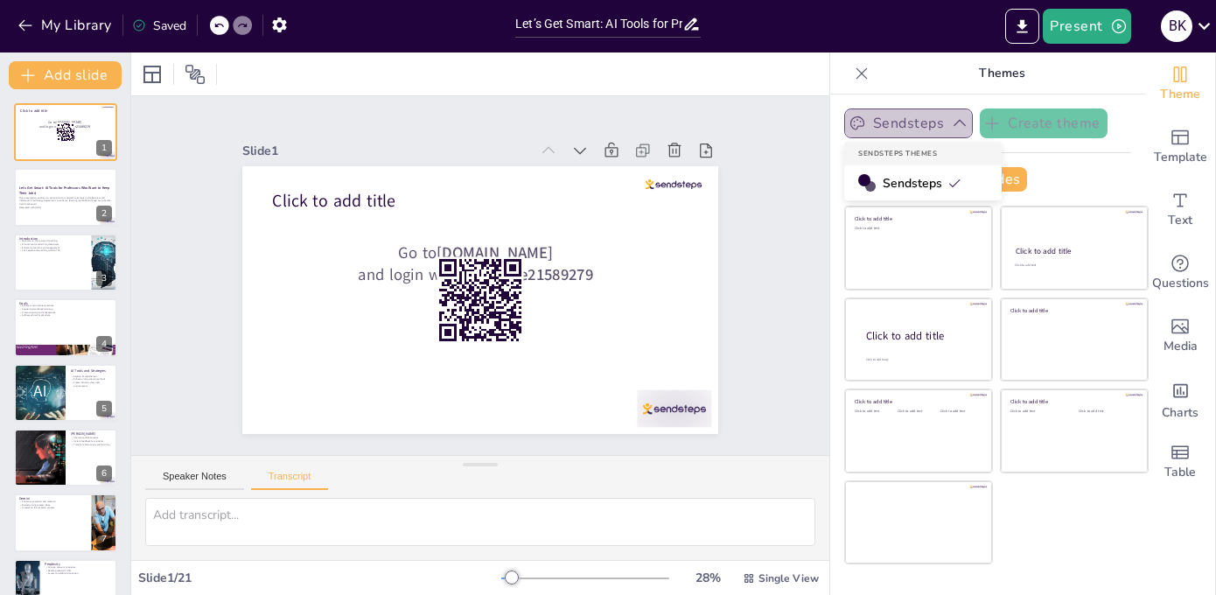
click at [920, 127] on button "Sendsteps" at bounding box center [908, 123] width 129 height 30
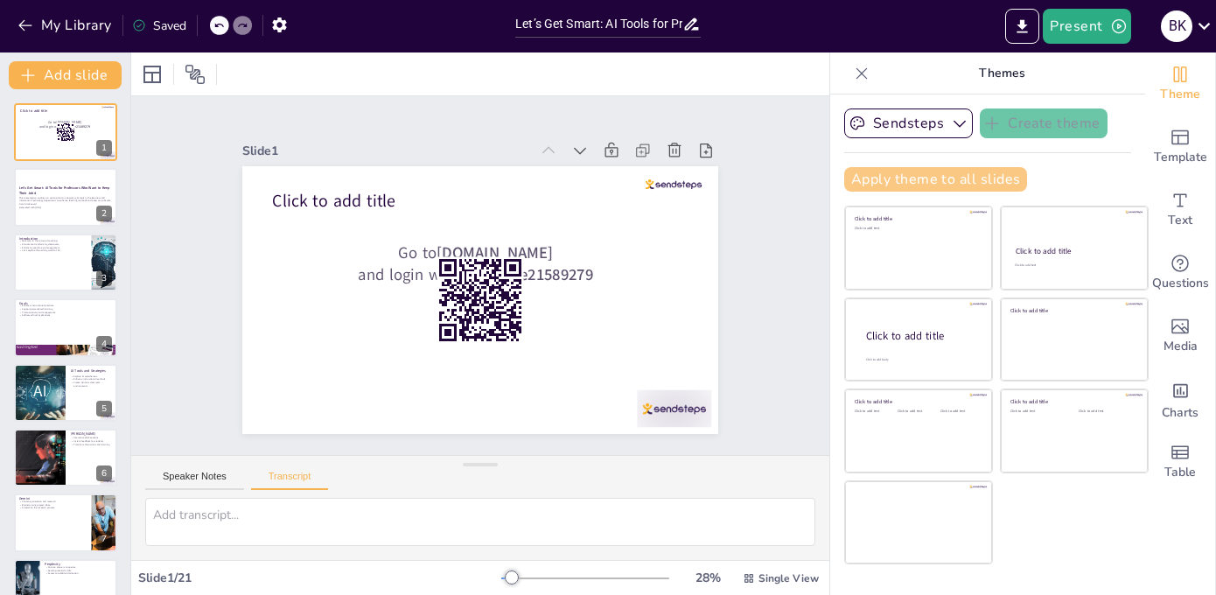
click at [954, 178] on button "Apply theme to all slides" at bounding box center [935, 179] width 183 height 24
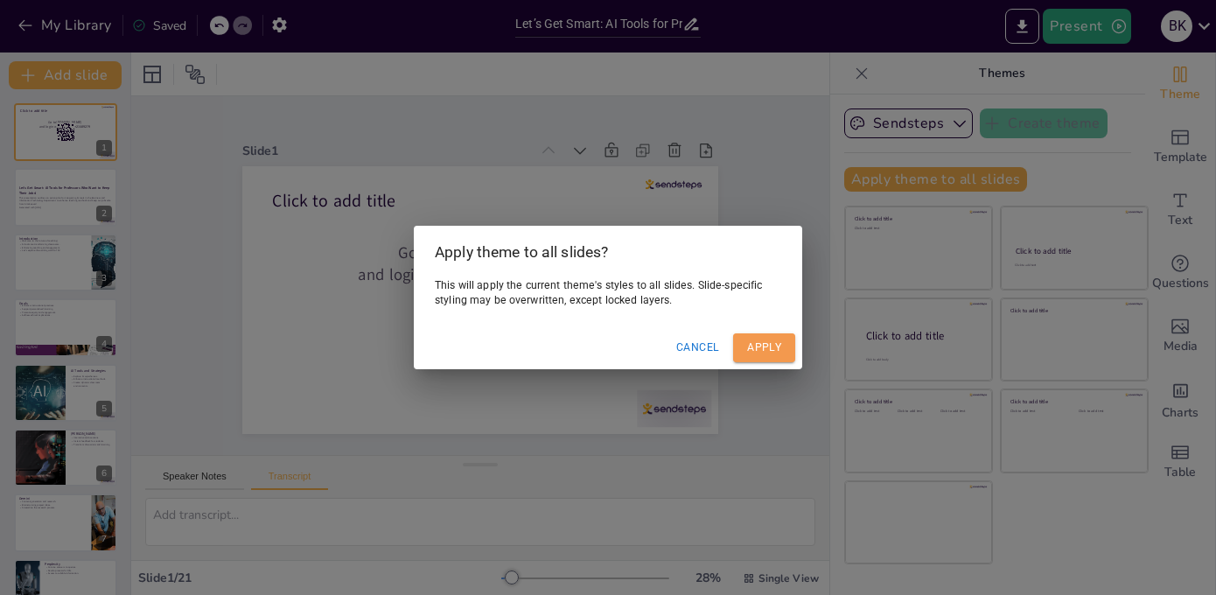
click at [752, 354] on button "Apply" at bounding box center [764, 347] width 62 height 29
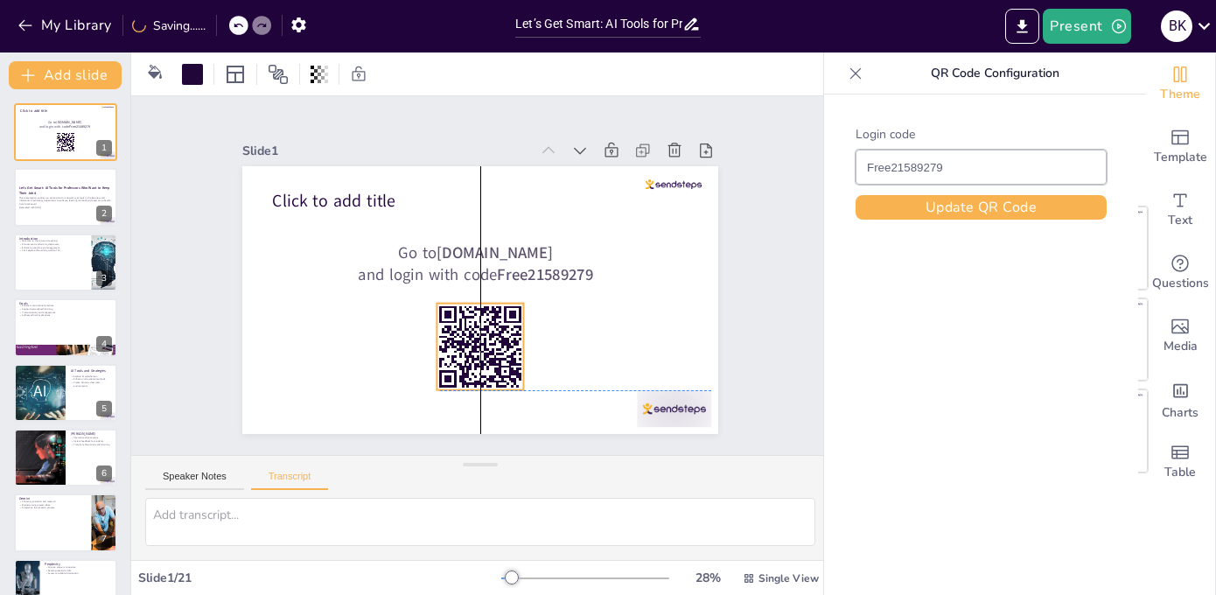
drag, startPoint x: 502, startPoint y: 318, endPoint x: 505, endPoint y: 362, distance: 43.9
click at [505, 362] on icon at bounding box center [479, 346] width 87 height 87
click at [749, 323] on div "Slide 1 Go to sendsteps.me and login with code Free21589279 Click to add title …" at bounding box center [480, 275] width 574 height 317
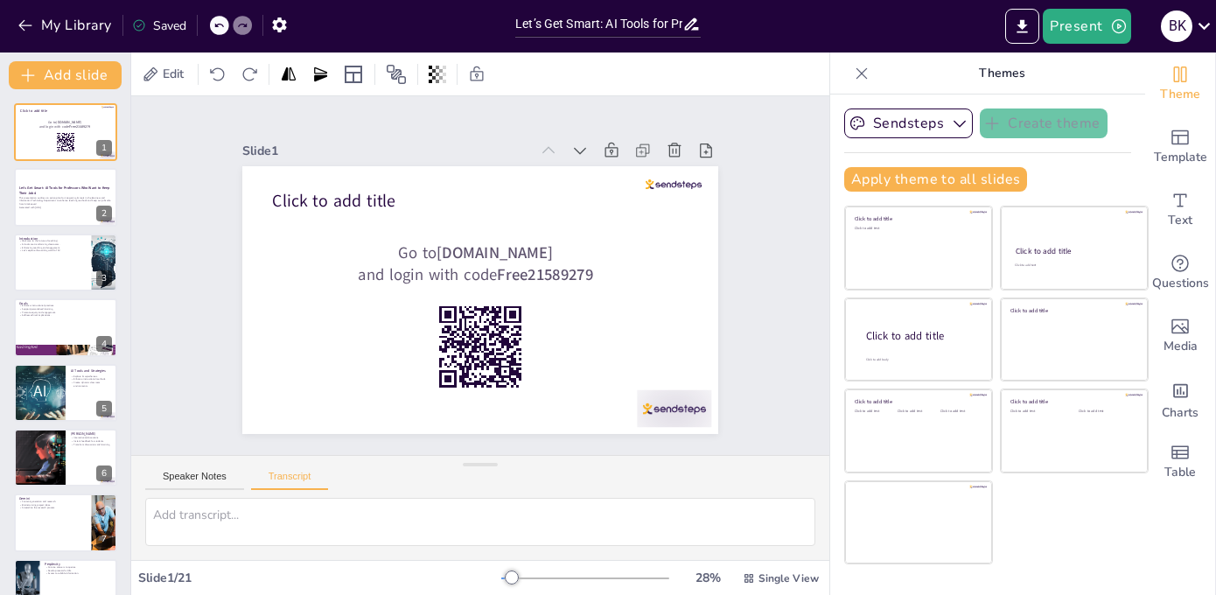
click at [1182, 73] on icon "Change the overall theme" at bounding box center [1179, 74] width 21 height 21
click at [53, 26] on button "My Library" at bounding box center [66, 25] width 106 height 28
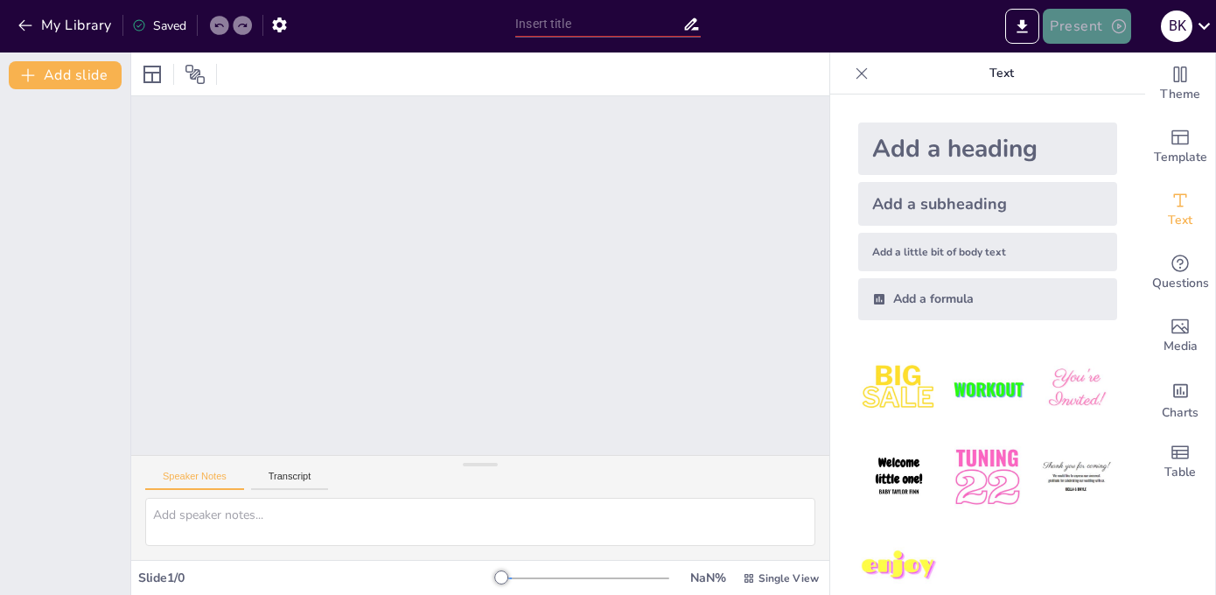
click at [1088, 20] on button "Present" at bounding box center [1085, 26] width 87 height 35
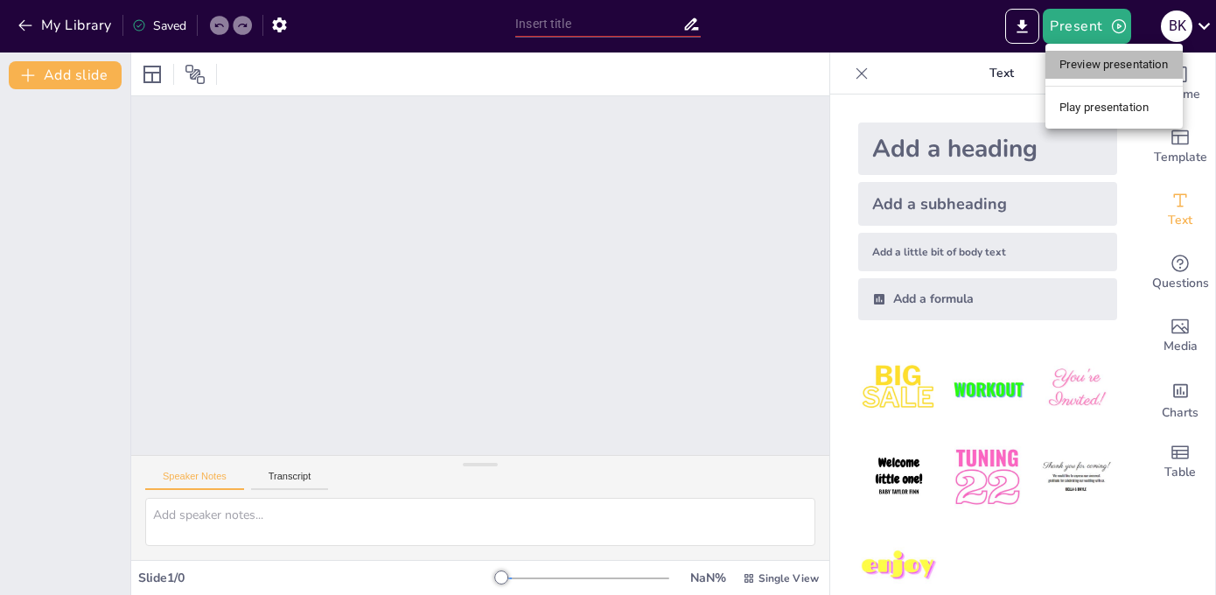
click at [1078, 60] on li "Preview presentation" at bounding box center [1113, 65] width 137 height 28
